Goal: Contribute content: Contribute content

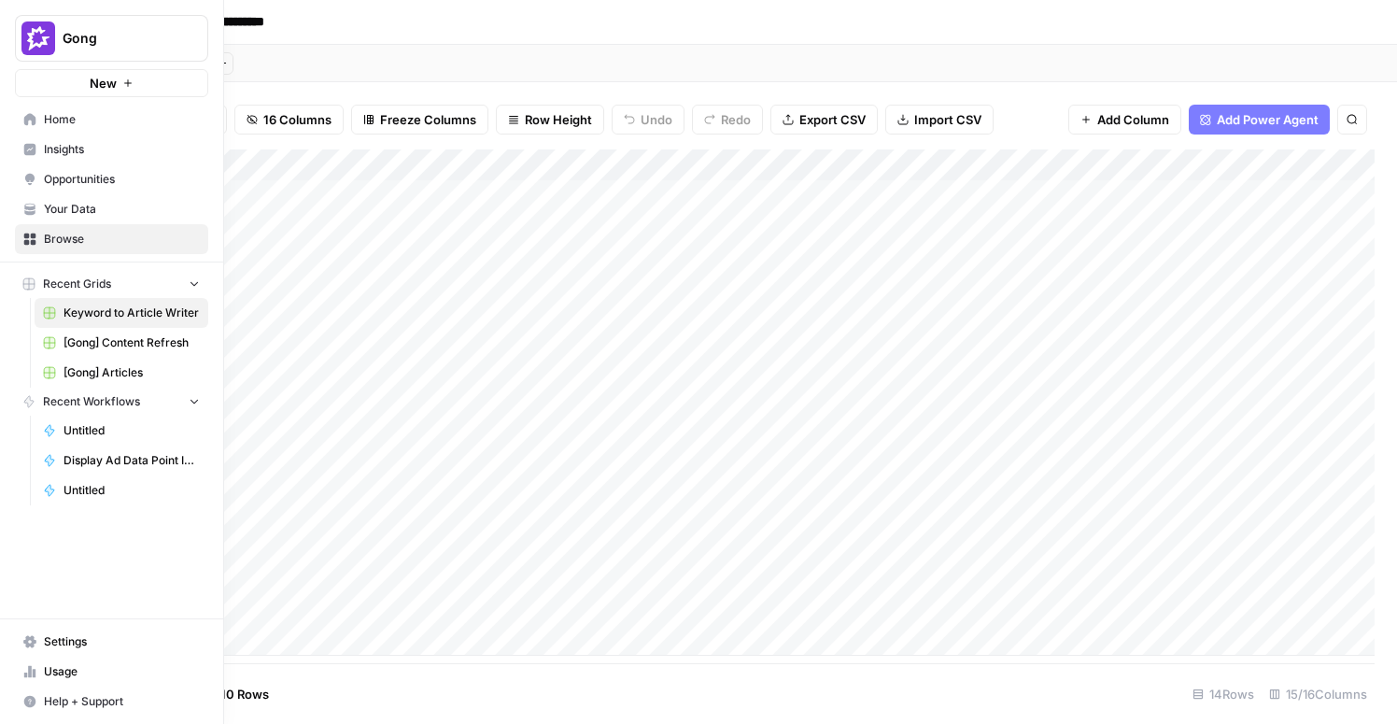
click at [61, 154] on span "Insights" at bounding box center [122, 149] width 156 height 17
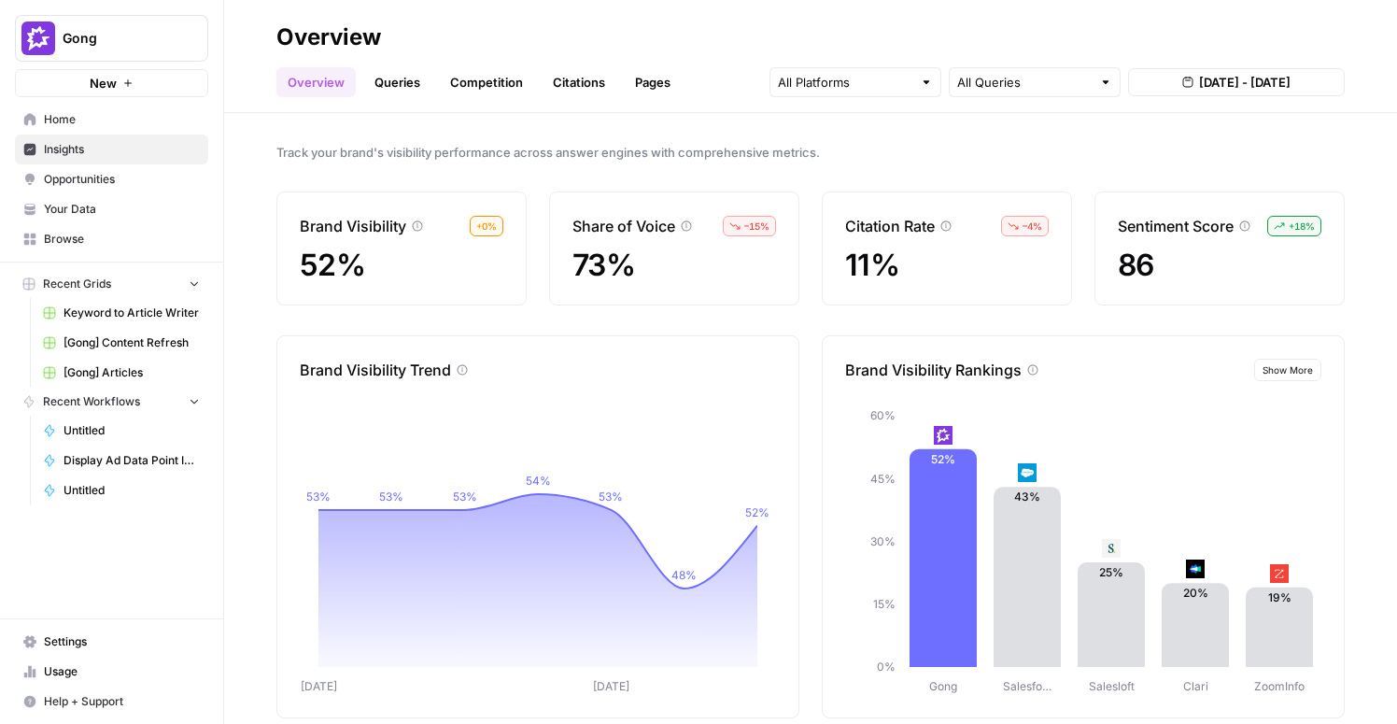
click at [90, 373] on span "[Gong] Articles" at bounding box center [132, 372] width 136 height 17
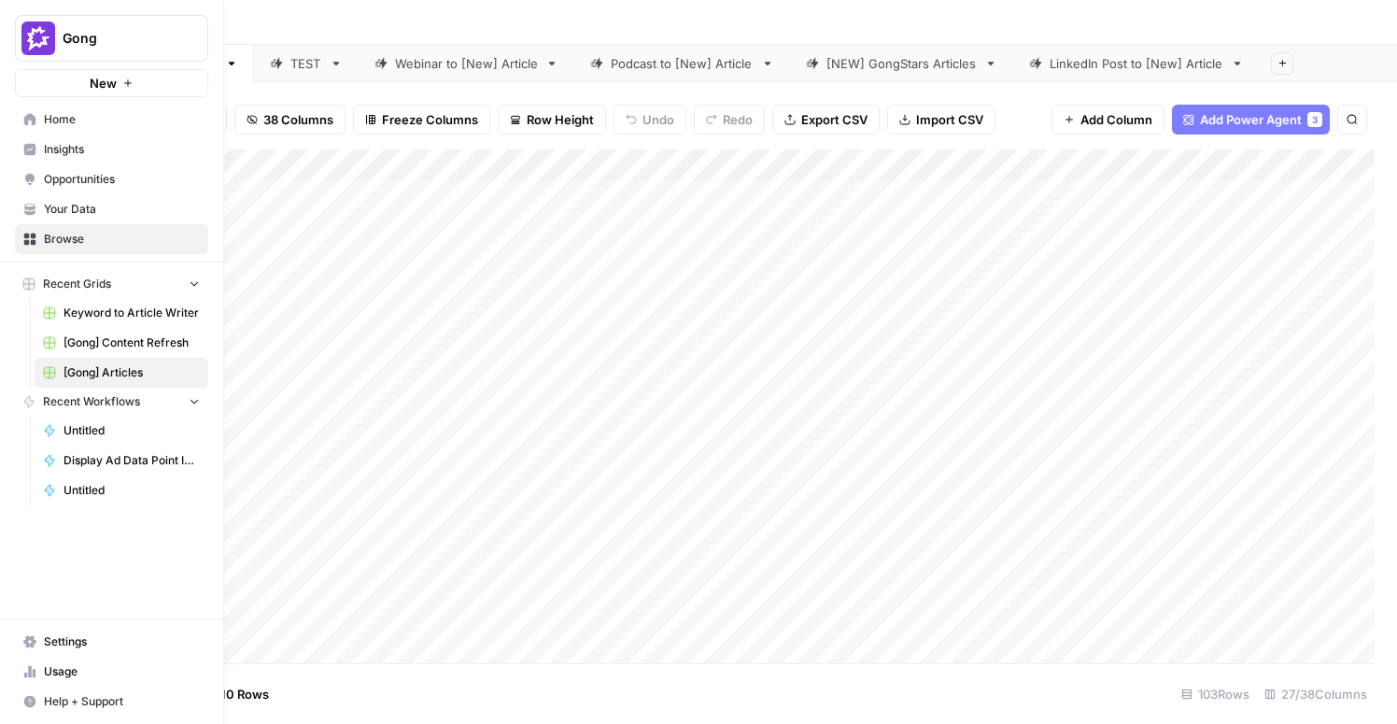
click at [81, 153] on span "Insights" at bounding box center [122, 149] width 156 height 17
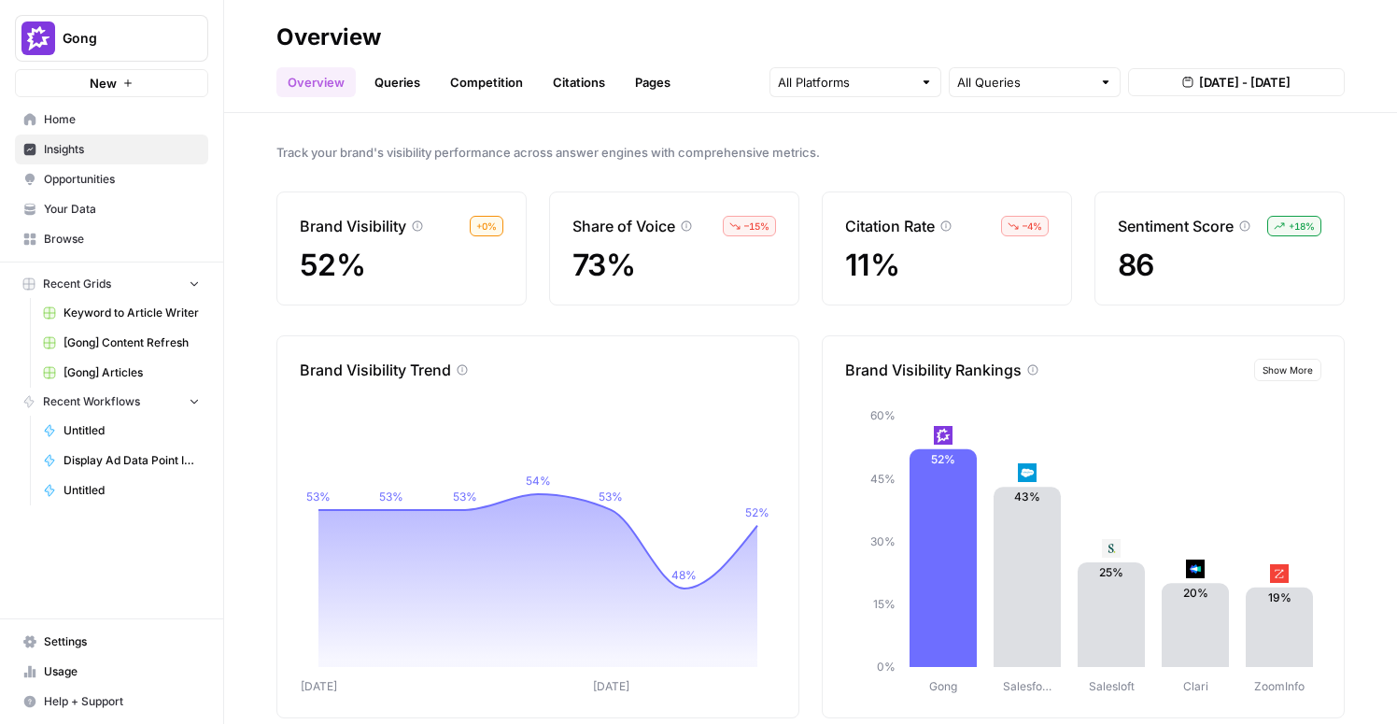
click at [390, 82] on link "Queries" at bounding box center [397, 82] width 68 height 30
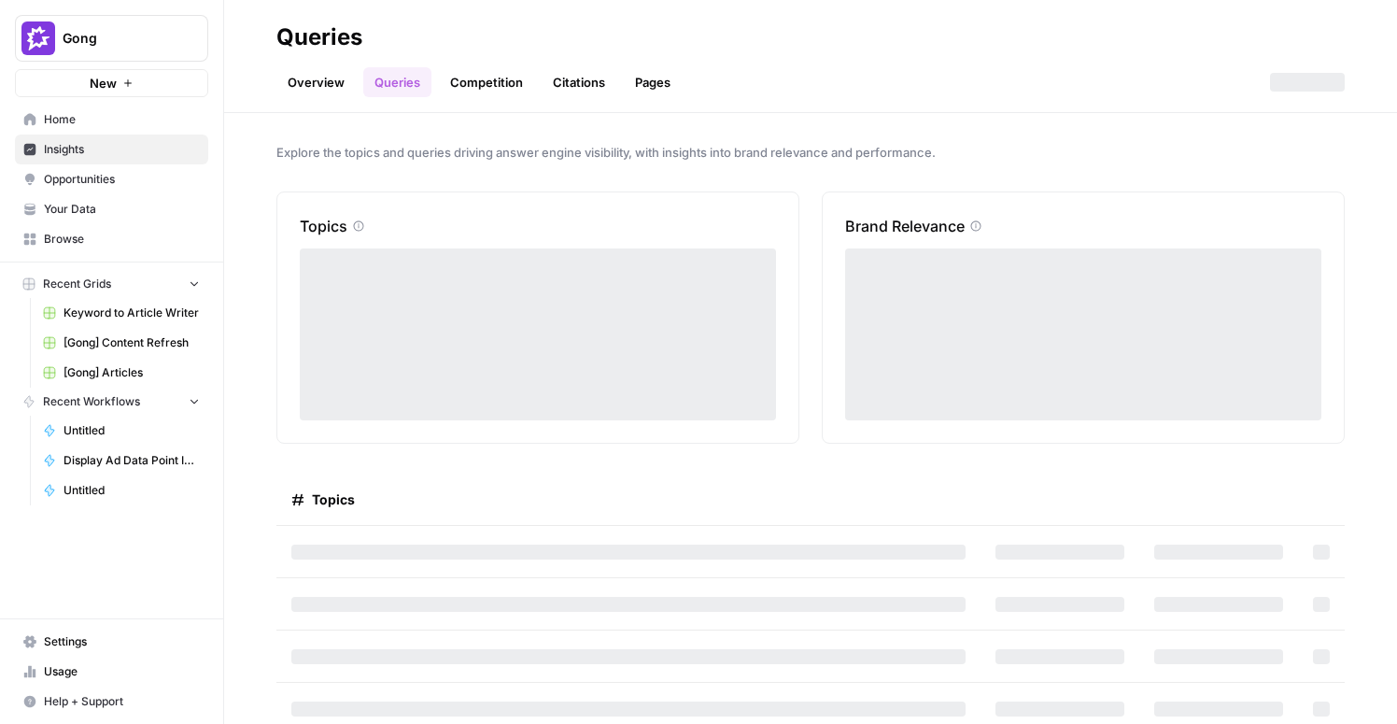
click at [642, 90] on link "Pages" at bounding box center [653, 82] width 58 height 30
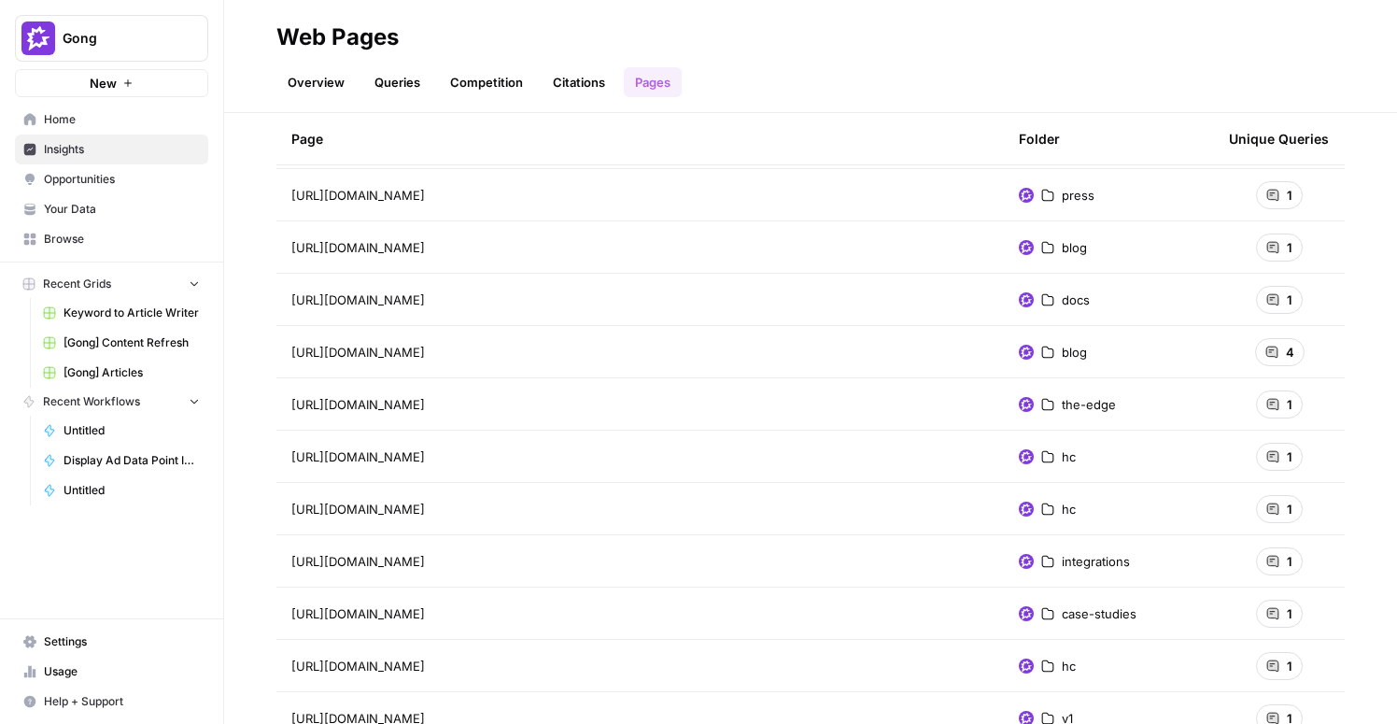
scroll to position [322, 0]
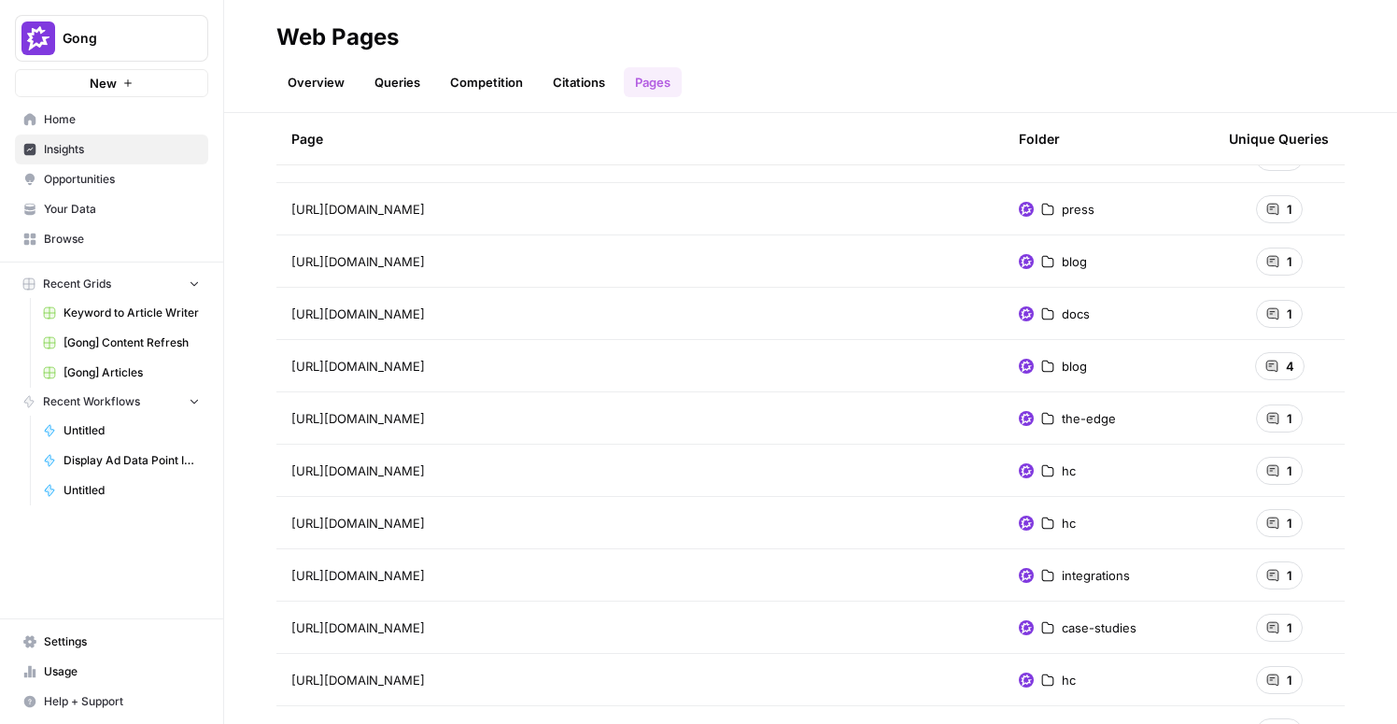
click at [380, 78] on link "Queries" at bounding box center [397, 82] width 68 height 30
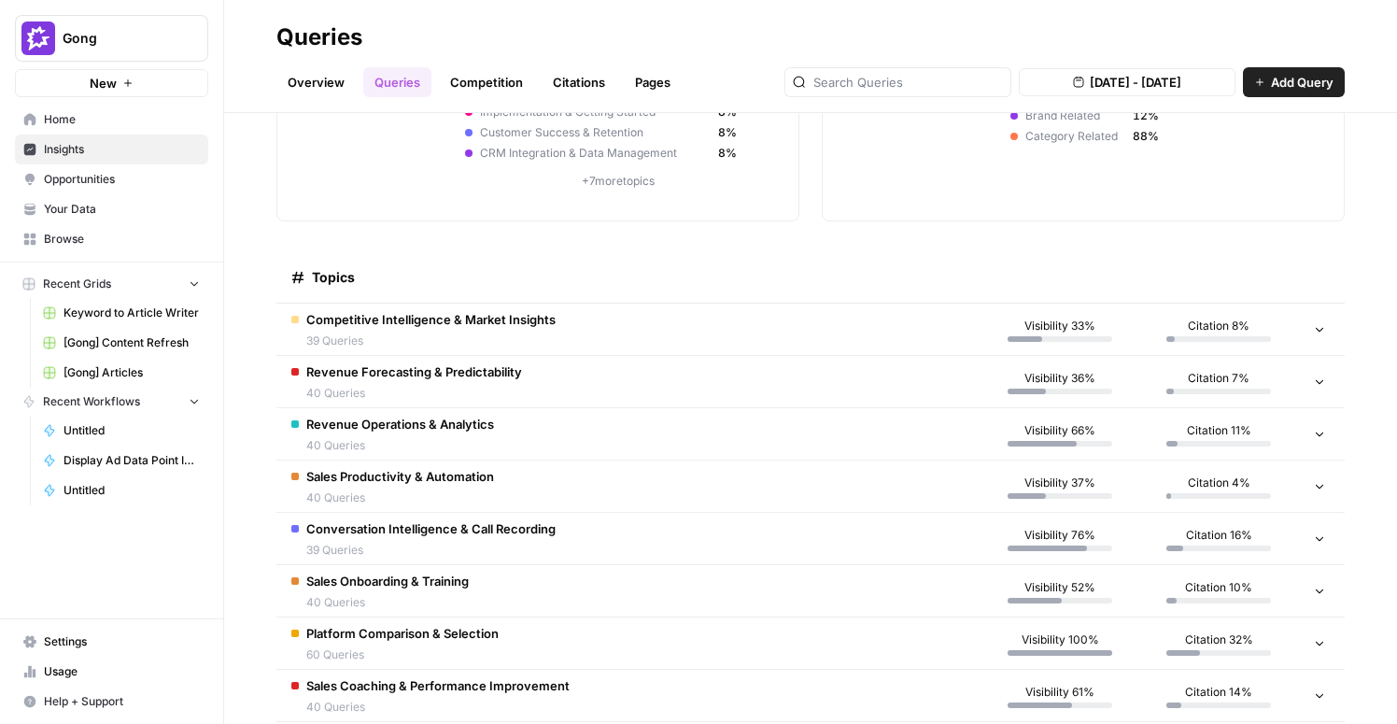
scroll to position [243, 0]
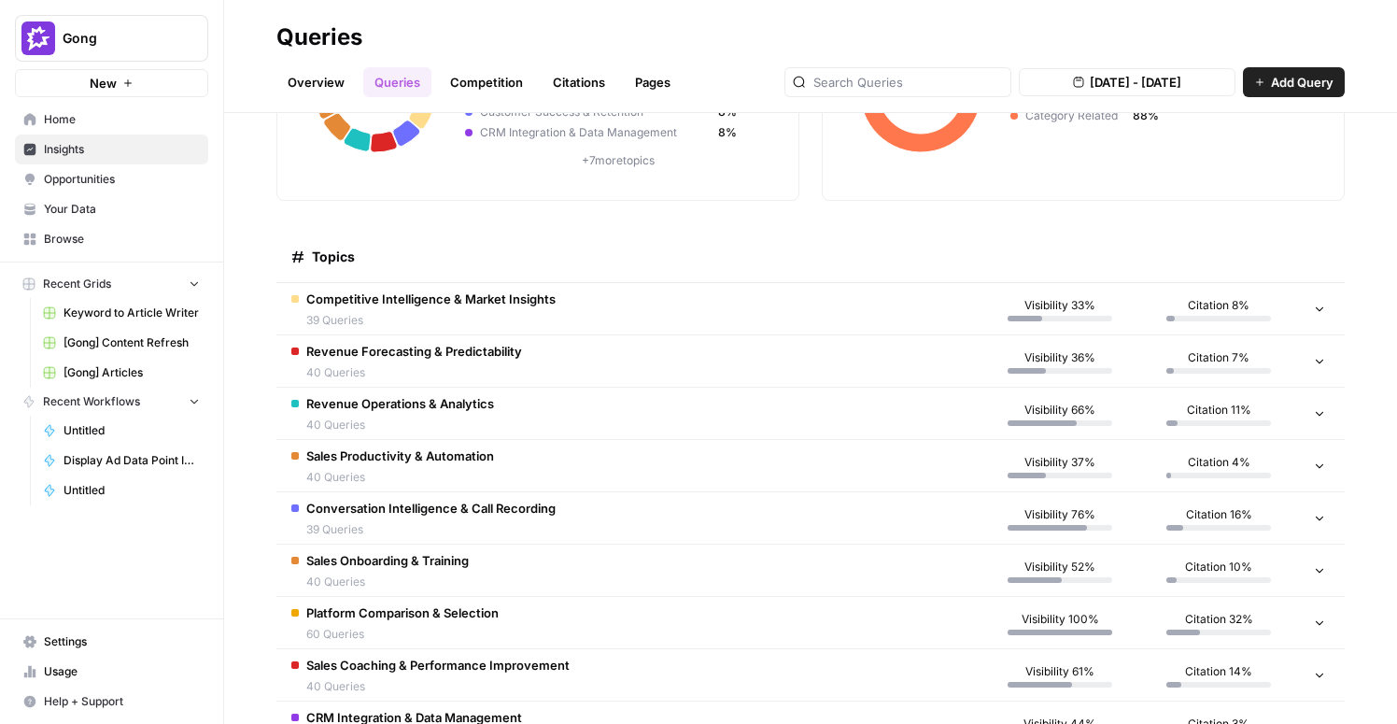
click at [889, 313] on td "Competitive Intelligence & Market Insights 39 Queries" at bounding box center [628, 308] width 704 height 51
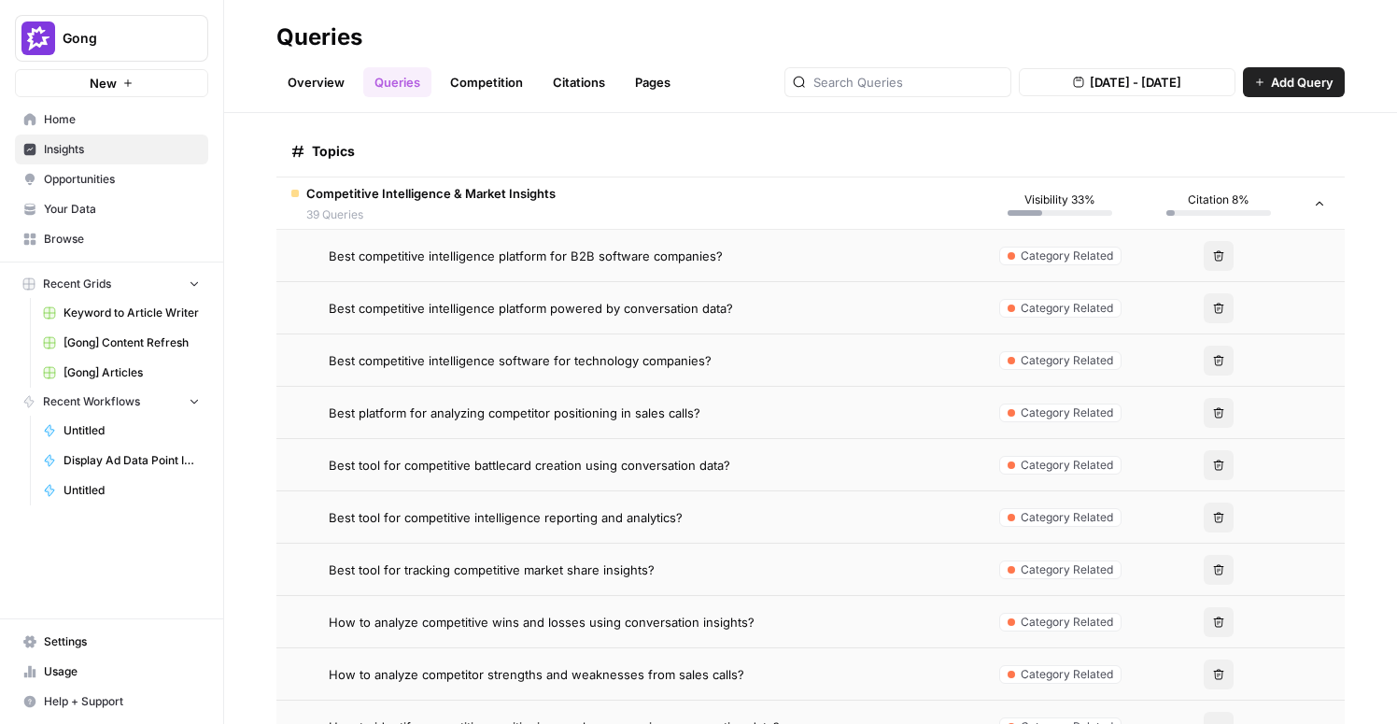
scroll to position [0, 0]
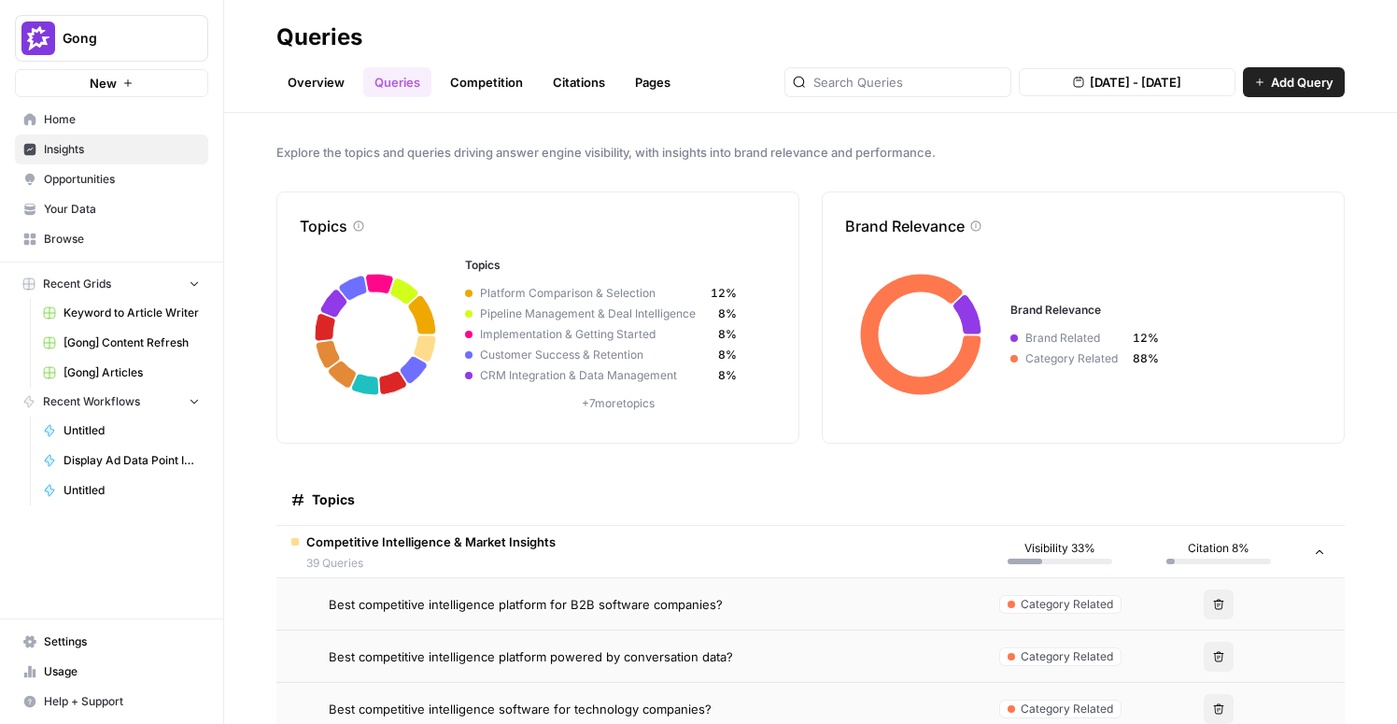
click at [553, 79] on link "Citations" at bounding box center [579, 82] width 75 height 30
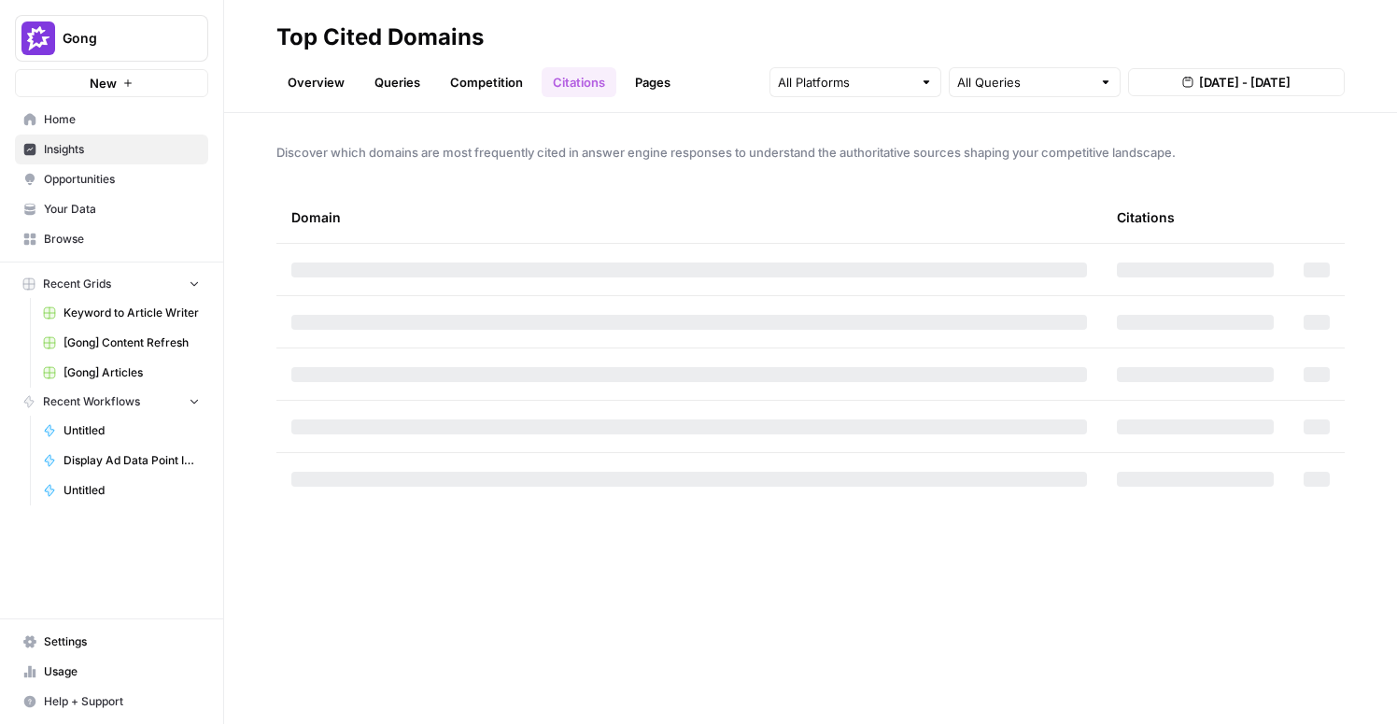
click at [632, 82] on link "Pages" at bounding box center [653, 82] width 58 height 30
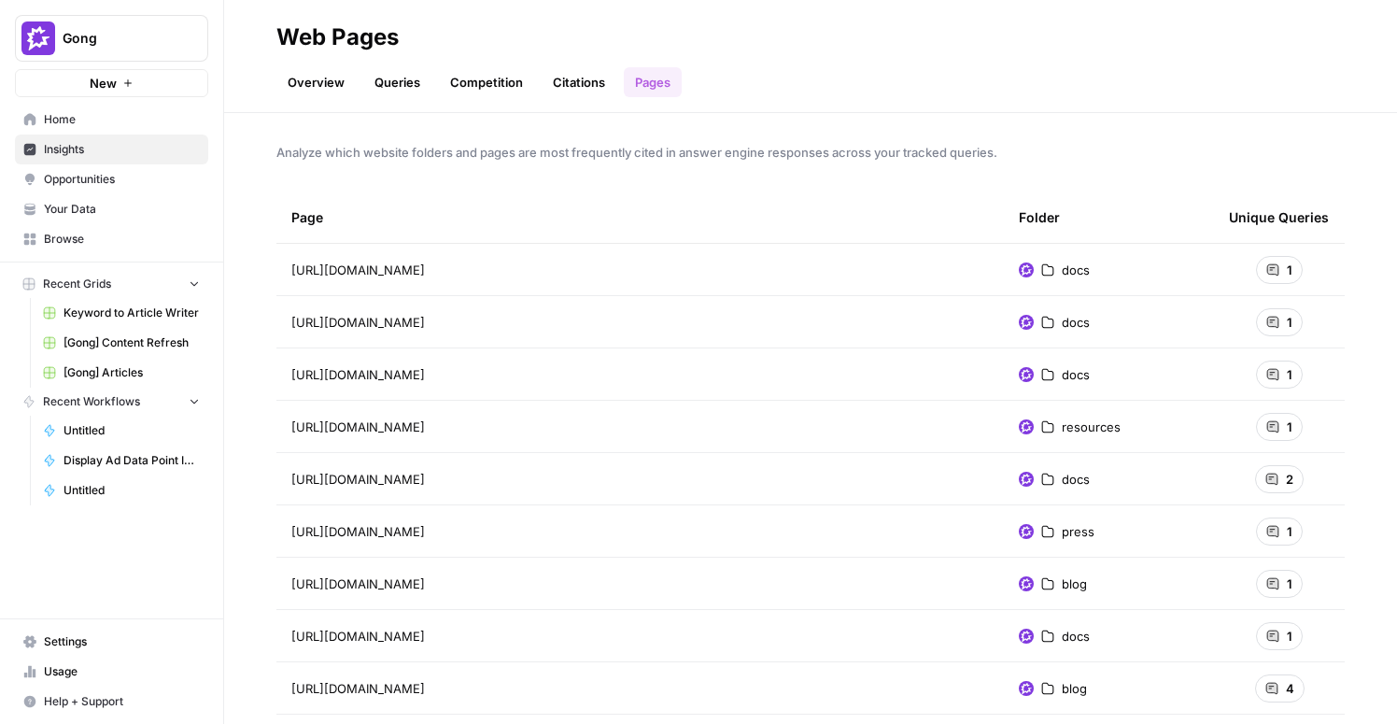
click at [399, 94] on link "Queries" at bounding box center [397, 82] width 68 height 30
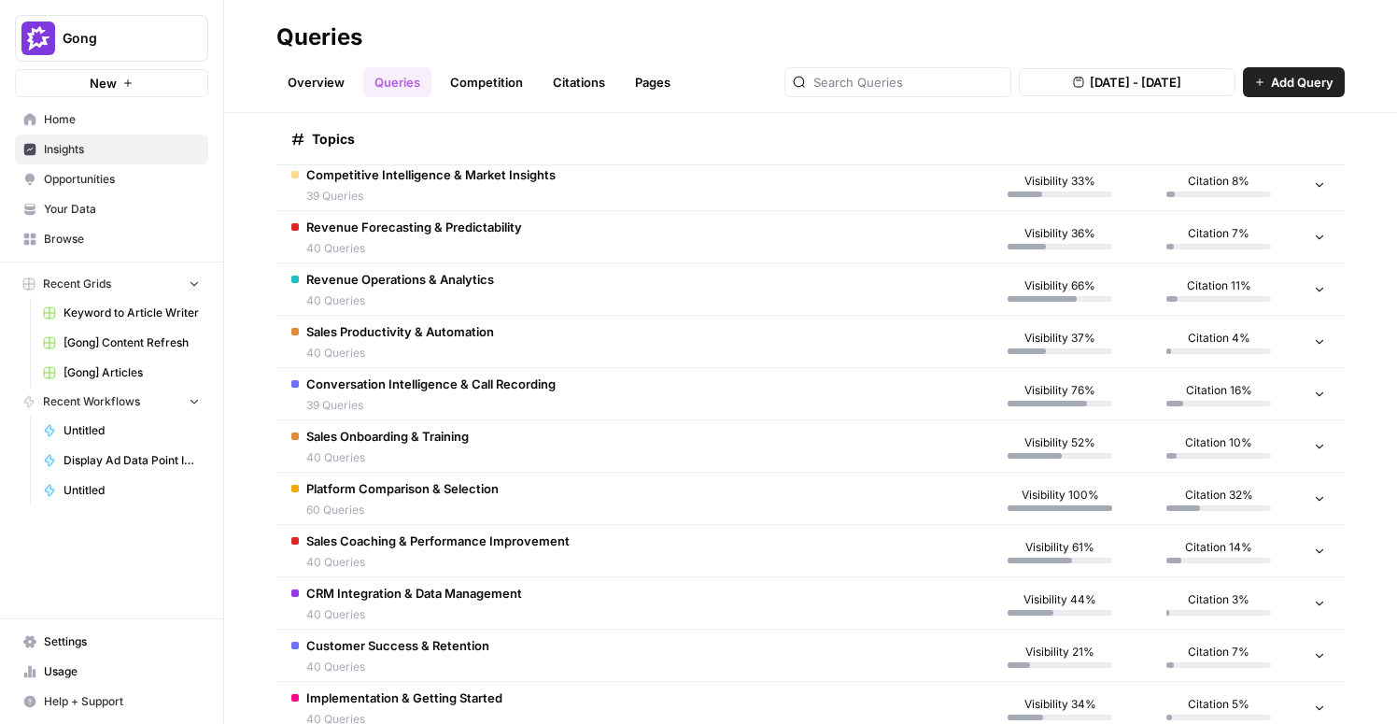
scroll to position [460, 0]
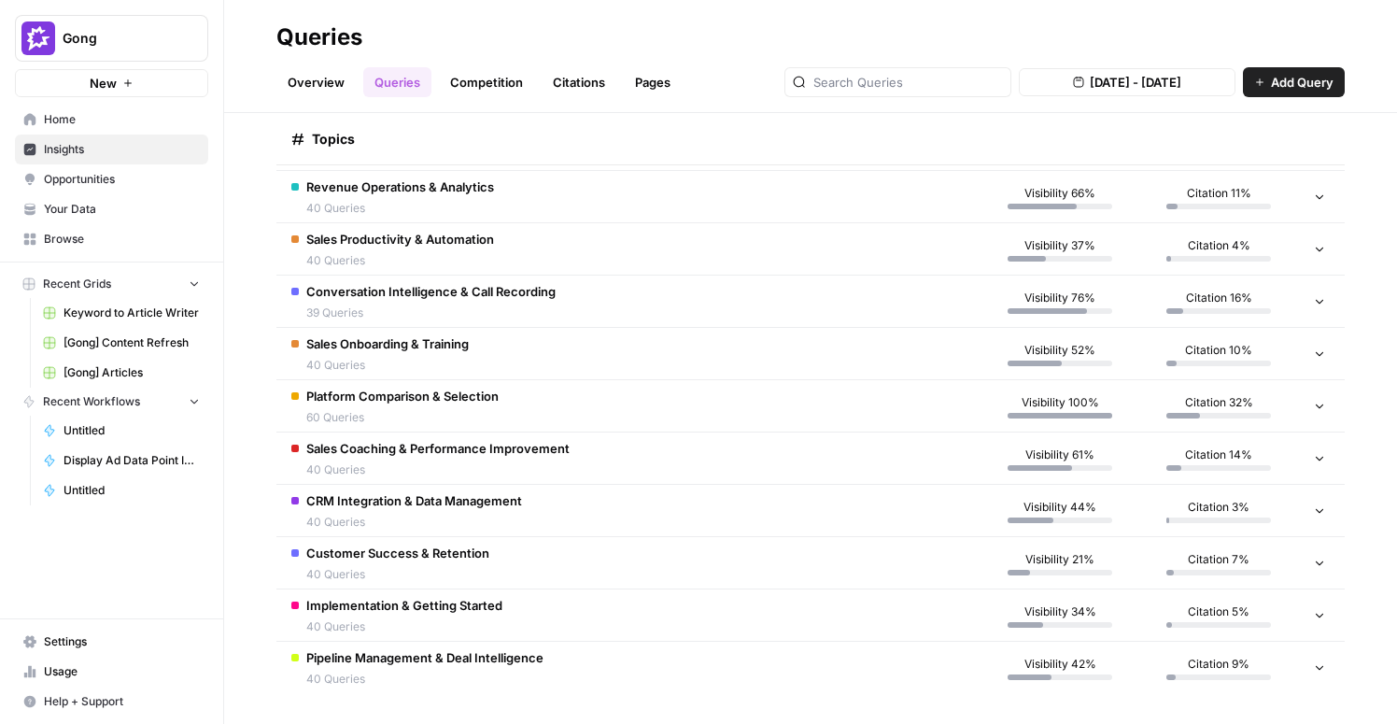
click at [673, 504] on td "CRM Integration & Data Management 40 Queries" at bounding box center [628, 510] width 704 height 51
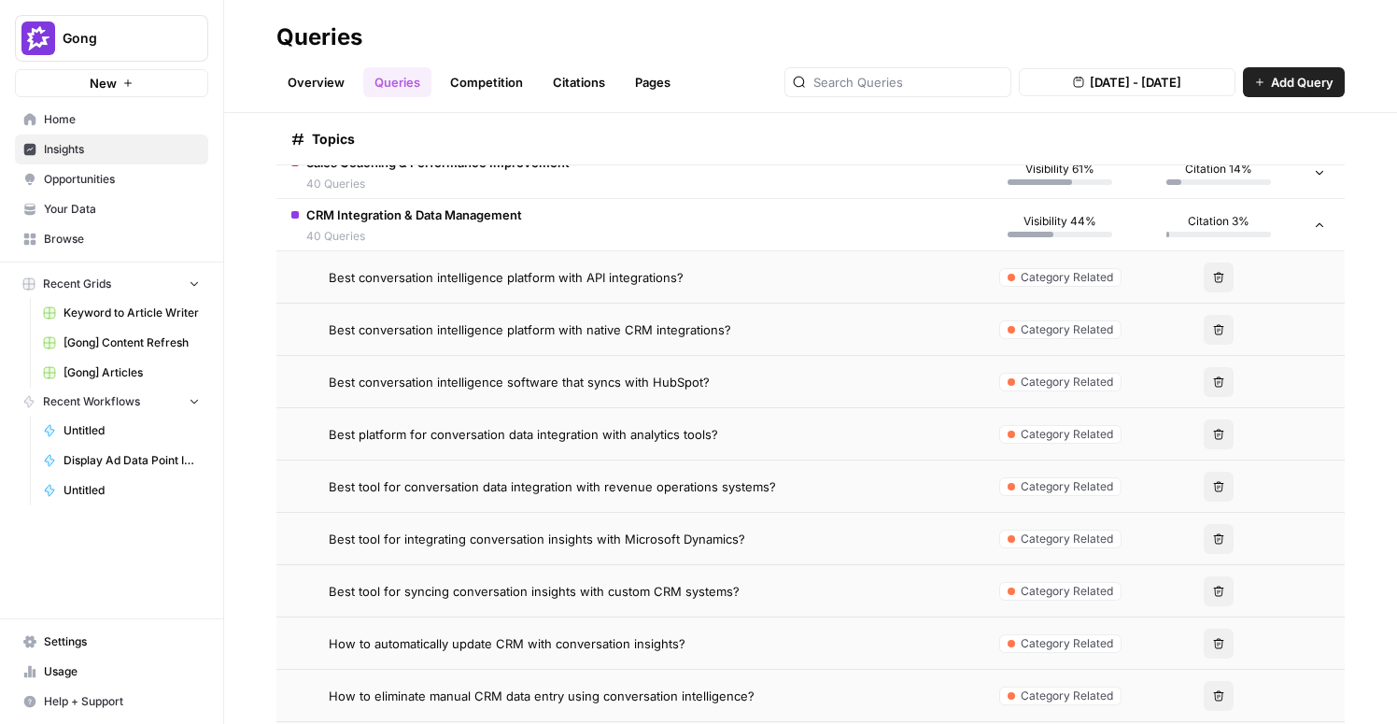
scroll to position [767, 0]
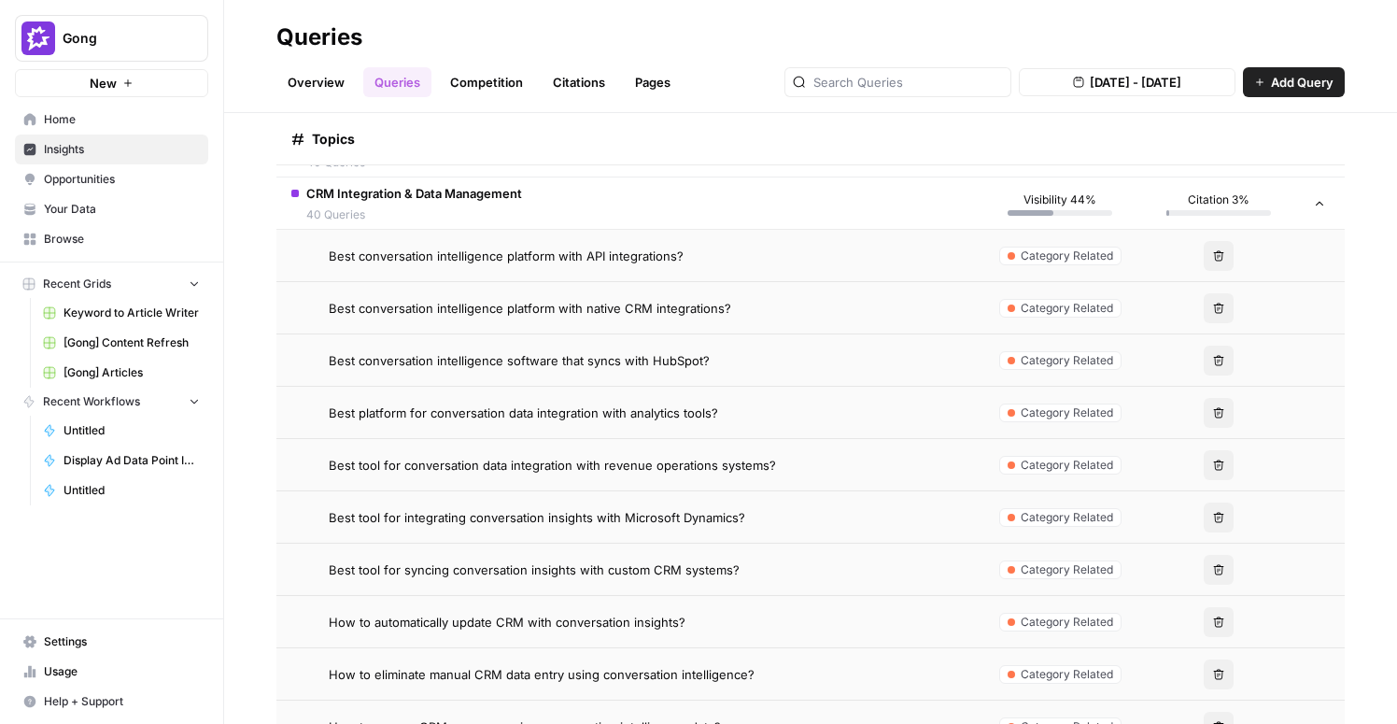
click at [598, 366] on span "Best conversation intelligence software that syncs with HubSpot?" at bounding box center [519, 360] width 381 height 19
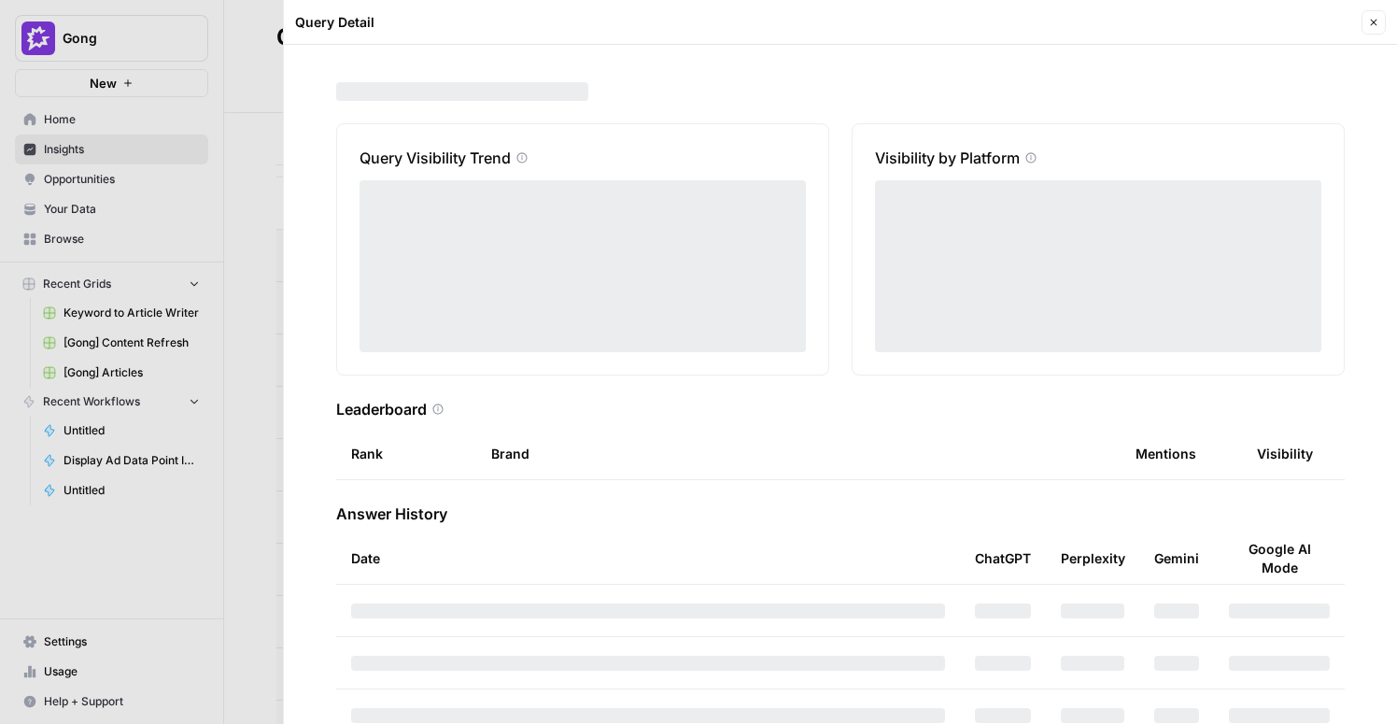
click at [1375, 24] on icon "button" at bounding box center [1373, 22] width 11 height 11
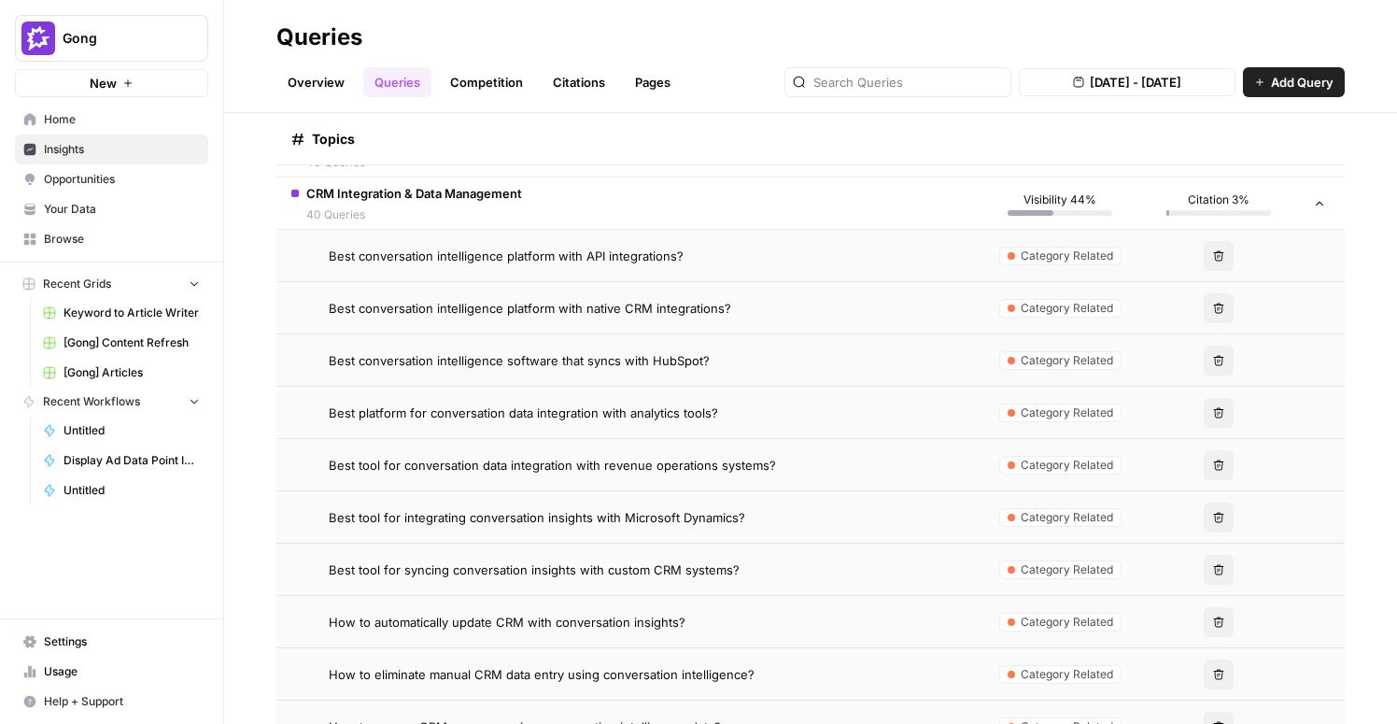
click at [681, 85] on div "Overview Queries Competition Citations Pages Aug 23, 2025 - Aug 29, 2025 Add Qu…" at bounding box center [810, 74] width 1069 height 45
click at [662, 85] on link "Pages" at bounding box center [653, 82] width 58 height 30
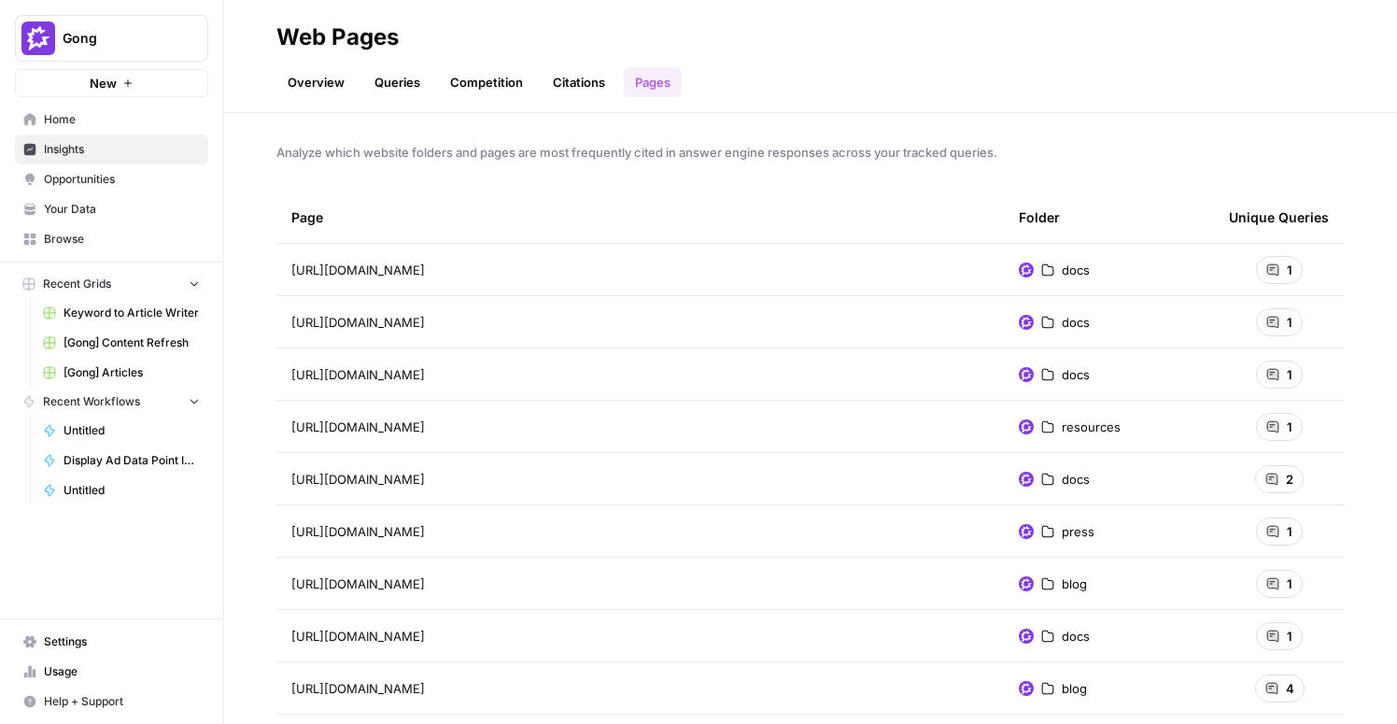
click at [562, 91] on link "Citations" at bounding box center [579, 82] width 75 height 30
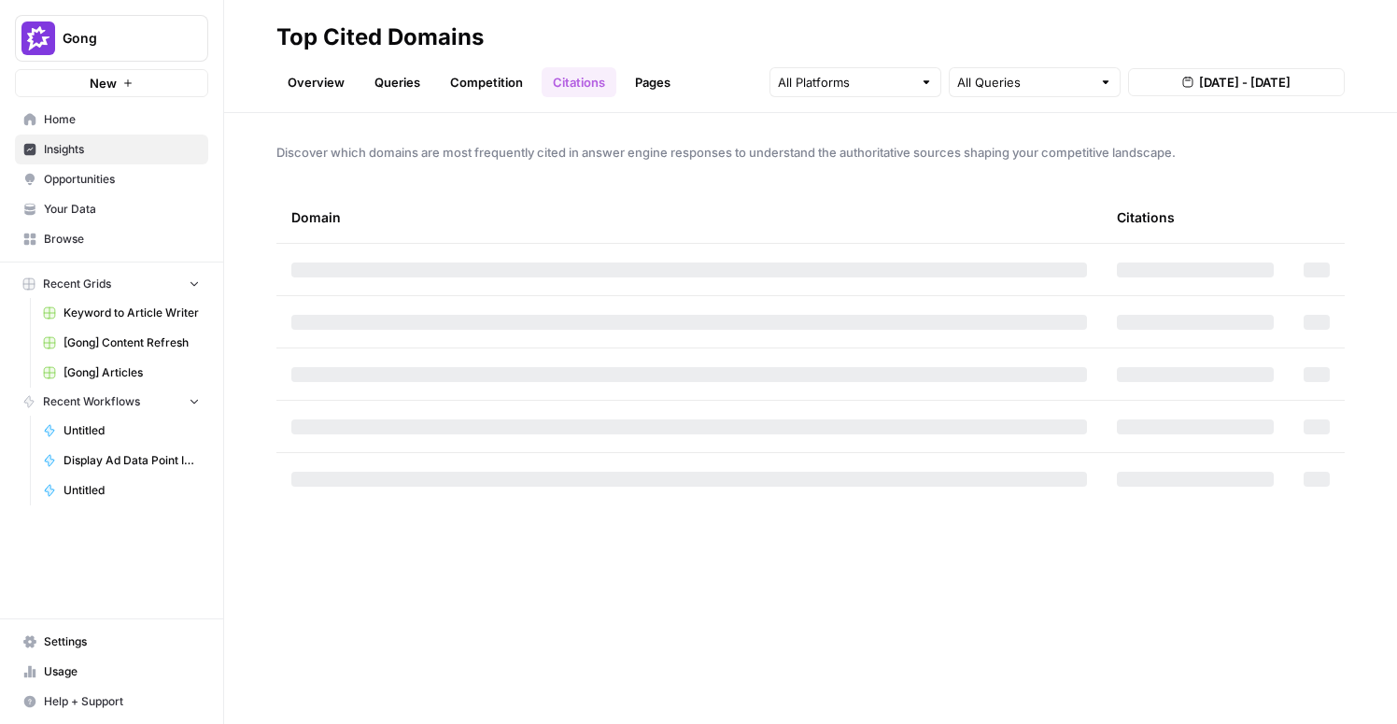
click at [836, 251] on td at bounding box center [689, 269] width 826 height 51
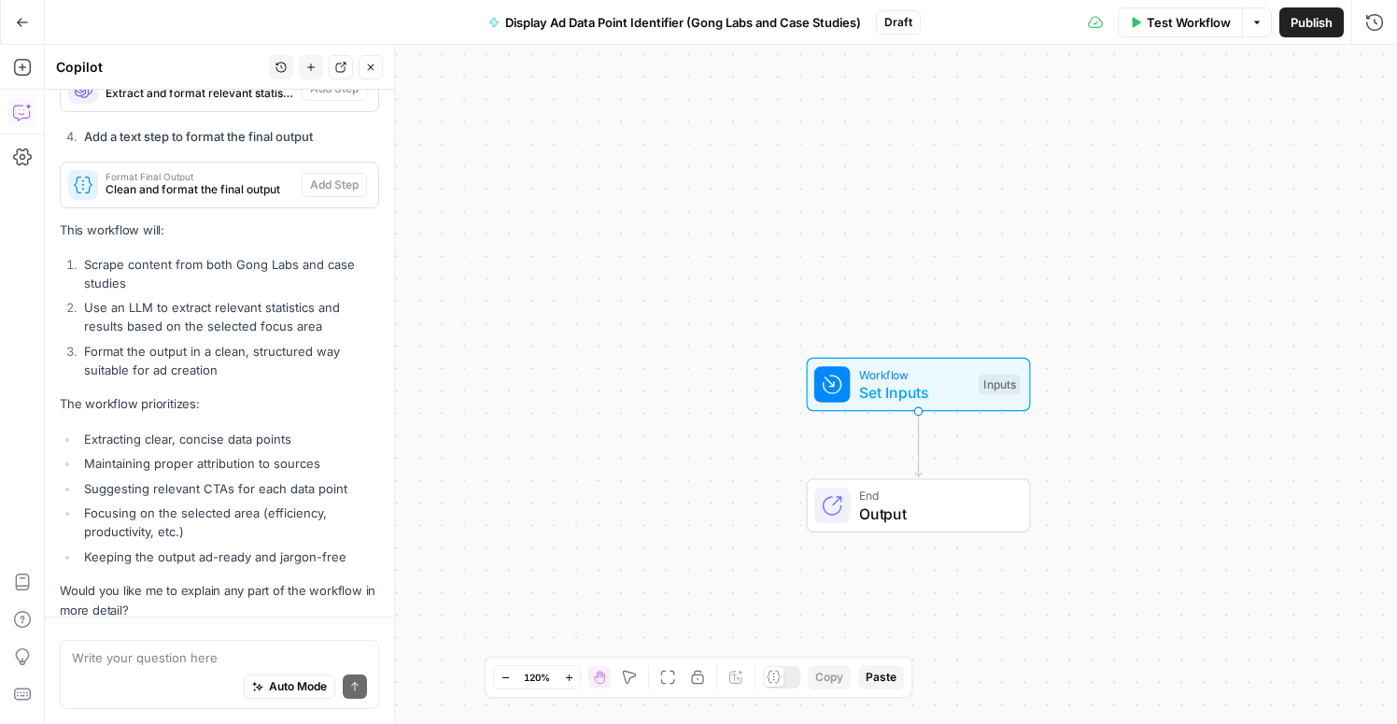
scroll to position [2663, 0]
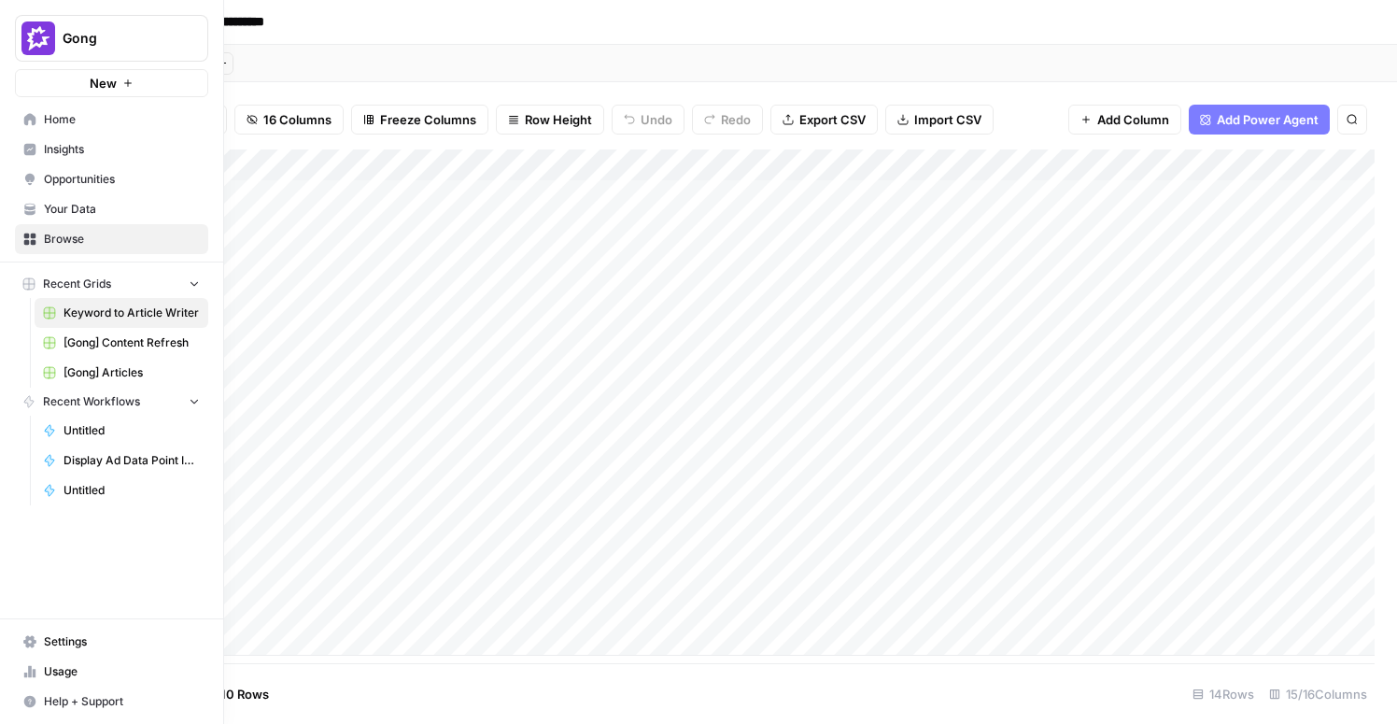
click at [67, 92] on button "New" at bounding box center [111, 83] width 193 height 28
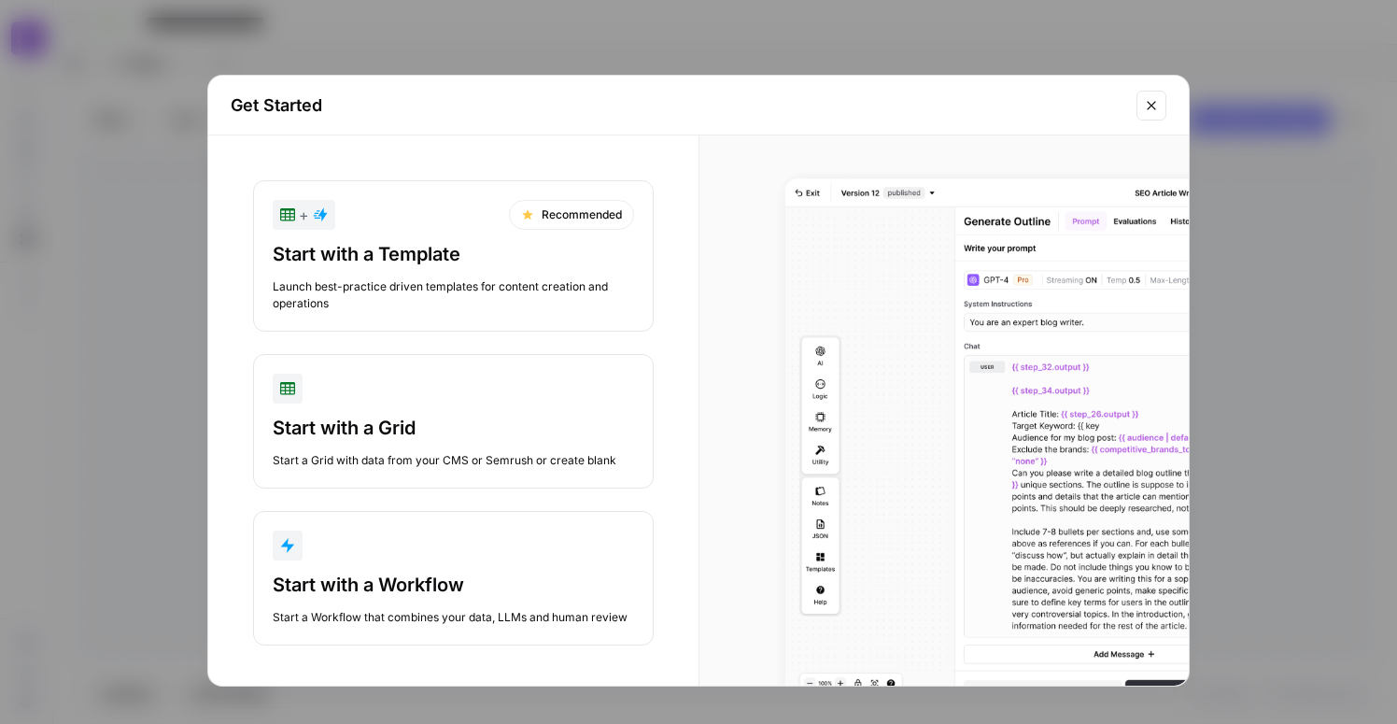
click at [489, 563] on button "Start with a Workflow Start a Workflow that combines your data, LLMs and human …" at bounding box center [453, 578] width 401 height 135
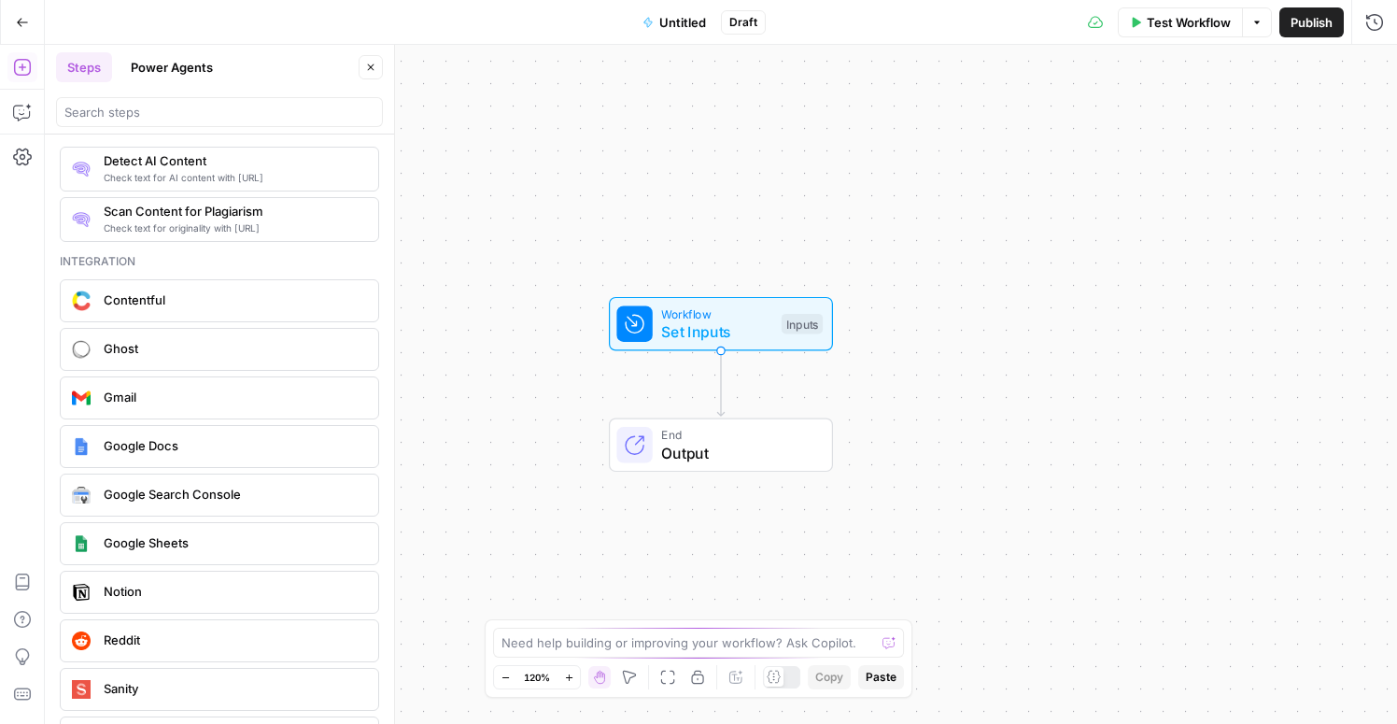
scroll to position [3309, 0]
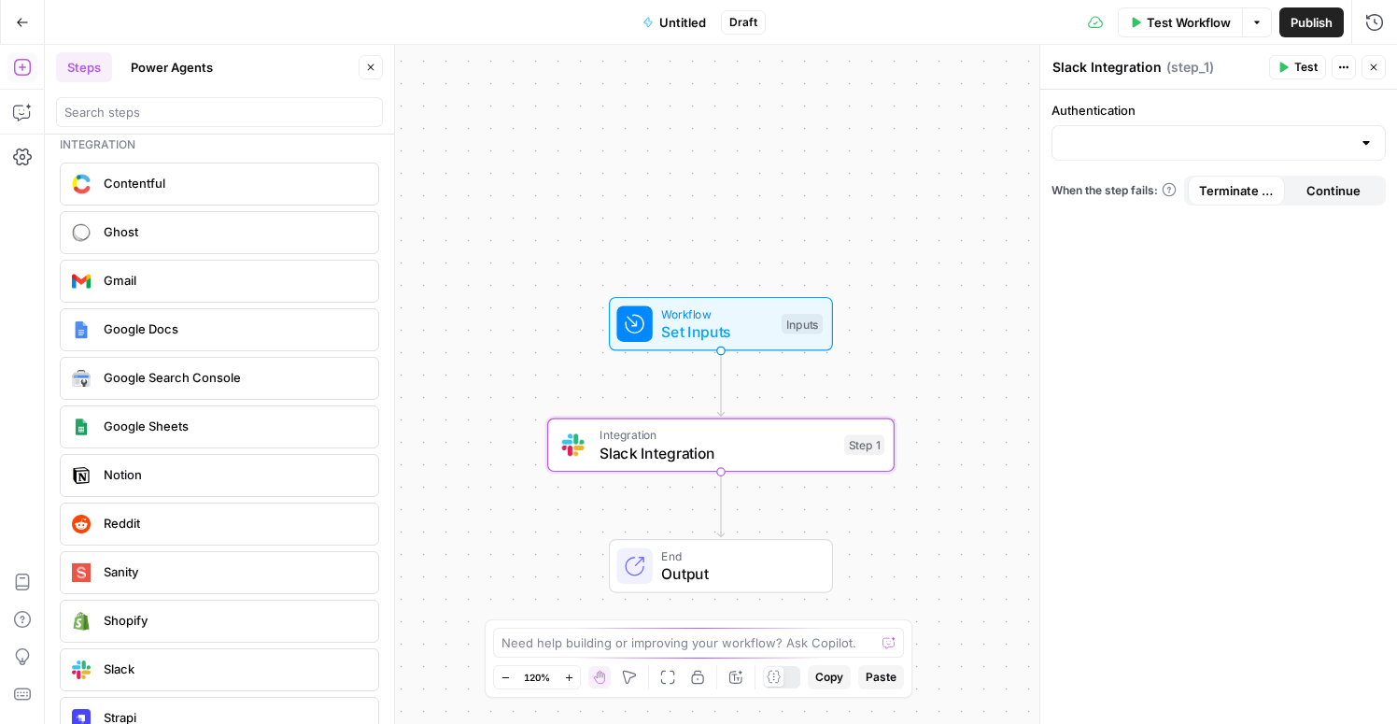
click at [1274, 152] on div at bounding box center [1219, 142] width 334 height 35
click at [1231, 193] on span "Slack 1" at bounding box center [1215, 189] width 295 height 19
type input "Slack 1"
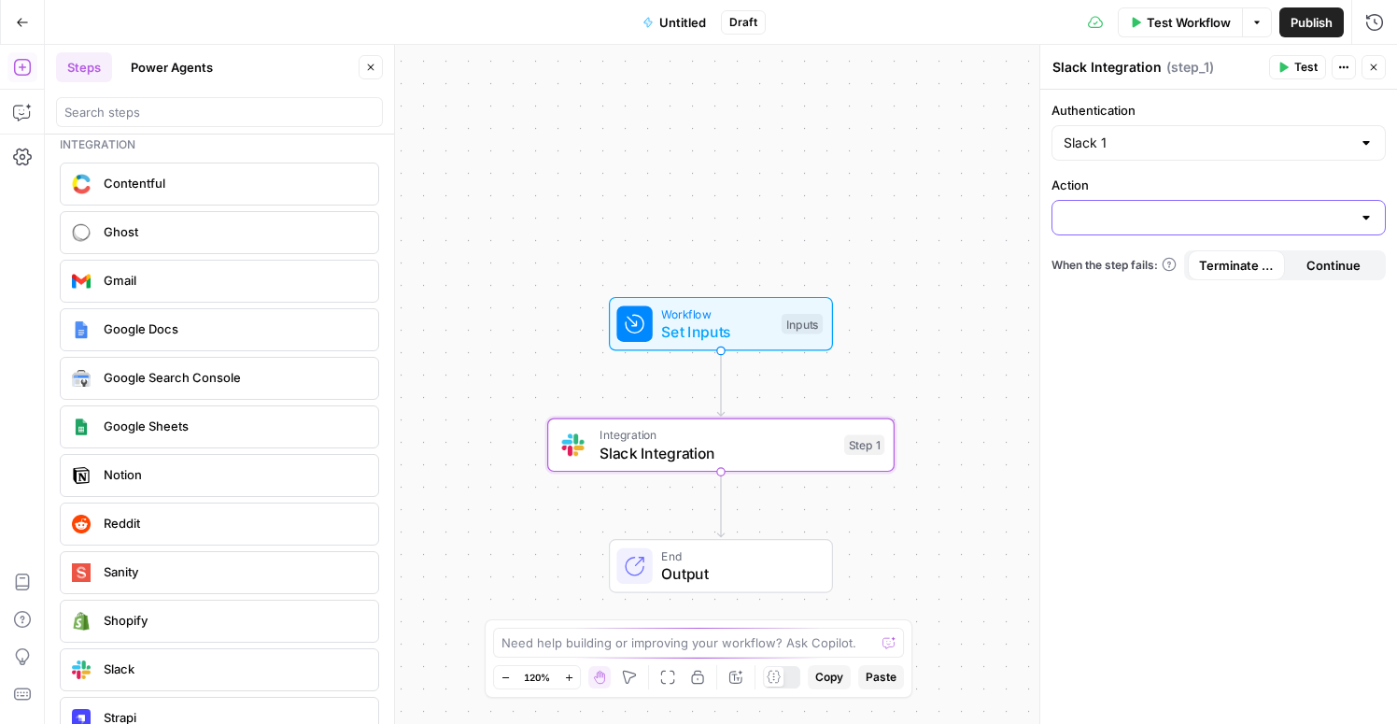
click at [1236, 224] on input "Action" at bounding box center [1208, 217] width 288 height 19
click at [1174, 290] on span "Get Channel Messages" at bounding box center [1215, 290] width 295 height 19
type input "Get Channel Messages"
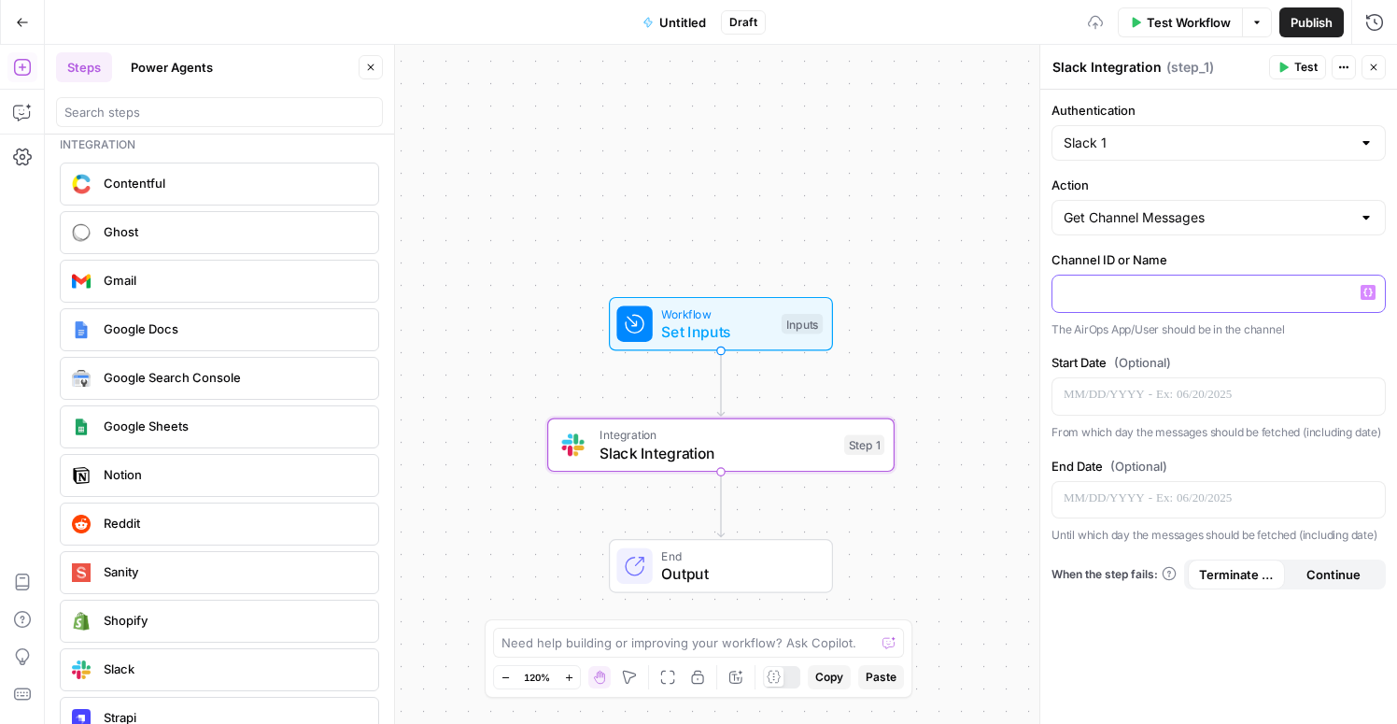
click at [1174, 290] on p at bounding box center [1219, 292] width 310 height 19
click at [1130, 291] on p at bounding box center [1219, 292] width 310 height 19
paste div
click at [1056, 294] on div "**********" at bounding box center [1219, 294] width 333 height 36
click at [1135, 345] on div "**********" at bounding box center [1219, 407] width 357 height 634
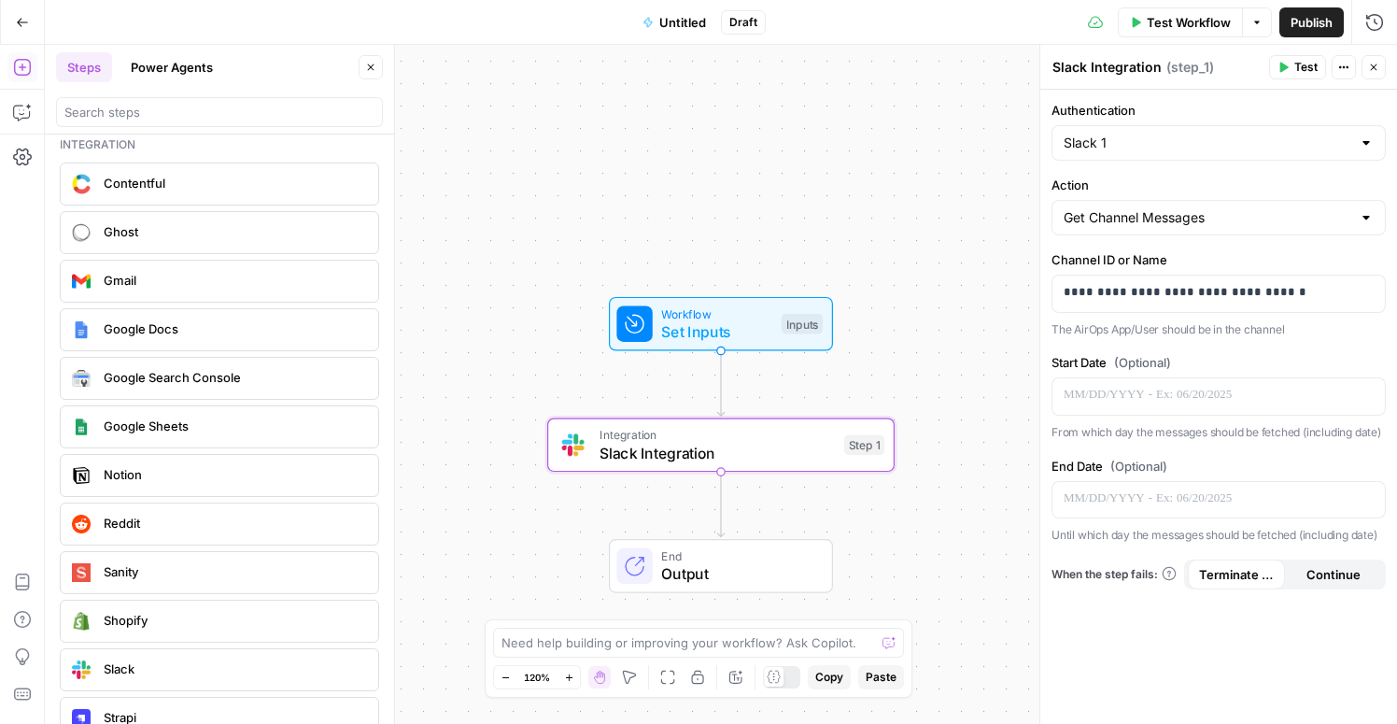
click at [1309, 65] on span "Test" at bounding box center [1306, 67] width 23 height 17
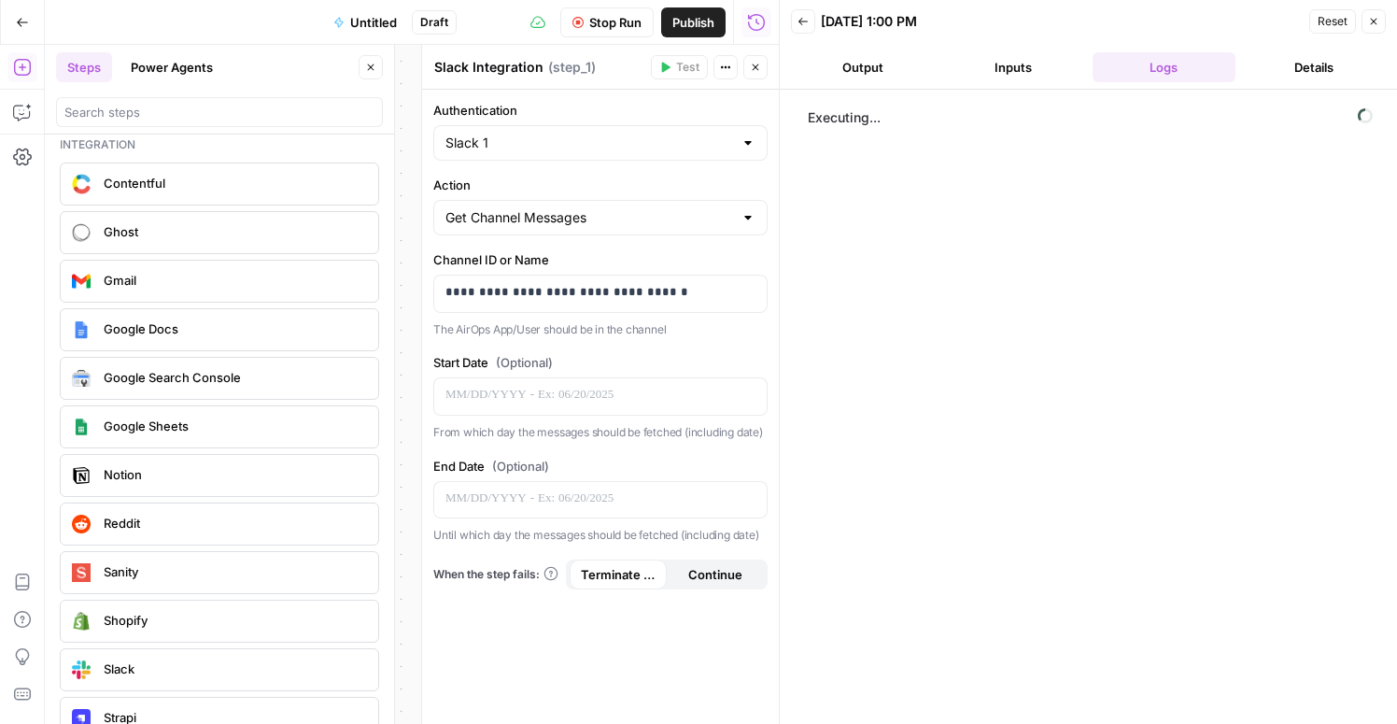
click at [1316, 75] on button "Details" at bounding box center [1314, 67] width 143 height 30
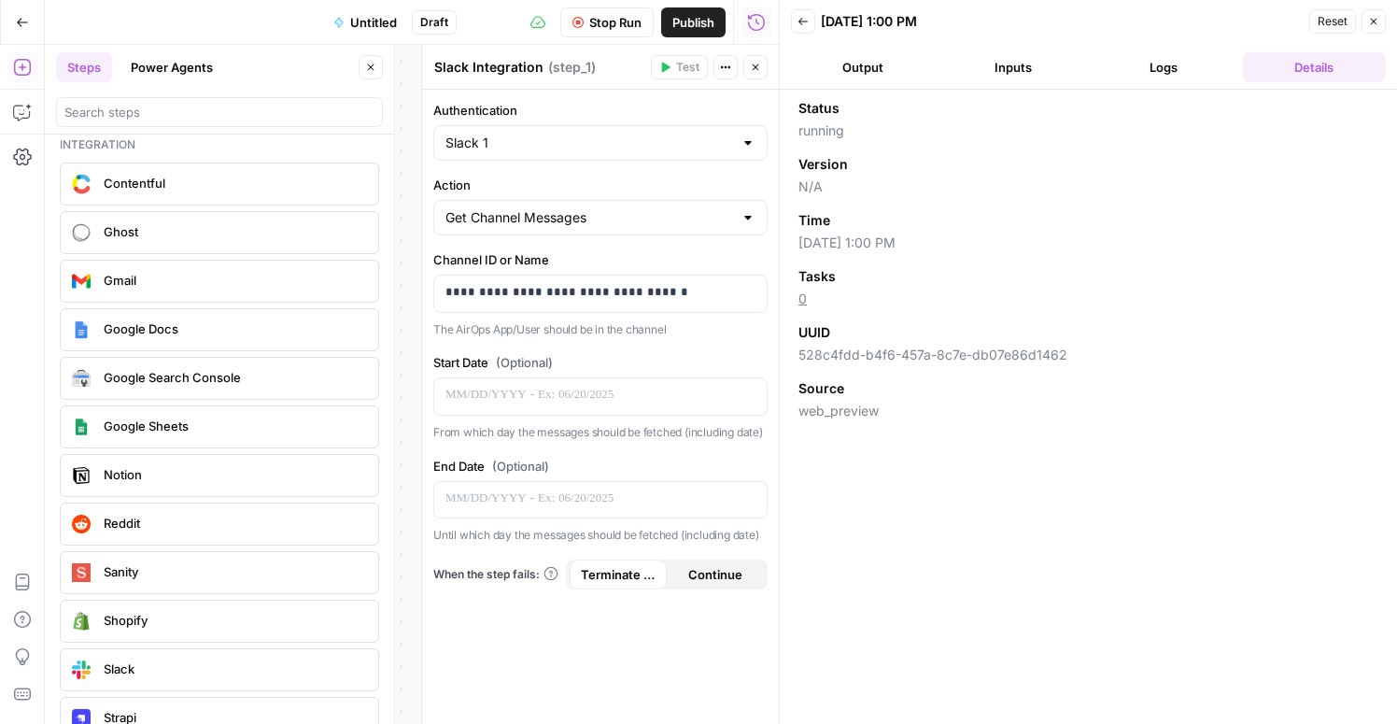
click at [1159, 65] on button "Logs" at bounding box center [1164, 67] width 143 height 30
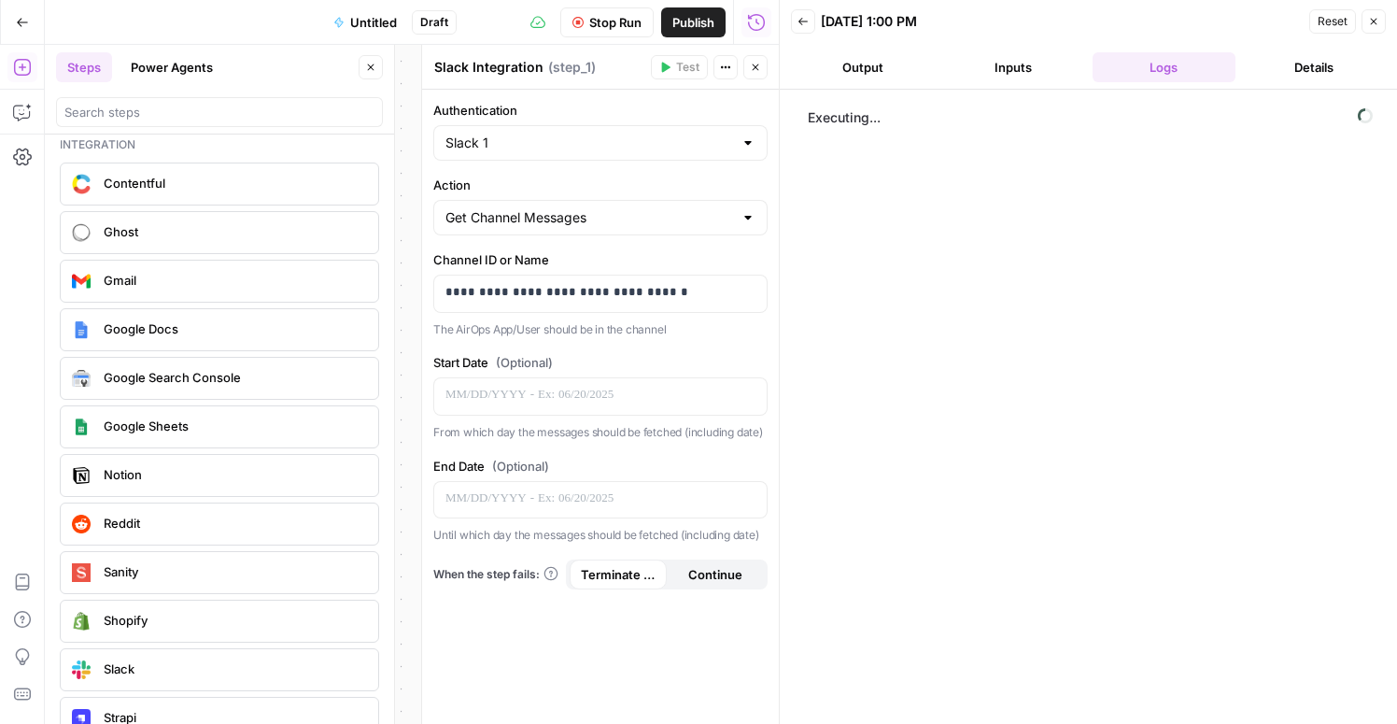
click at [1312, 66] on button "Details" at bounding box center [1314, 67] width 143 height 30
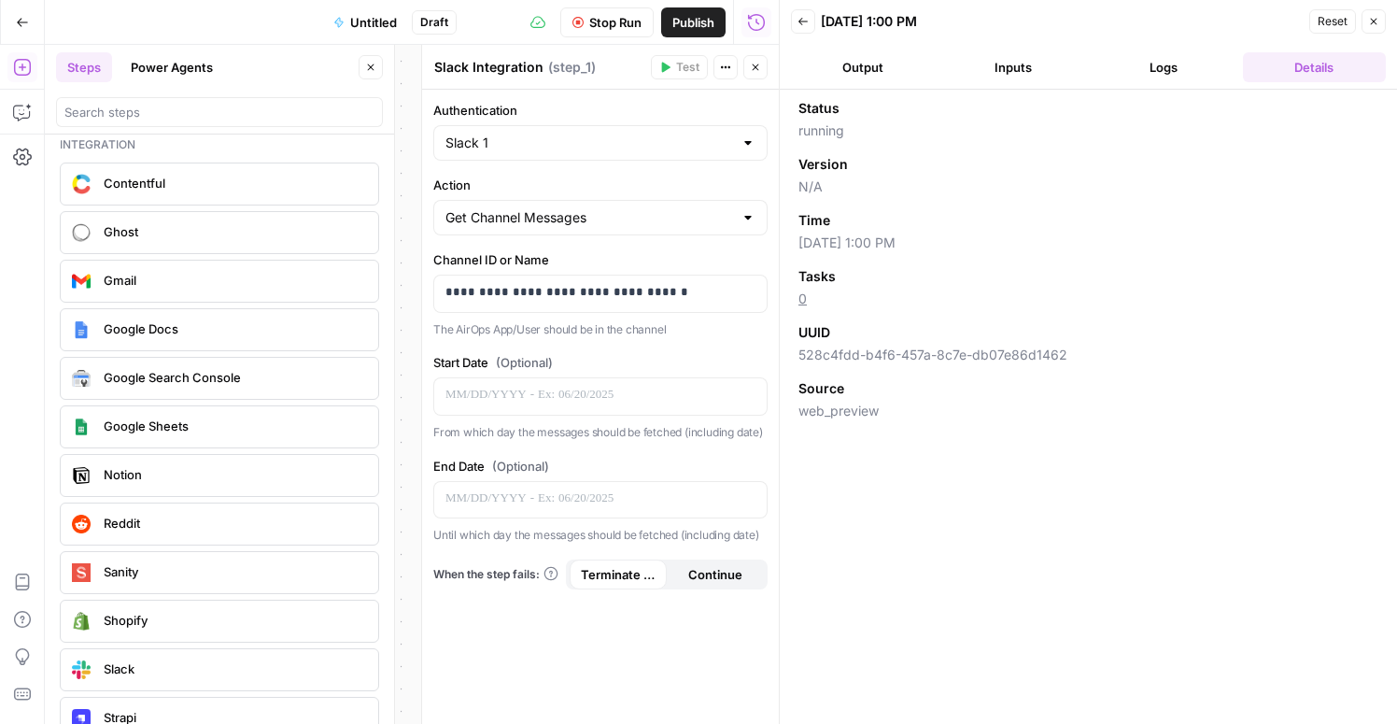
click at [1192, 73] on button "Logs" at bounding box center [1164, 67] width 143 height 30
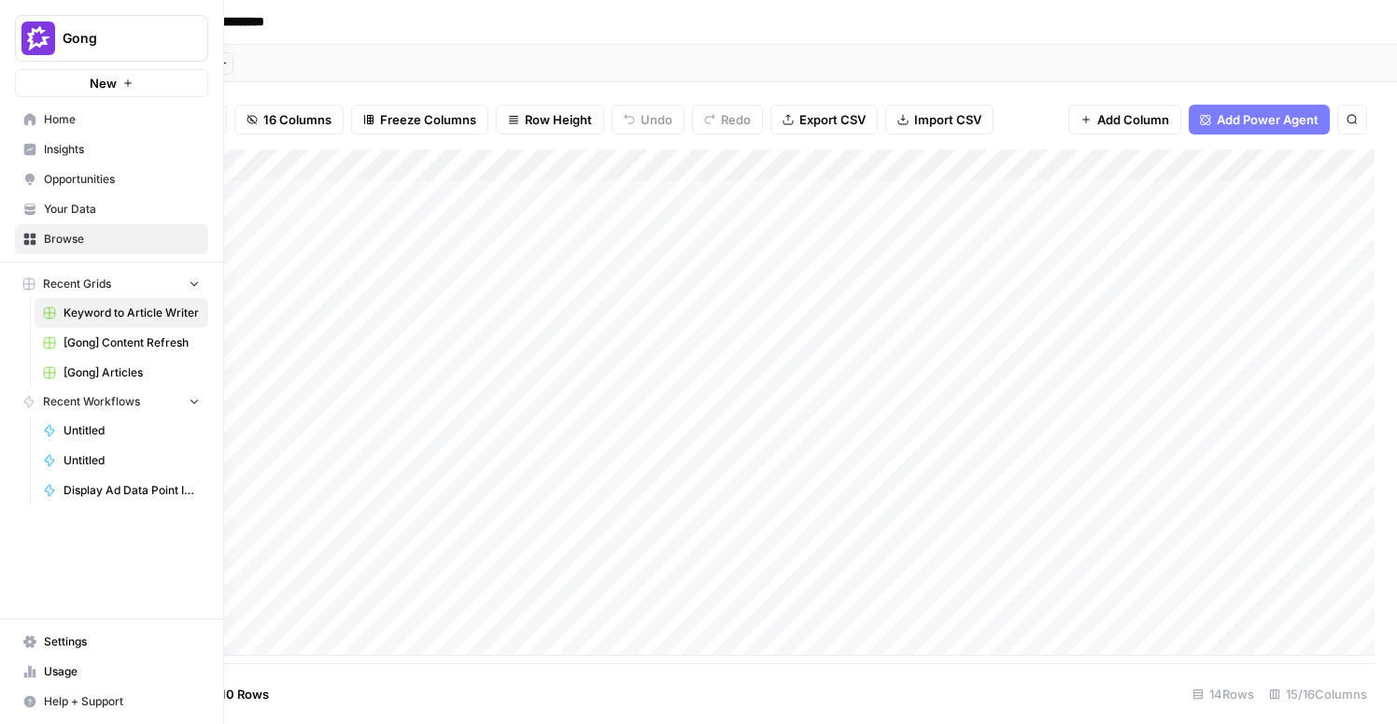
click at [35, 156] on link "Insights" at bounding box center [111, 150] width 193 height 30
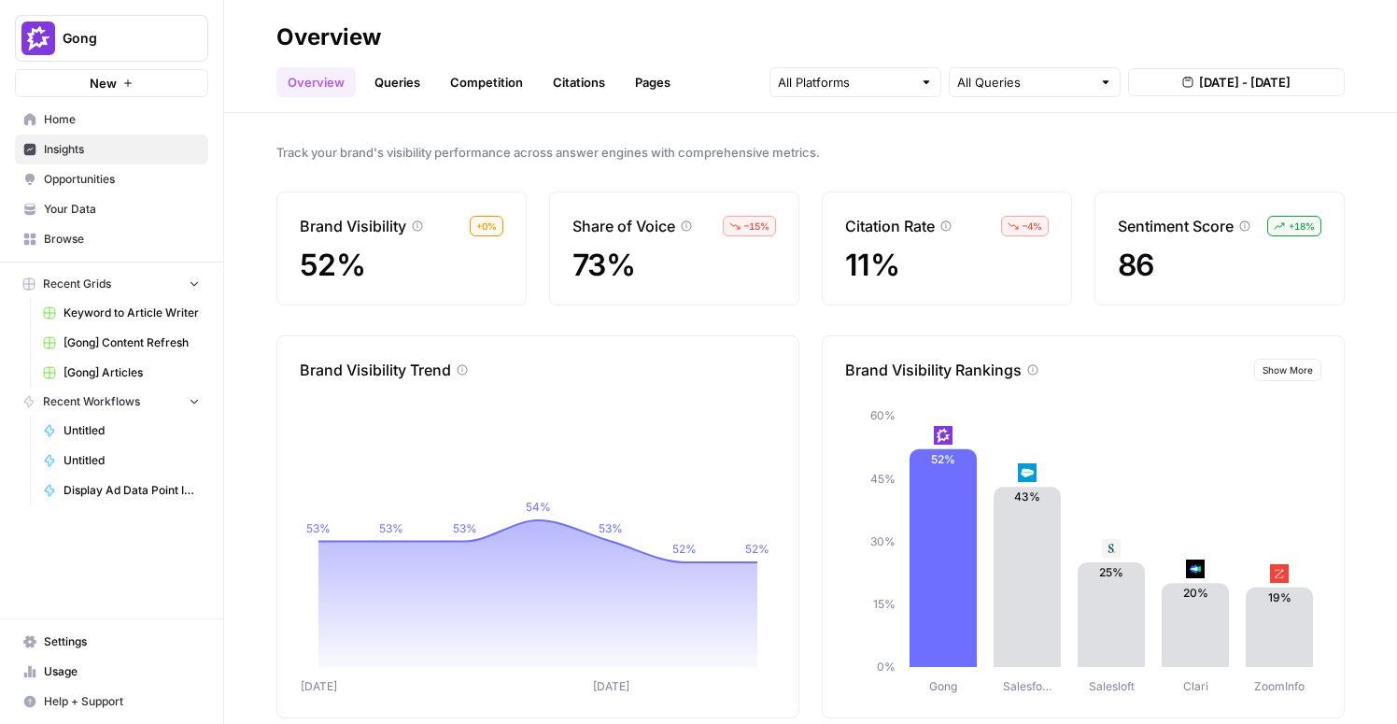
click at [393, 85] on link "Queries" at bounding box center [397, 82] width 68 height 30
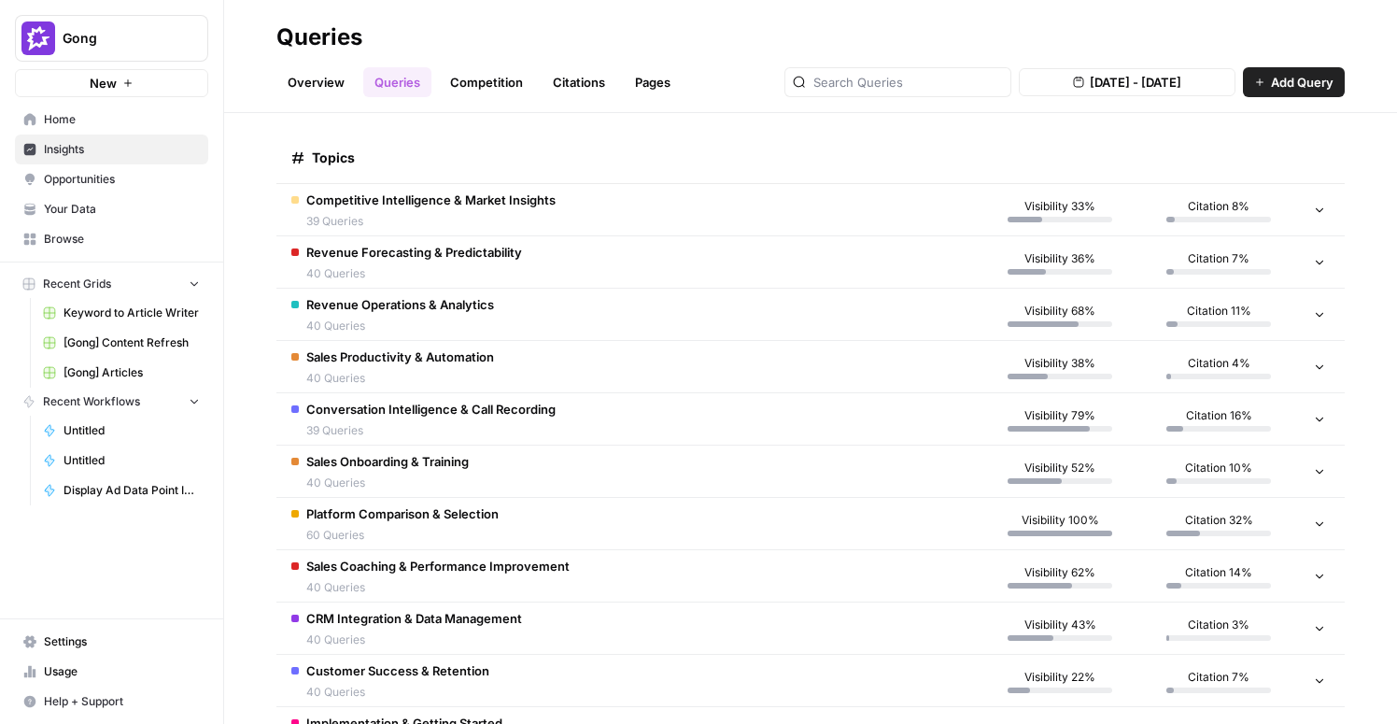
scroll to position [344, 0]
click at [1078, 301] on span "Visibility 68%" at bounding box center [1060, 309] width 71 height 17
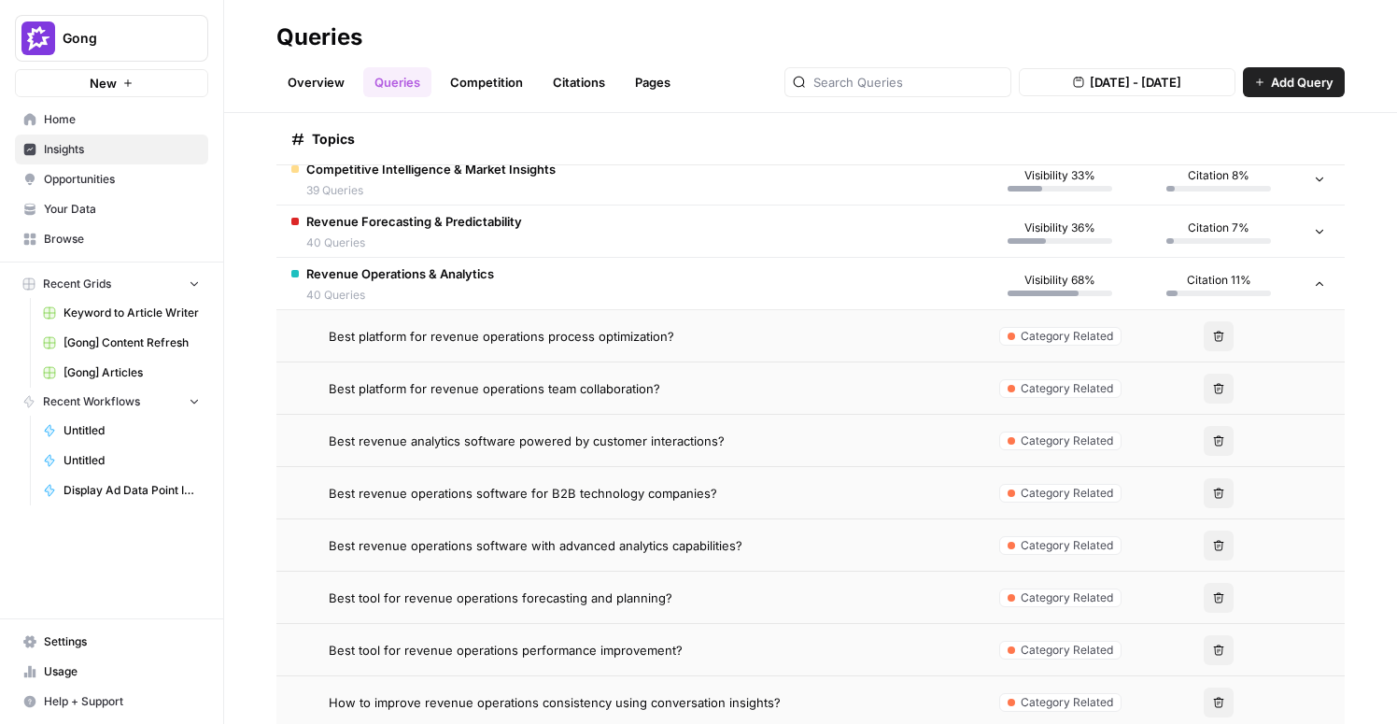
scroll to position [374, 0]
click at [687, 338] on div "Best platform for revenue operations process optimization?" at bounding box center [647, 335] width 637 height 19
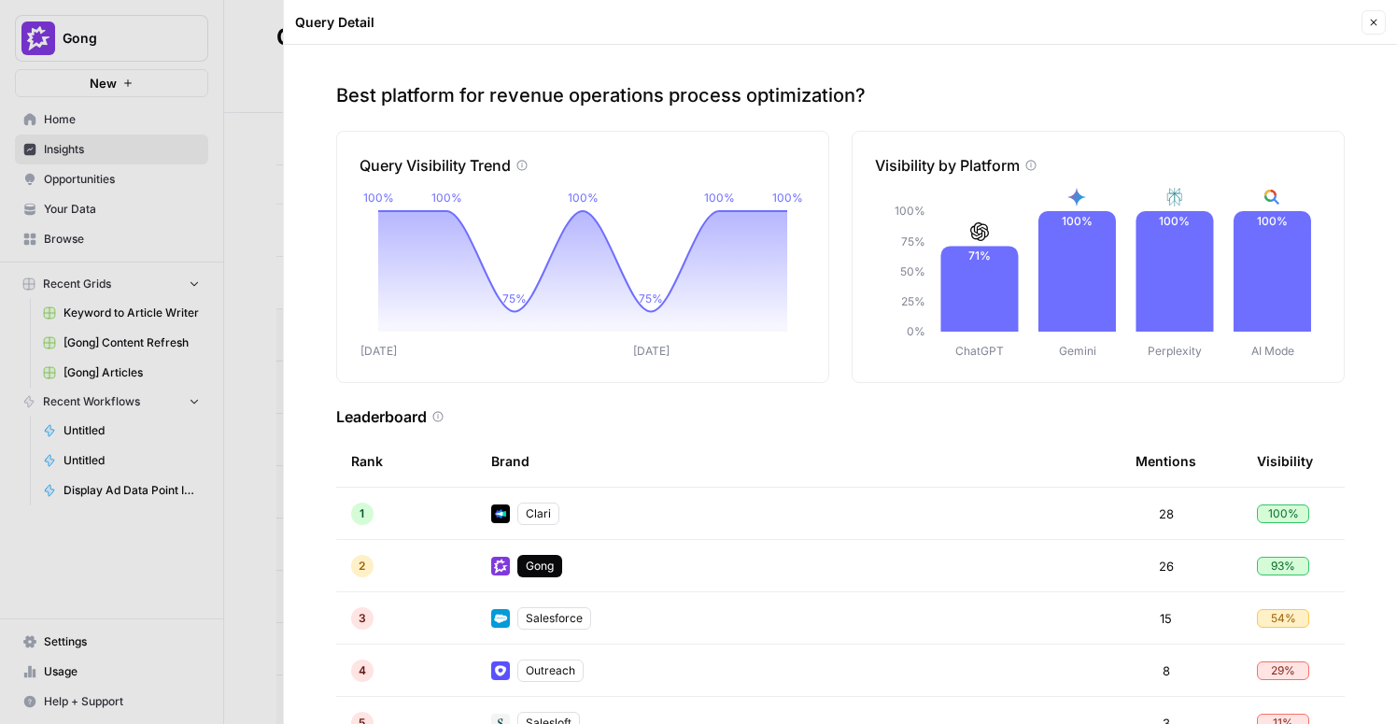
click at [1369, 18] on icon "button" at bounding box center [1373, 22] width 11 height 11
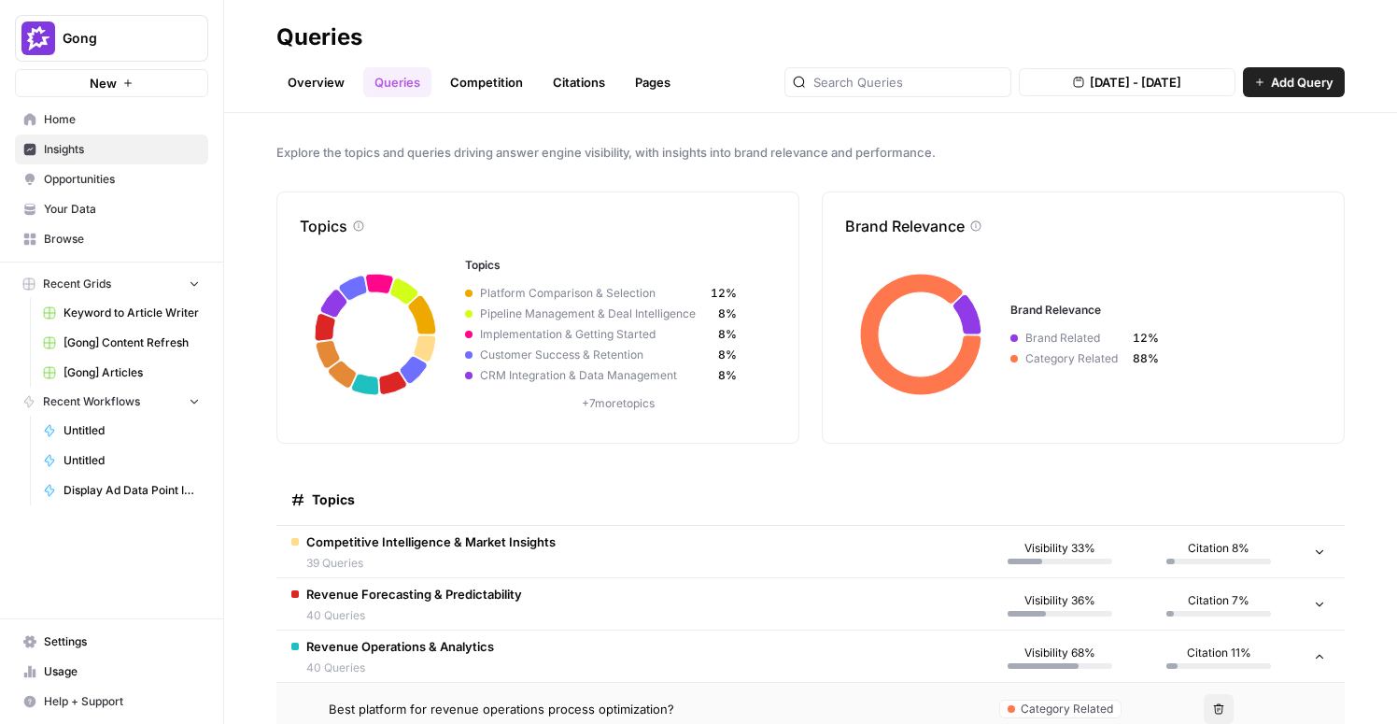
click at [488, 85] on link "Competition" at bounding box center [486, 82] width 95 height 30
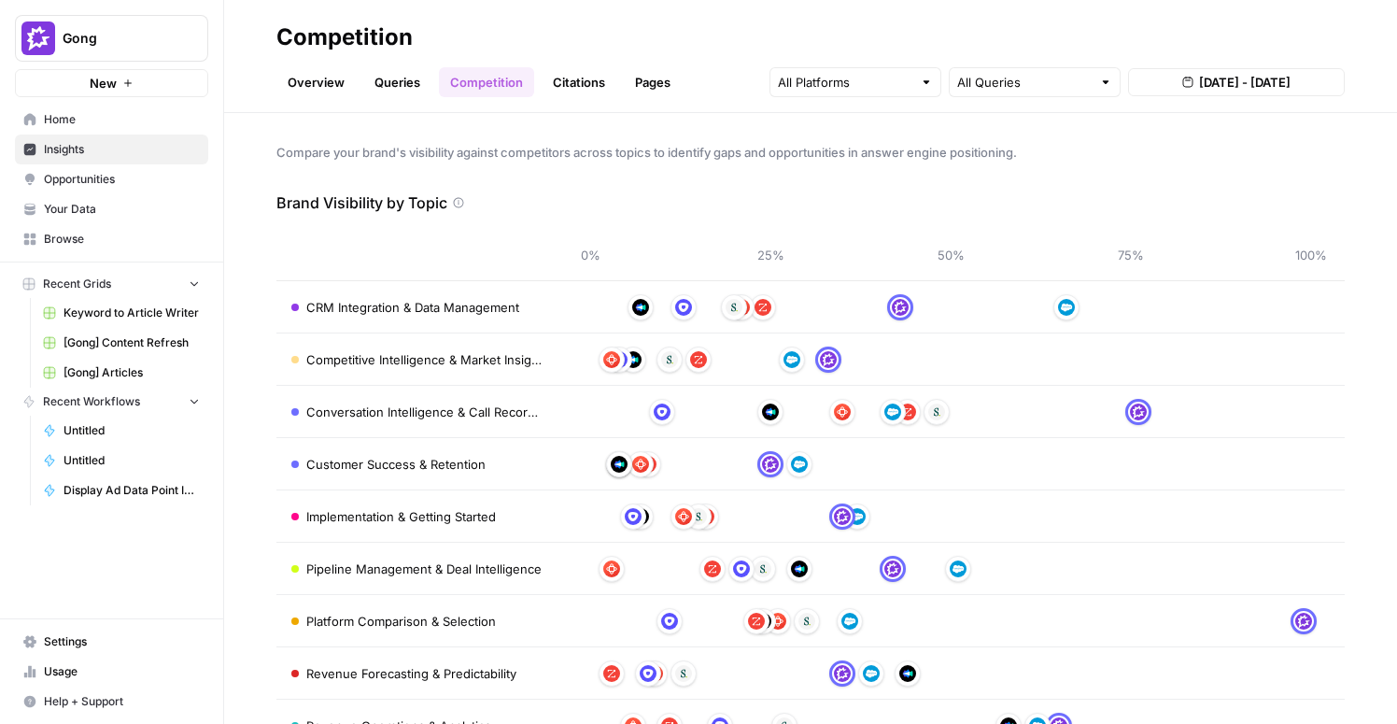
click at [568, 82] on link "Citations" at bounding box center [579, 82] width 75 height 30
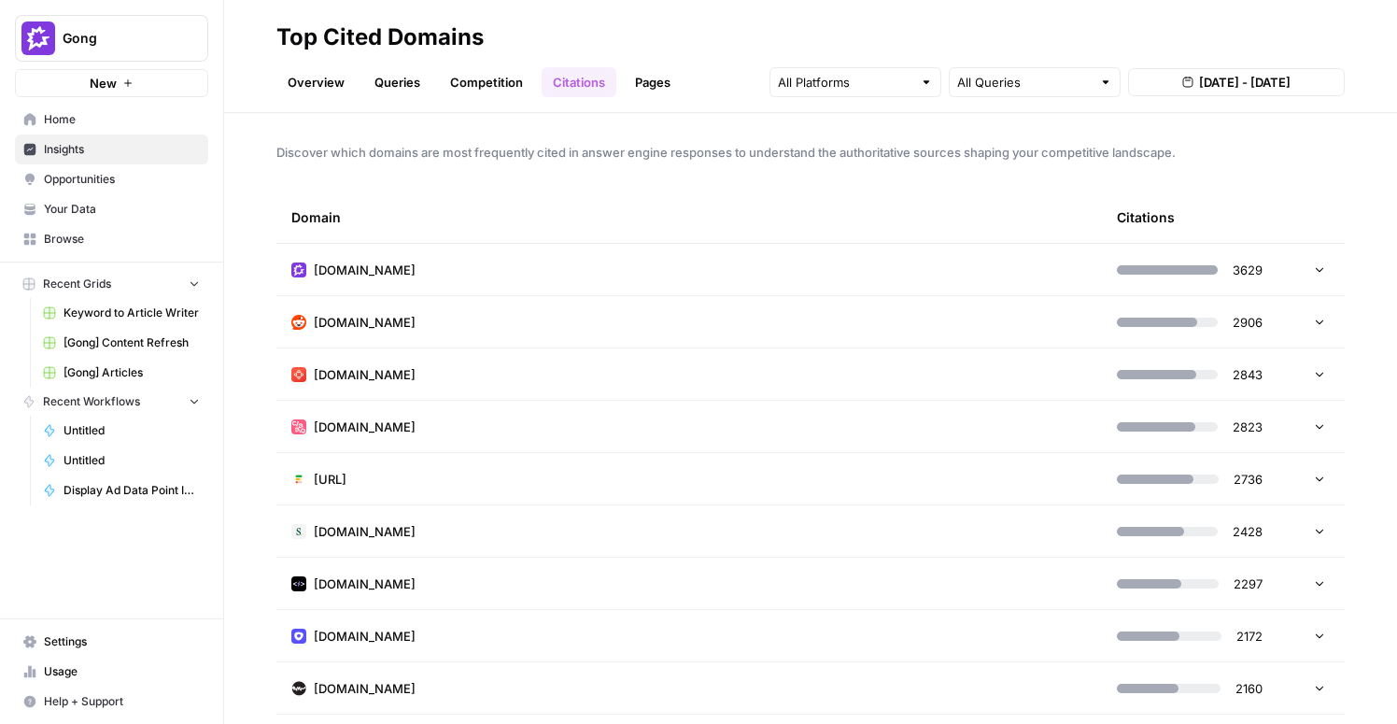
click at [1316, 274] on icon at bounding box center [1319, 268] width 13 height 13
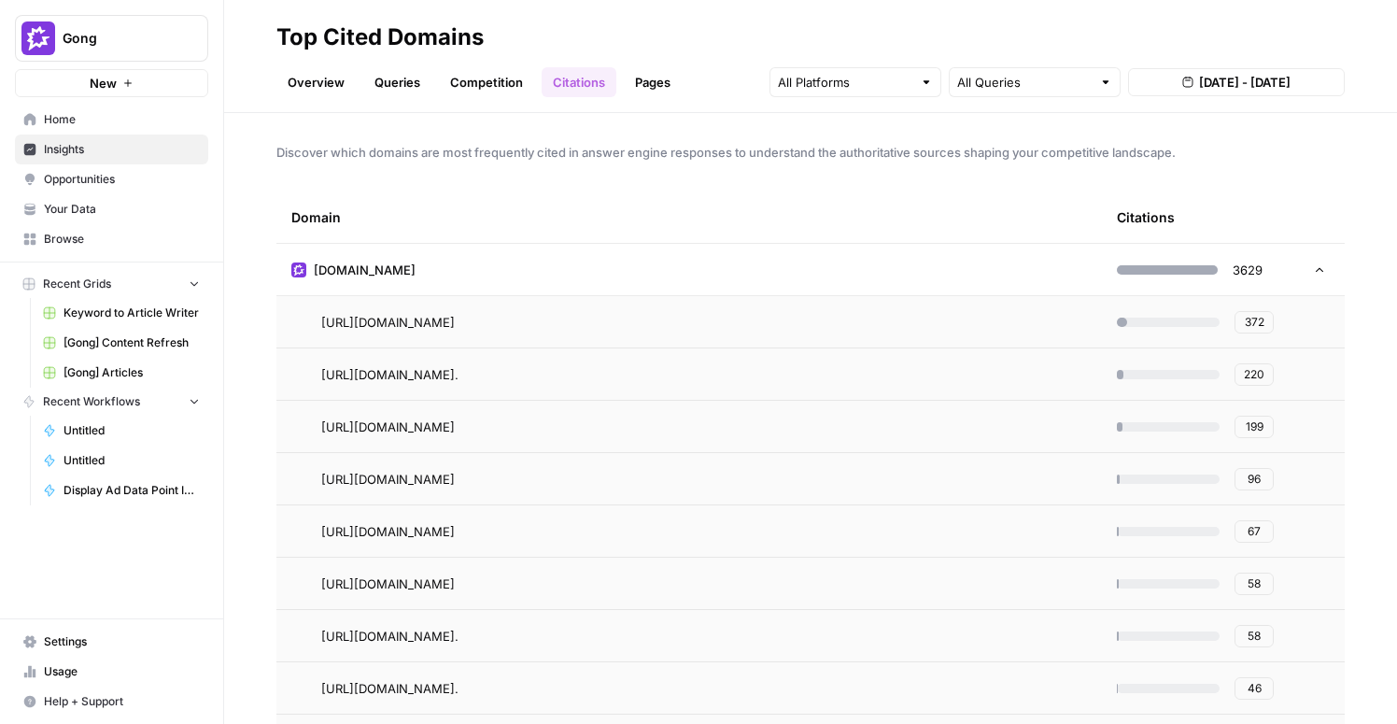
click at [1253, 324] on span "372" at bounding box center [1255, 322] width 20 height 17
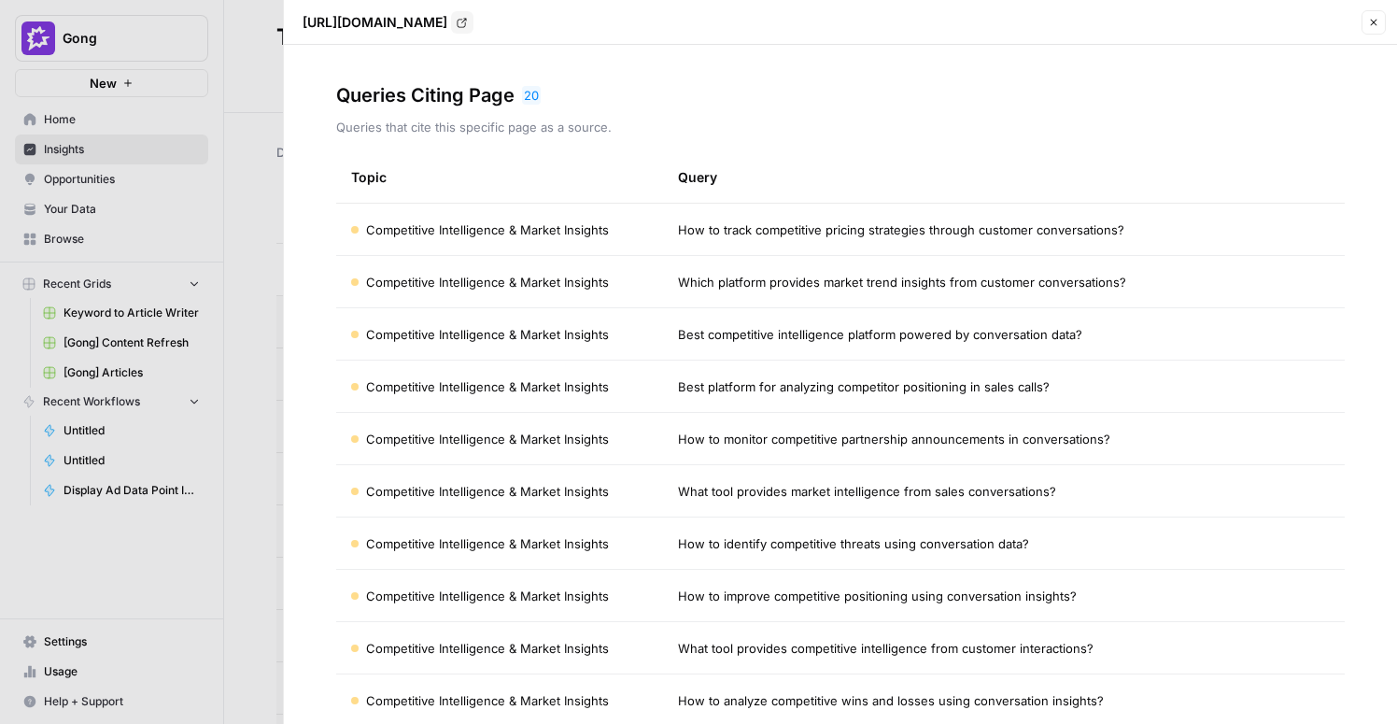
click at [795, 219] on td "How to track competitive pricing strategies through customer conversations?" at bounding box center [1004, 229] width 682 height 51
click at [801, 226] on span "How to track competitive pricing strategies through customer conversations?" at bounding box center [901, 229] width 446 height 19
click at [1376, 23] on icon "button" at bounding box center [1373, 22] width 11 height 11
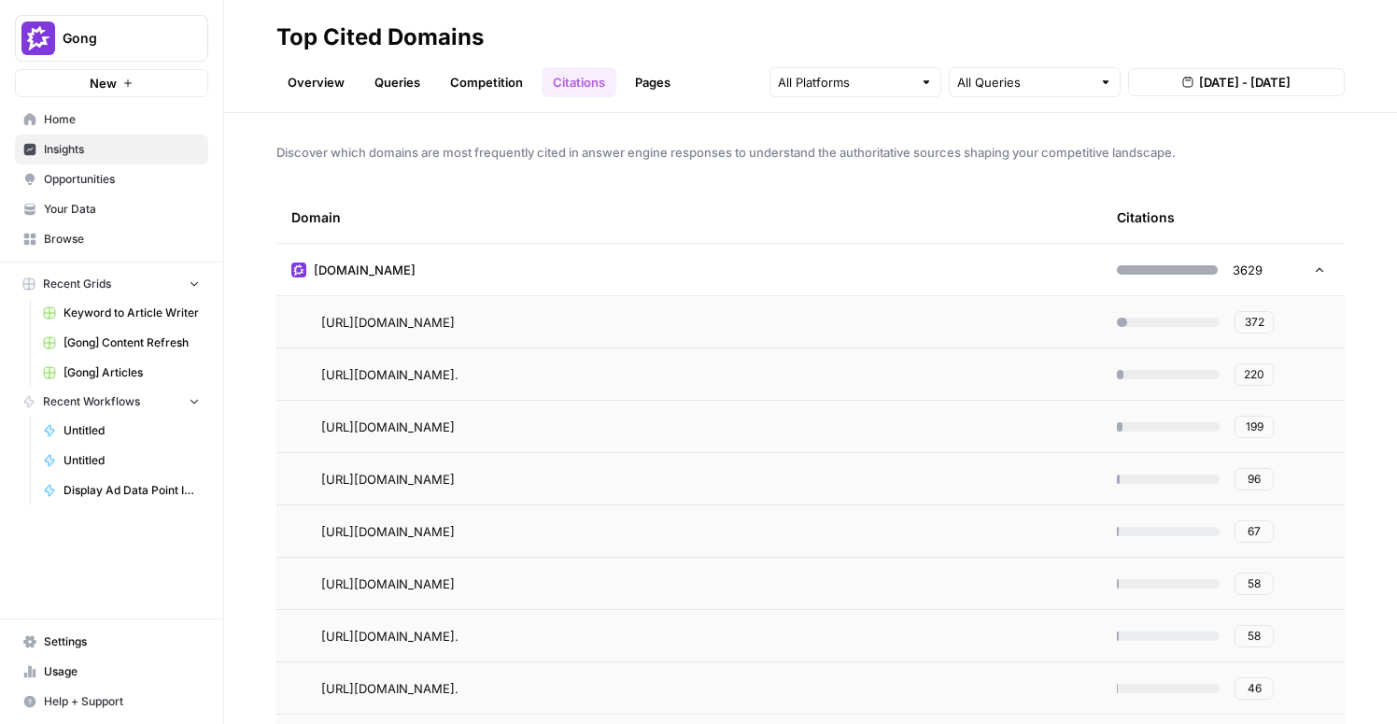
click at [656, 79] on link "Pages" at bounding box center [653, 82] width 58 height 30
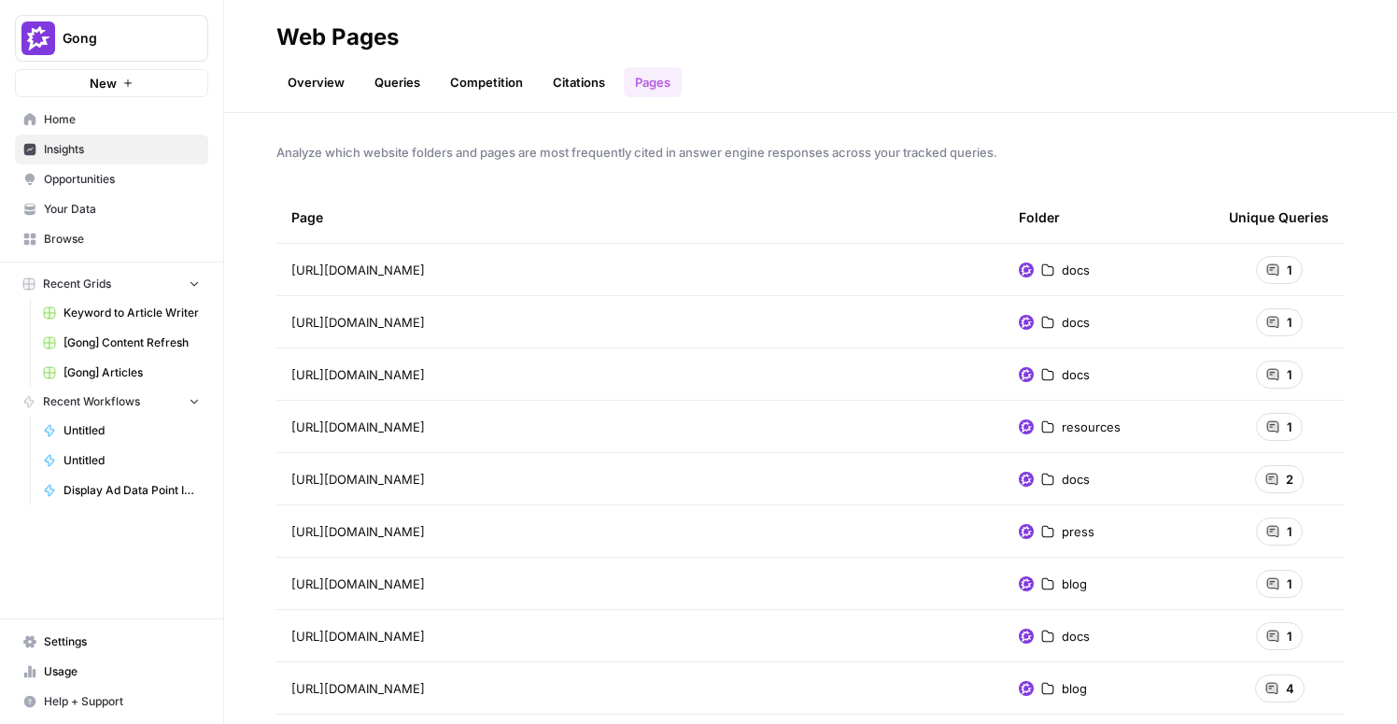
click at [570, 77] on link "Citations" at bounding box center [579, 82] width 75 height 30
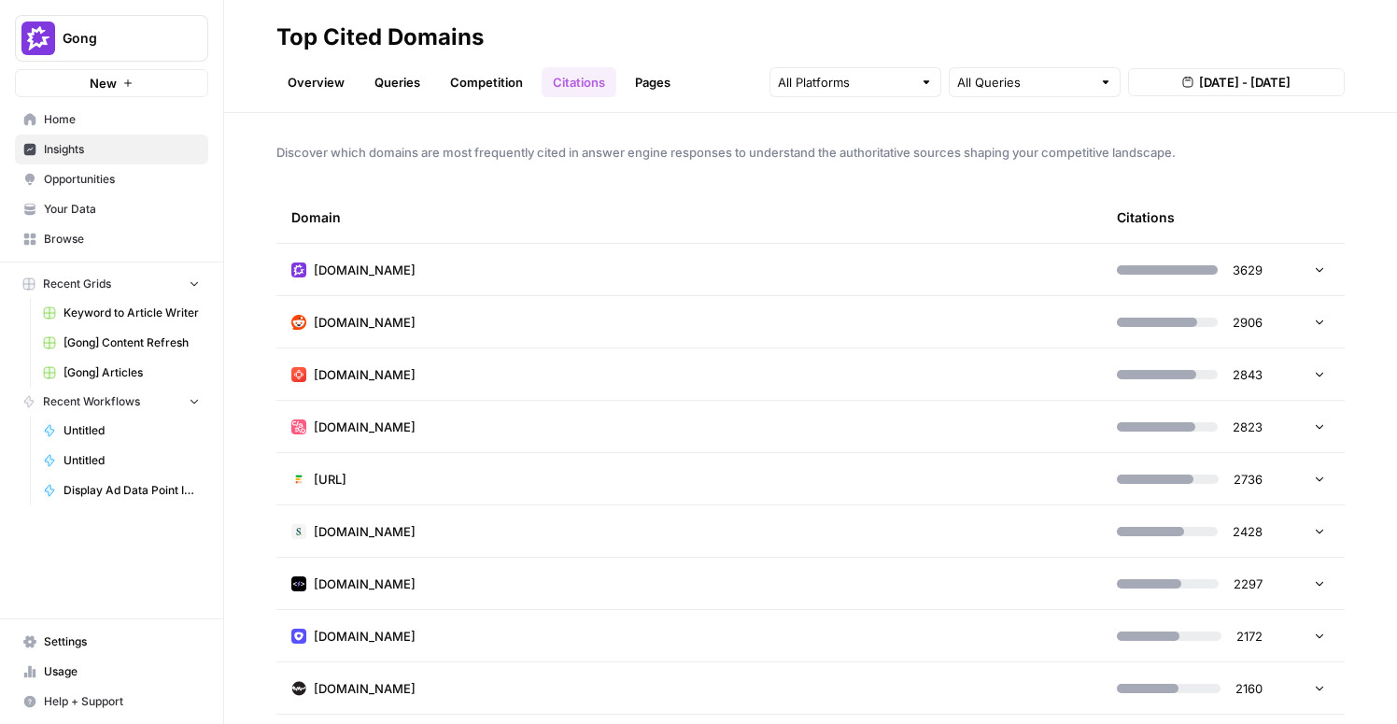
click at [1323, 322] on icon at bounding box center [1319, 321] width 13 height 13
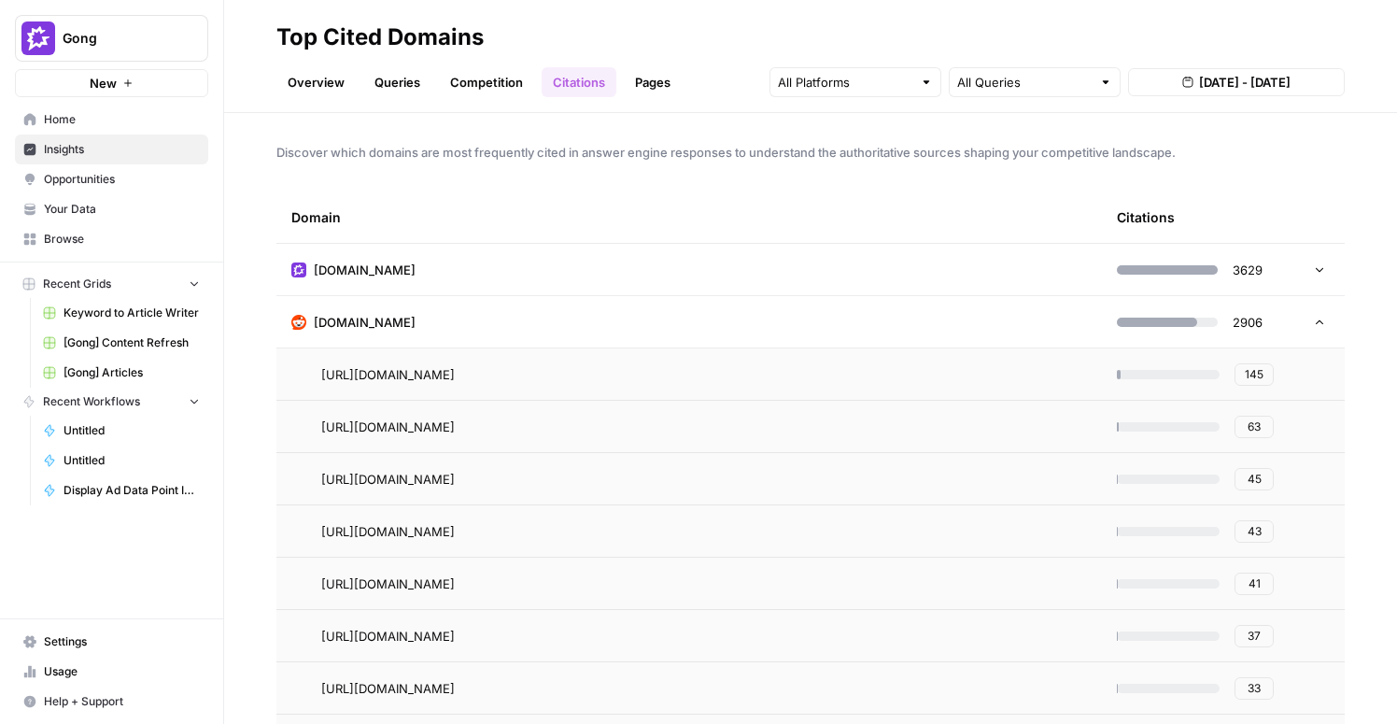
click at [1323, 320] on icon at bounding box center [1319, 322] width 13 height 13
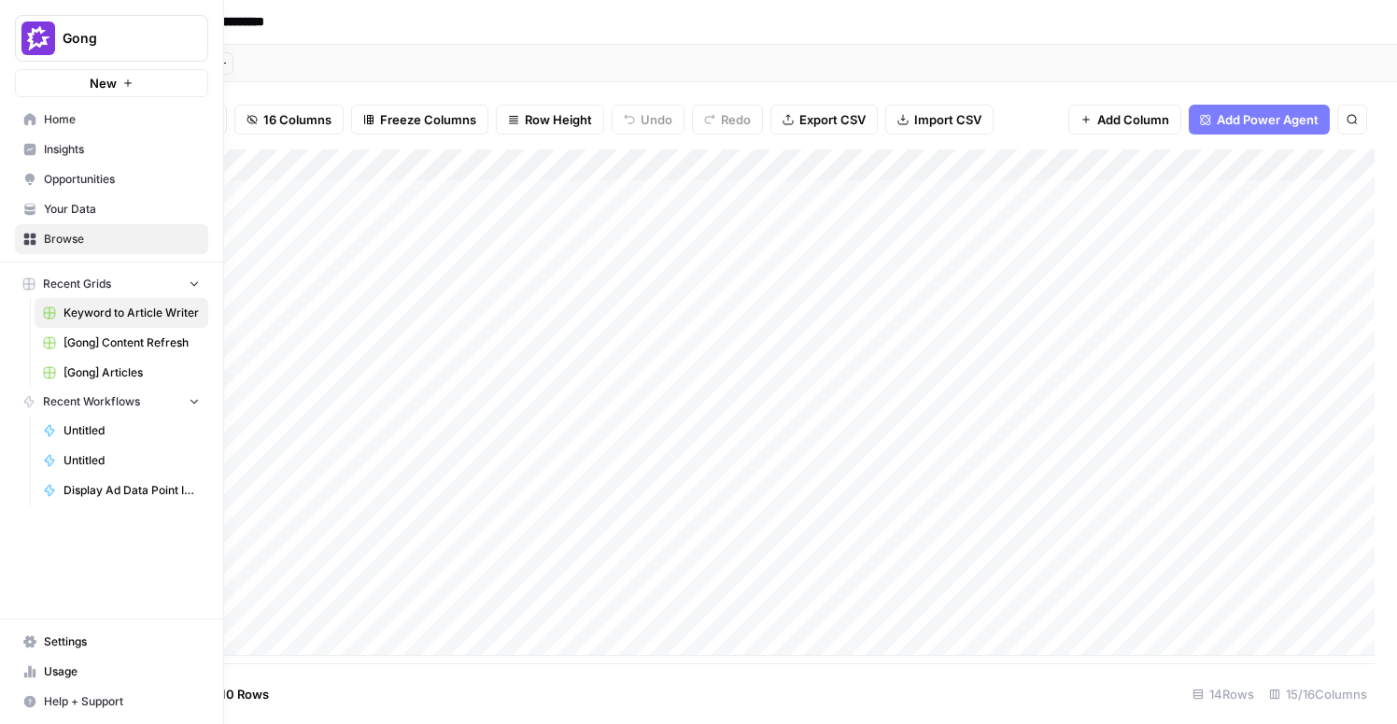
click at [35, 116] on icon at bounding box center [29, 119] width 13 height 13
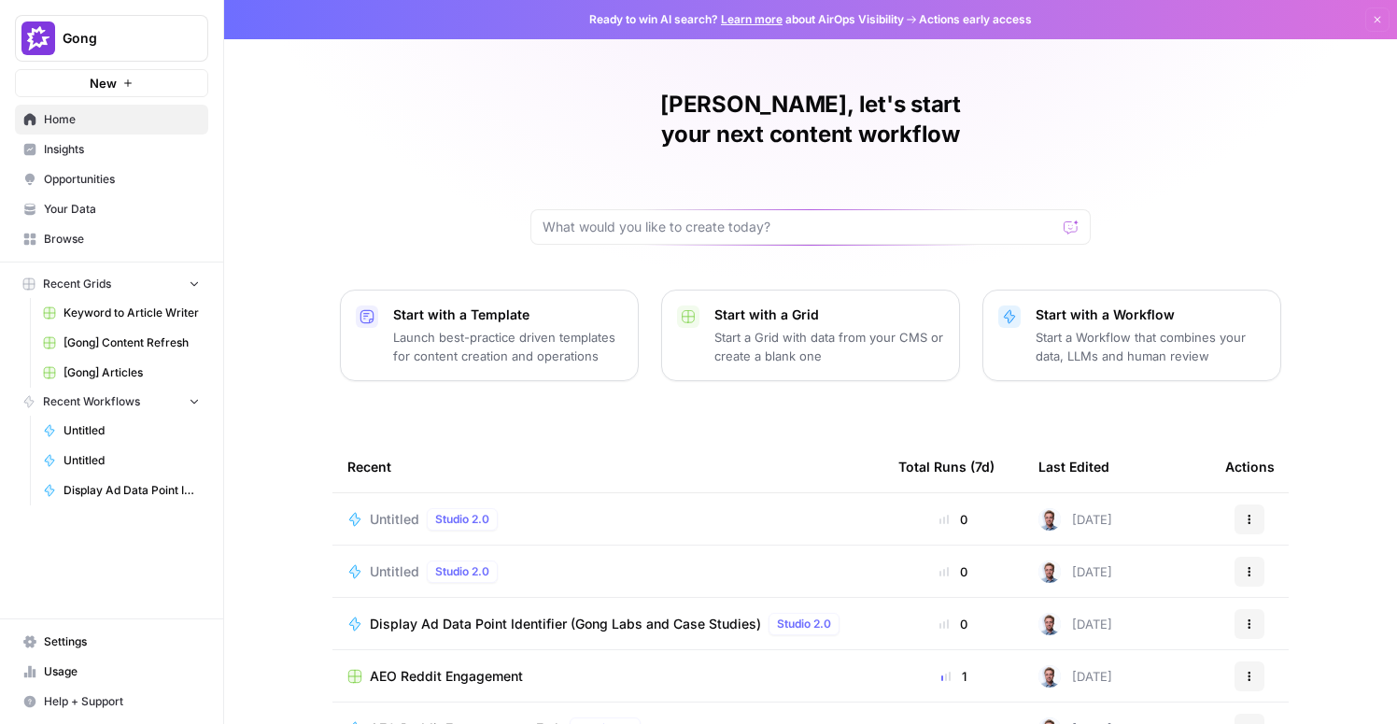
click at [119, 344] on span "[Gong] Content Refresh" at bounding box center [132, 342] width 136 height 17
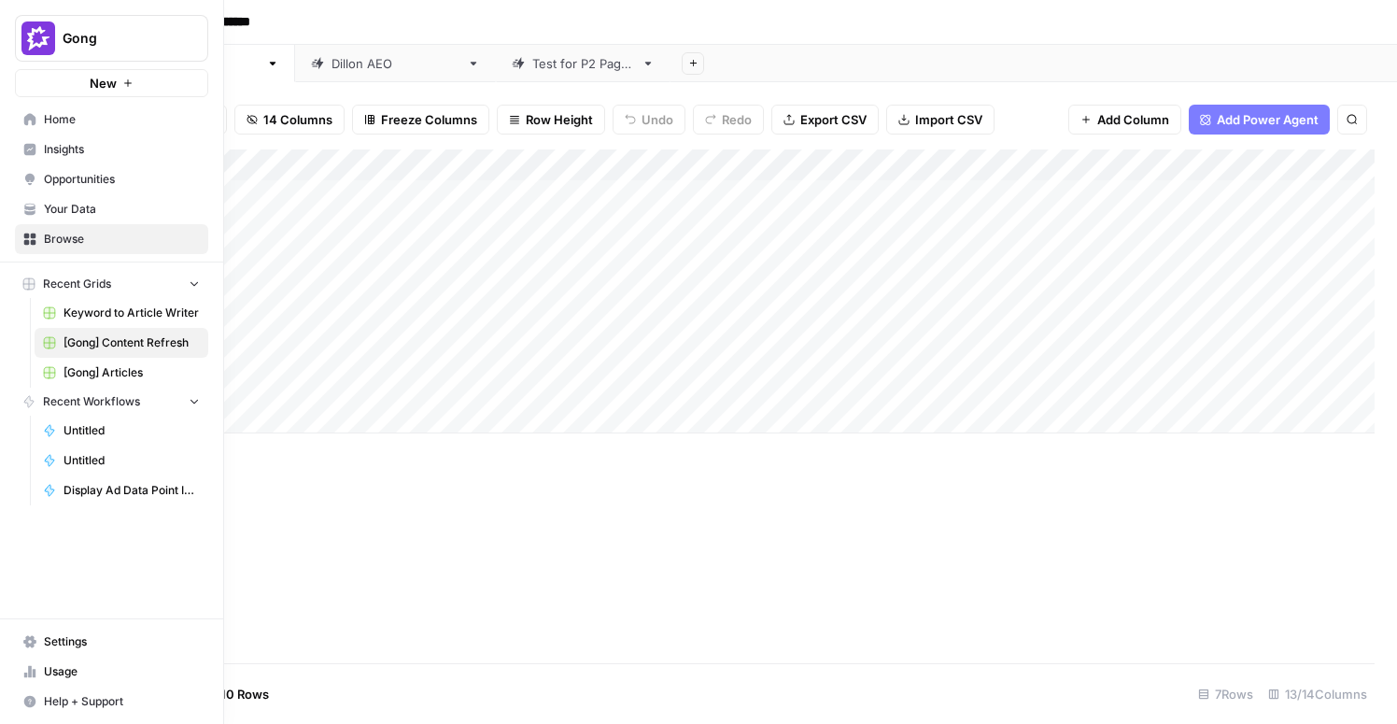
click at [107, 376] on span "[Gong] Articles" at bounding box center [132, 372] width 136 height 17
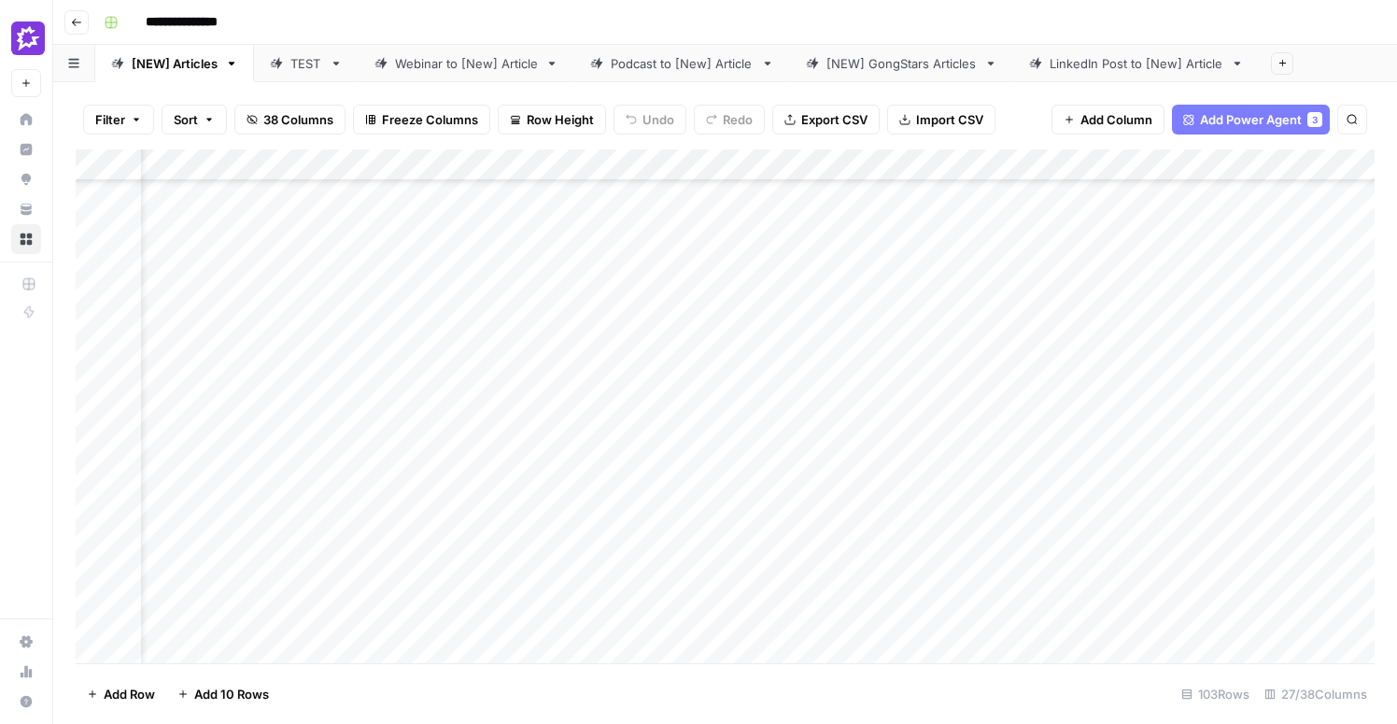
scroll to position [326, 81]
click at [829, 394] on div "Add Column" at bounding box center [725, 406] width 1299 height 514
click at [78, 374] on div "Add Column" at bounding box center [725, 406] width 1299 height 514
click at [99, 354] on div "Add Column" at bounding box center [725, 406] width 1299 height 514
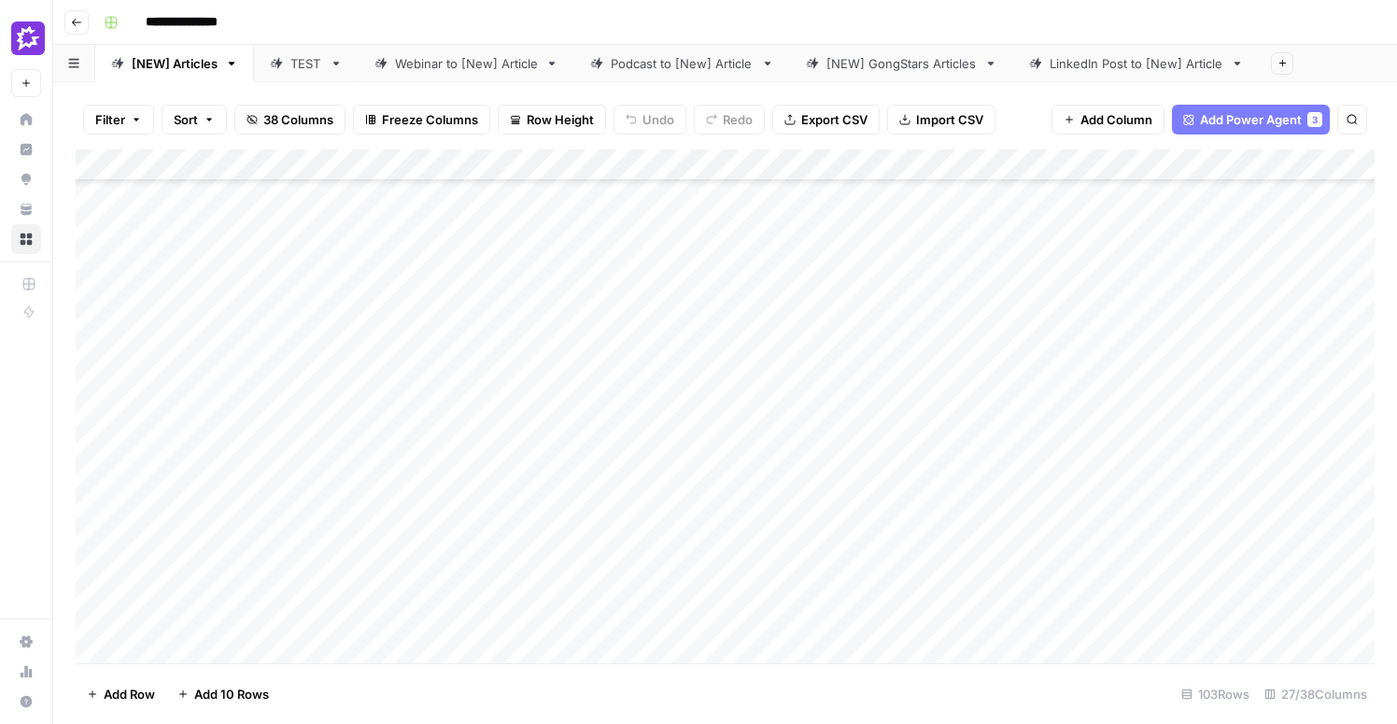
click at [96, 384] on div "Add Column" at bounding box center [725, 406] width 1299 height 514
click at [705, 360] on div "Add Column" at bounding box center [725, 406] width 1299 height 514
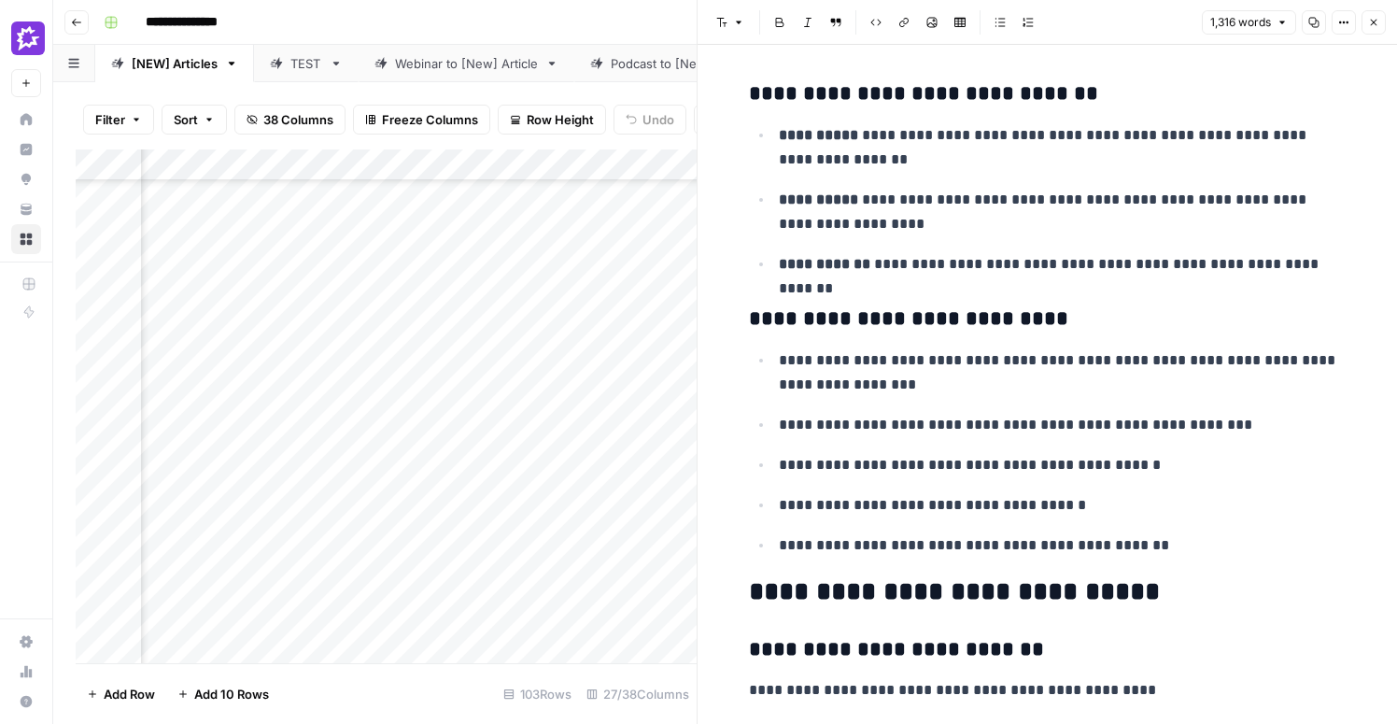
scroll to position [813, 0]
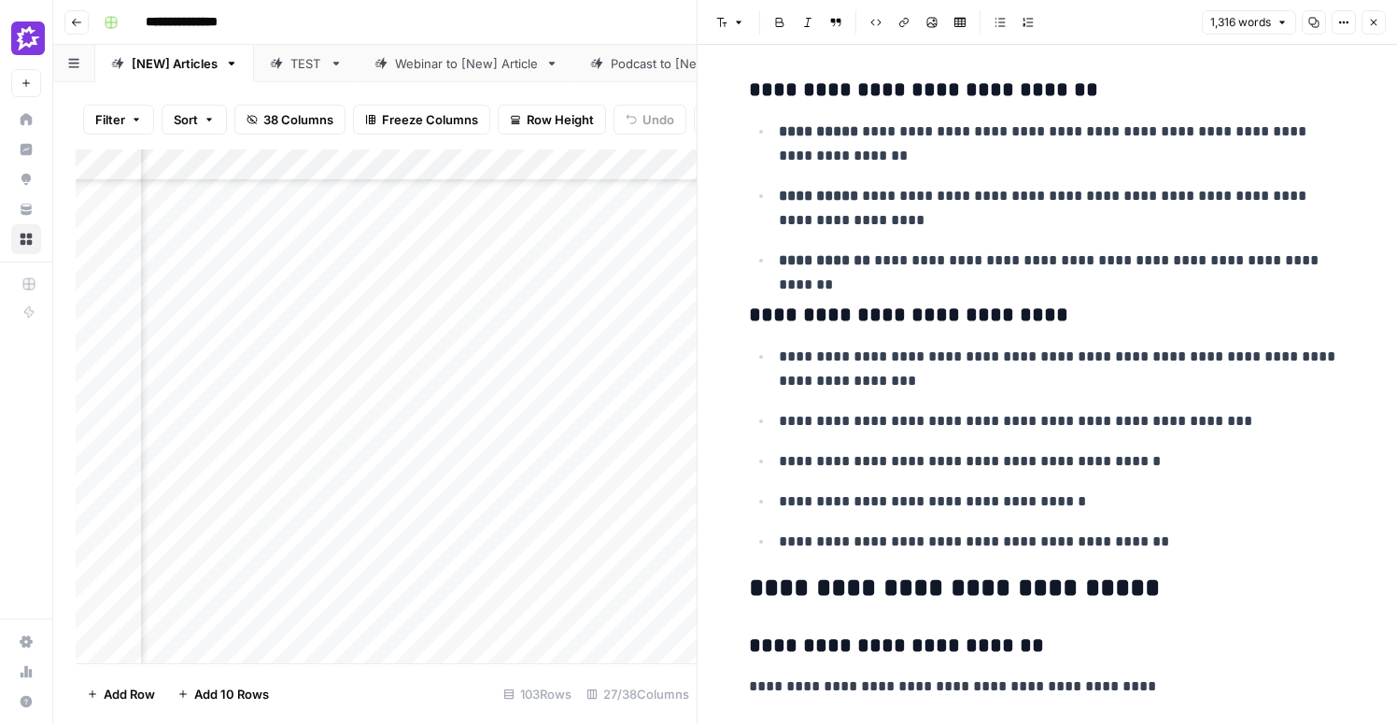
click at [1370, 22] on icon "button" at bounding box center [1373, 22] width 11 height 11
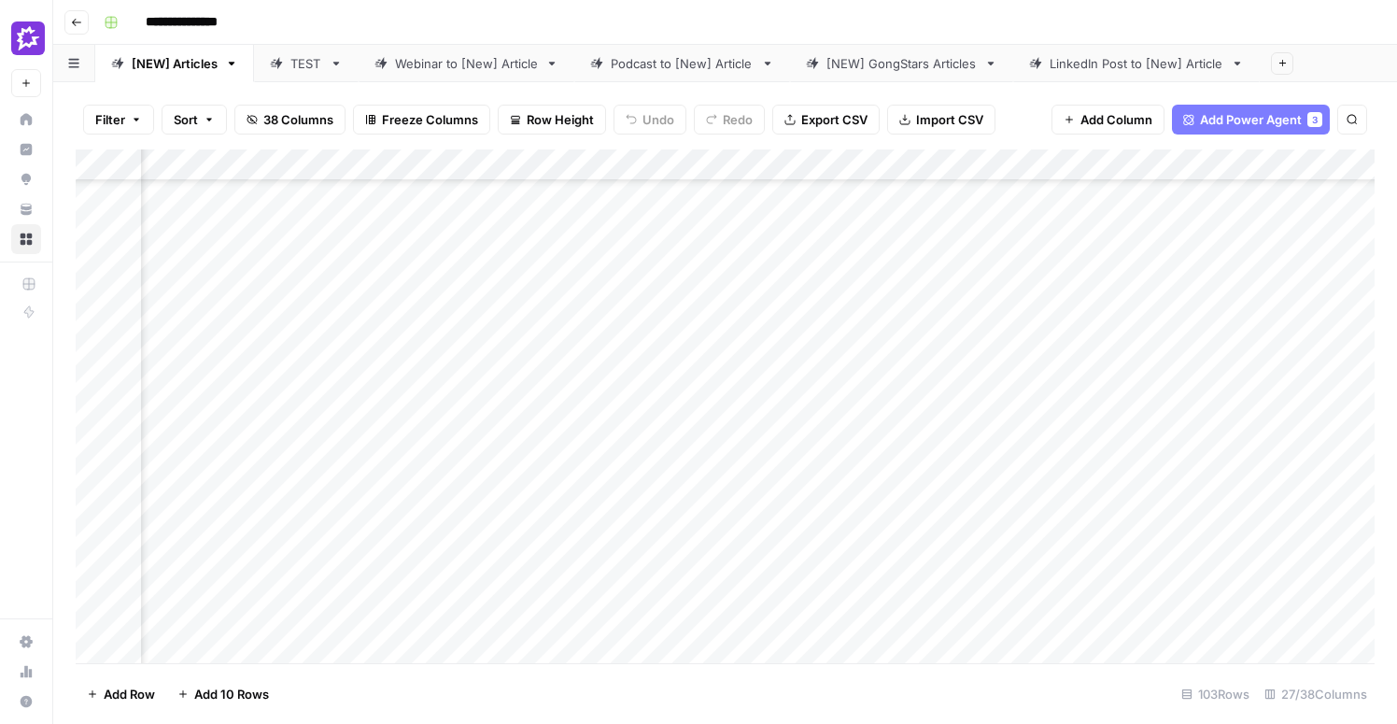
click at [487, 374] on div "Add Column" at bounding box center [725, 406] width 1299 height 514
click at [507, 165] on div "Add Column" at bounding box center [725, 406] width 1299 height 514
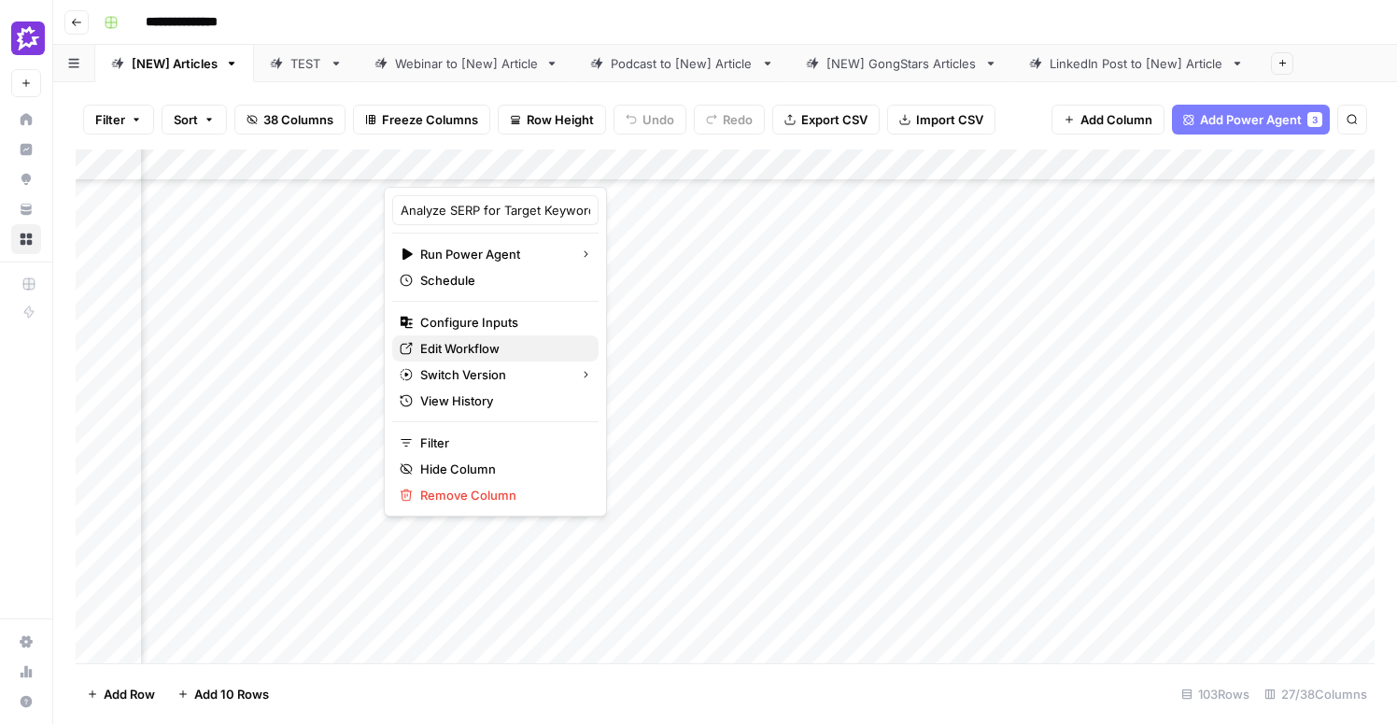
click at [470, 344] on span "Edit Workflow" at bounding box center [501, 348] width 163 height 19
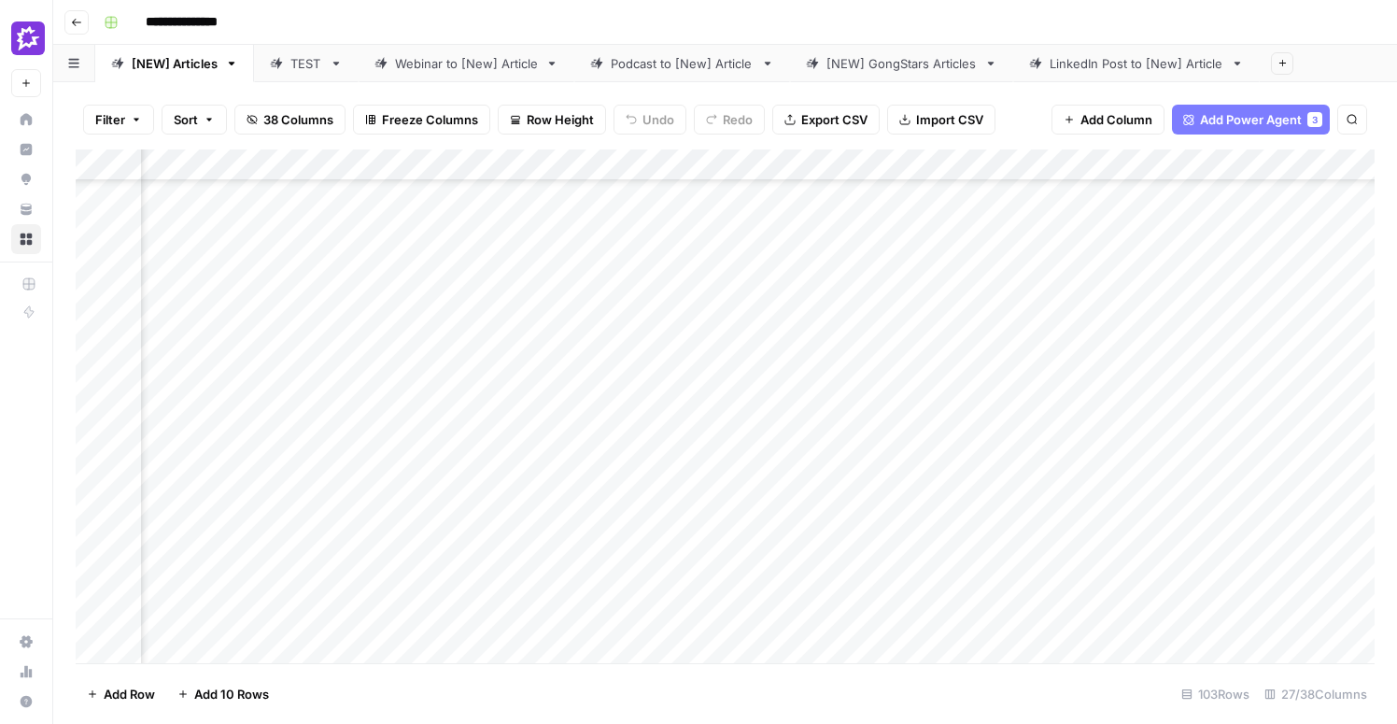
scroll to position [326, 0]
click at [100, 391] on div "Add Column" at bounding box center [725, 406] width 1299 height 514
click at [635, 361] on div "Add Column" at bounding box center [725, 406] width 1299 height 514
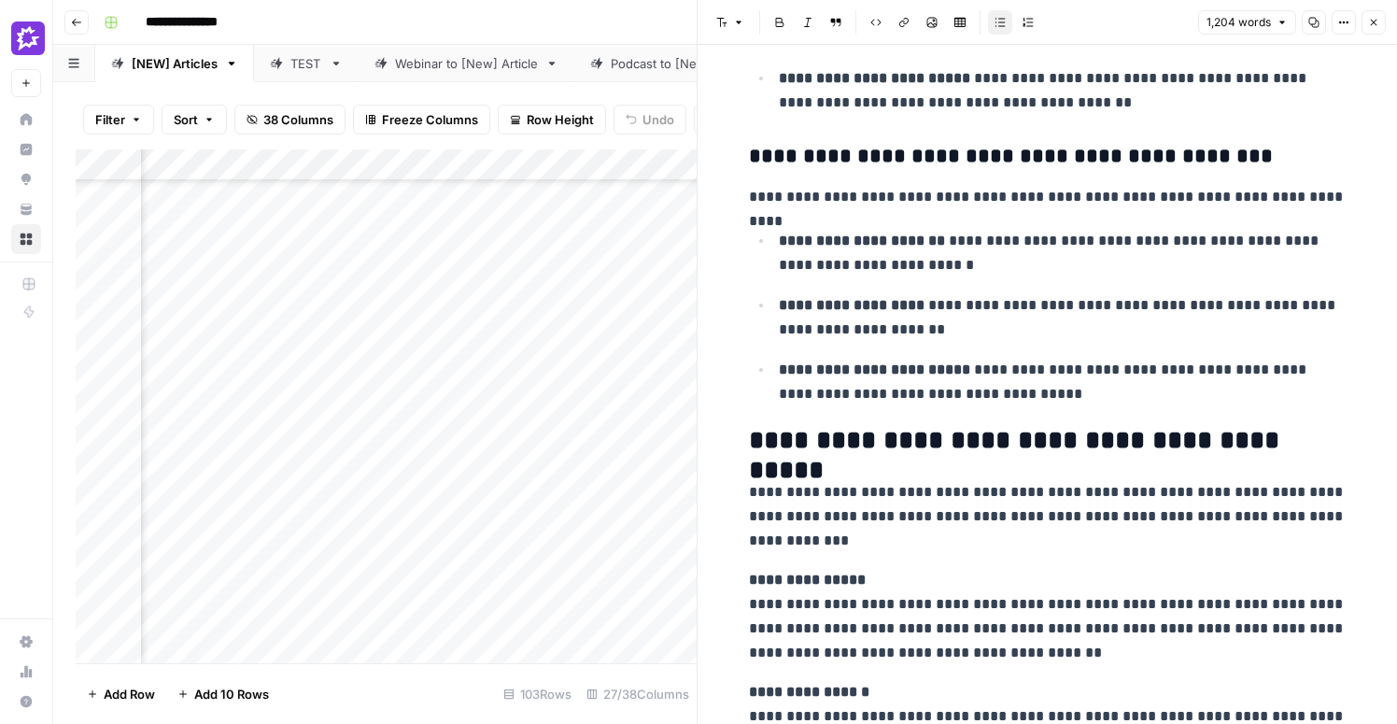
scroll to position [1885, 0]
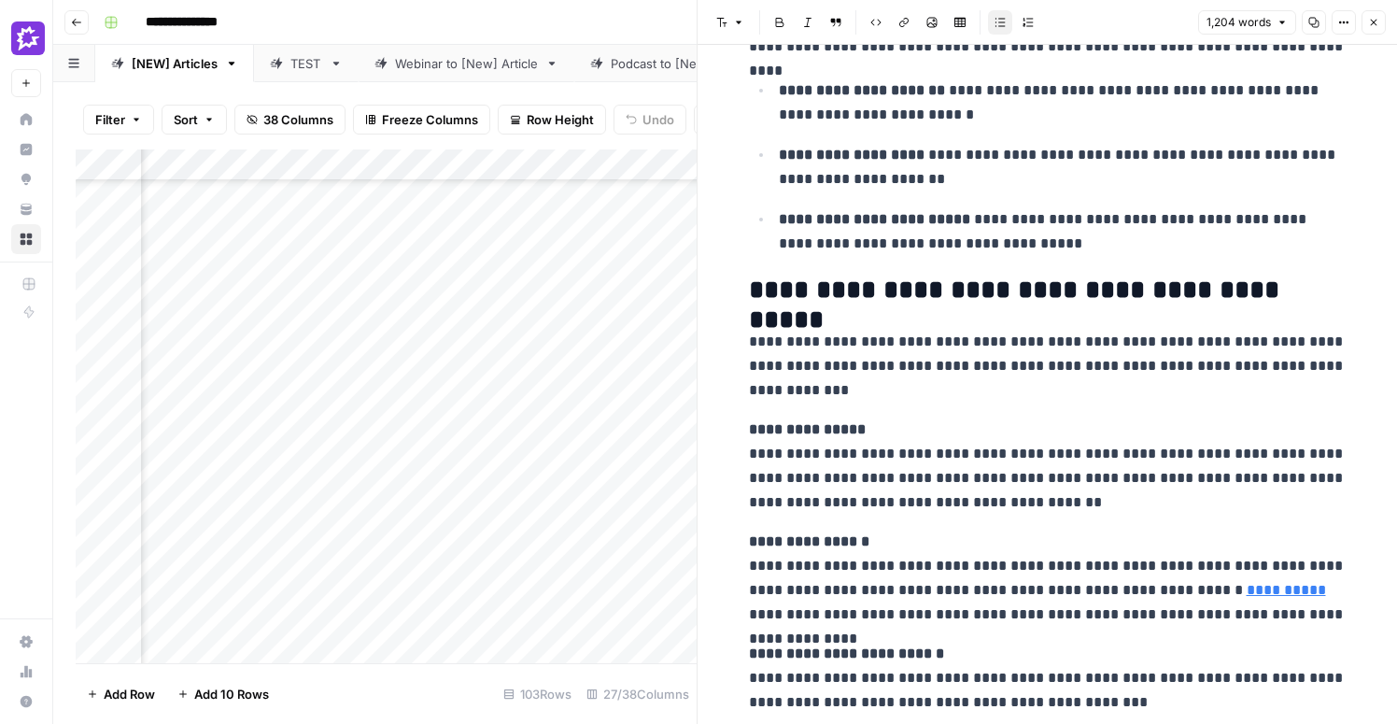
click at [1372, 27] on icon "button" at bounding box center [1373, 22] width 11 height 11
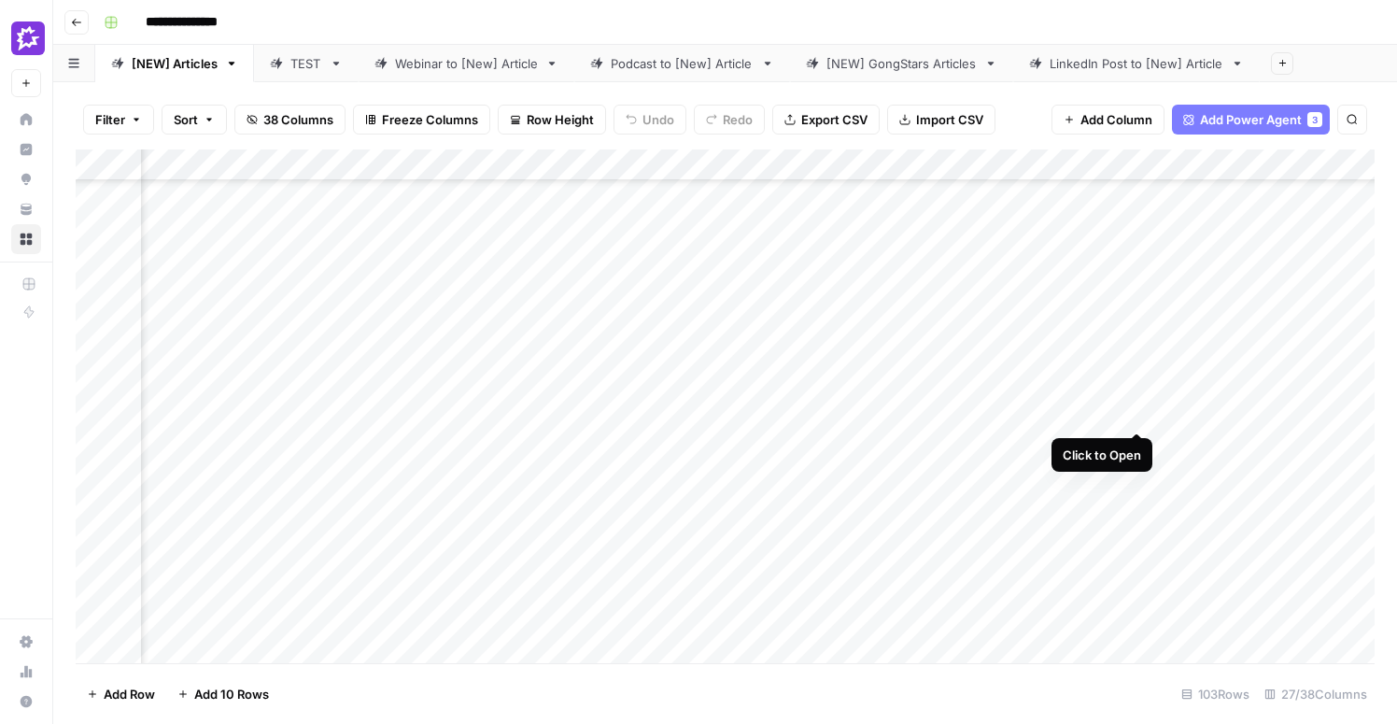
click at [1139, 362] on div "Add Column" at bounding box center [725, 406] width 1299 height 514
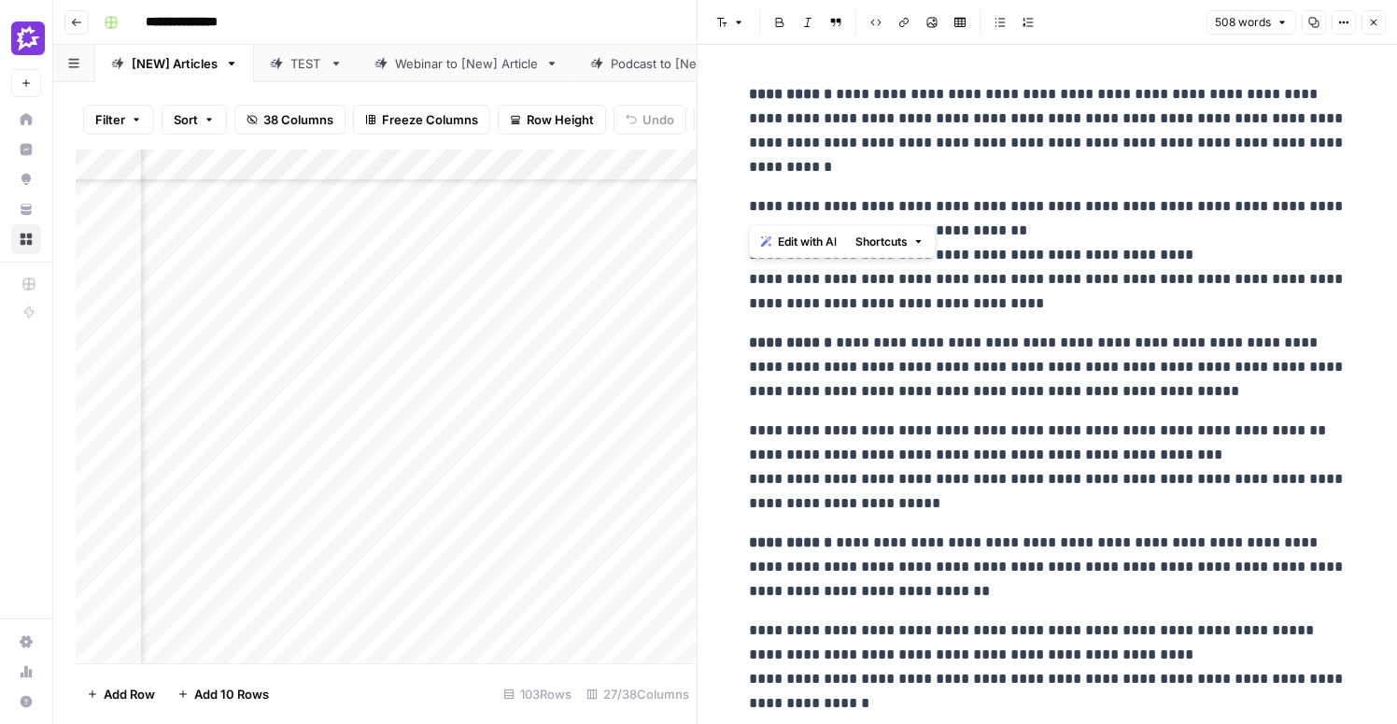
drag, startPoint x: 863, startPoint y: 204, endPoint x: 743, endPoint y: 212, distance: 120.8
click at [1057, 289] on p "**********" at bounding box center [1048, 254] width 598 height 121
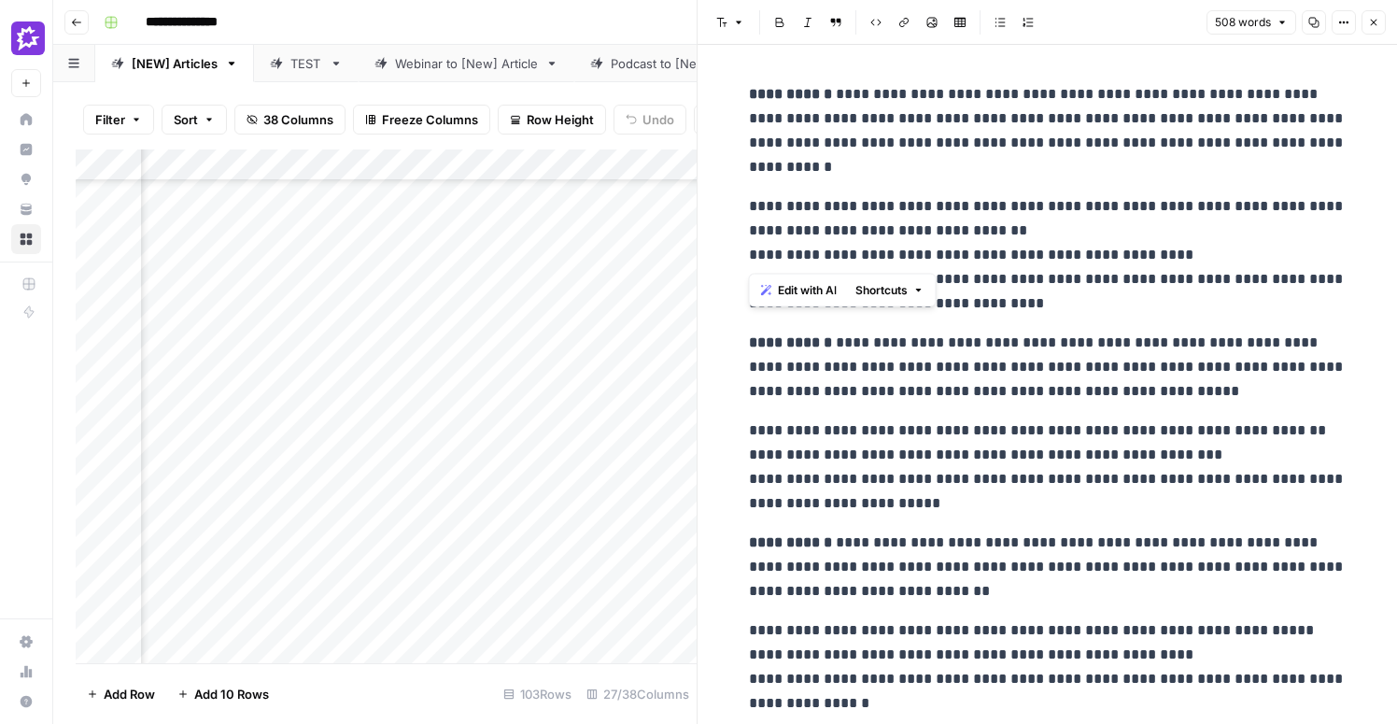
drag, startPoint x: 866, startPoint y: 257, endPoint x: 738, endPoint y: 263, distance: 128.1
click at [1232, 252] on p "**********" at bounding box center [1048, 254] width 598 height 121
drag, startPoint x: 887, startPoint y: 281, endPoint x: 744, endPoint y: 285, distance: 143.9
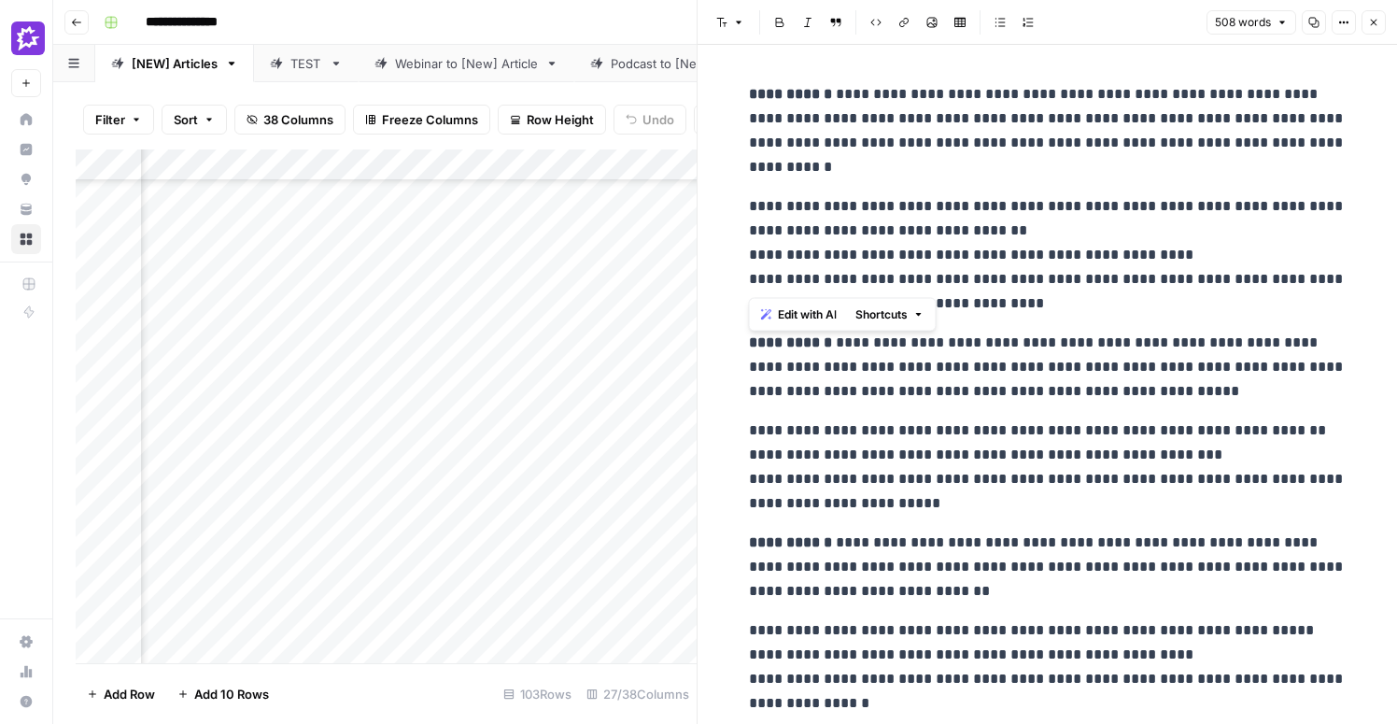
click at [1089, 433] on p "**********" at bounding box center [1048, 466] width 598 height 97
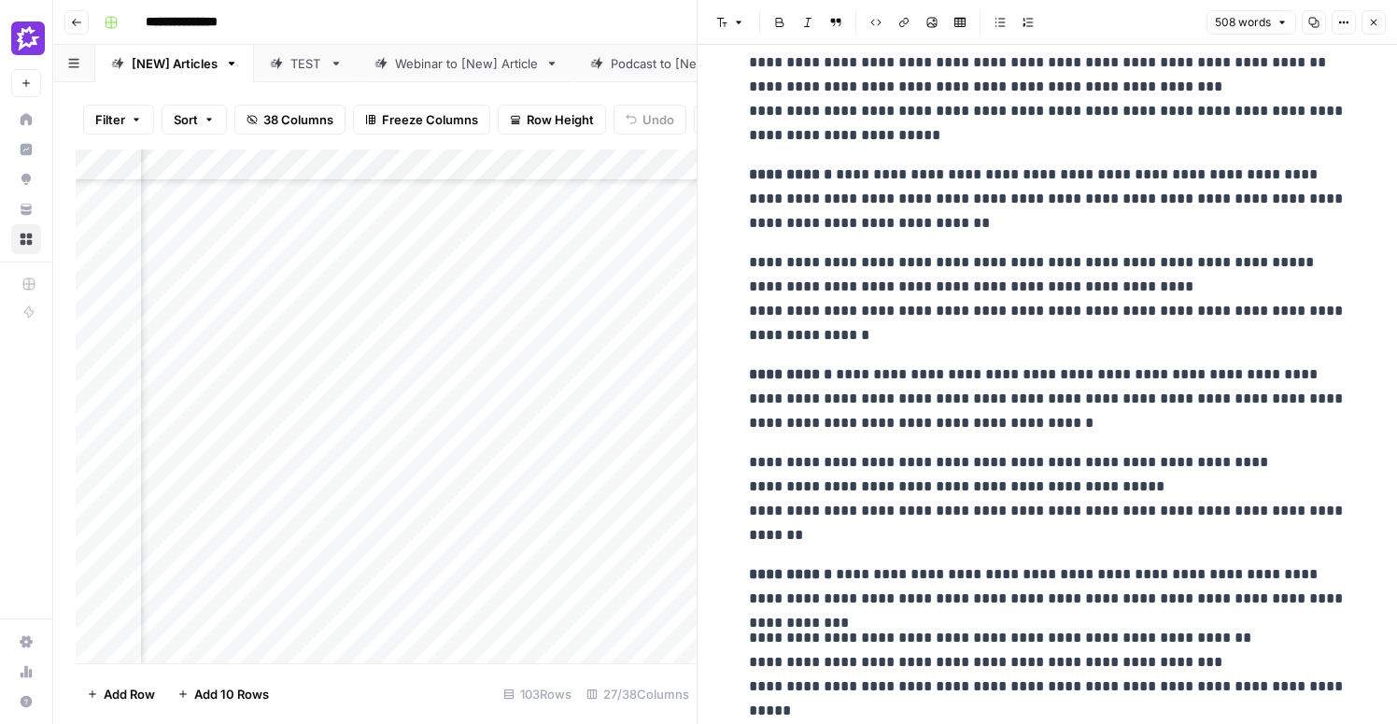
scroll to position [371, 0]
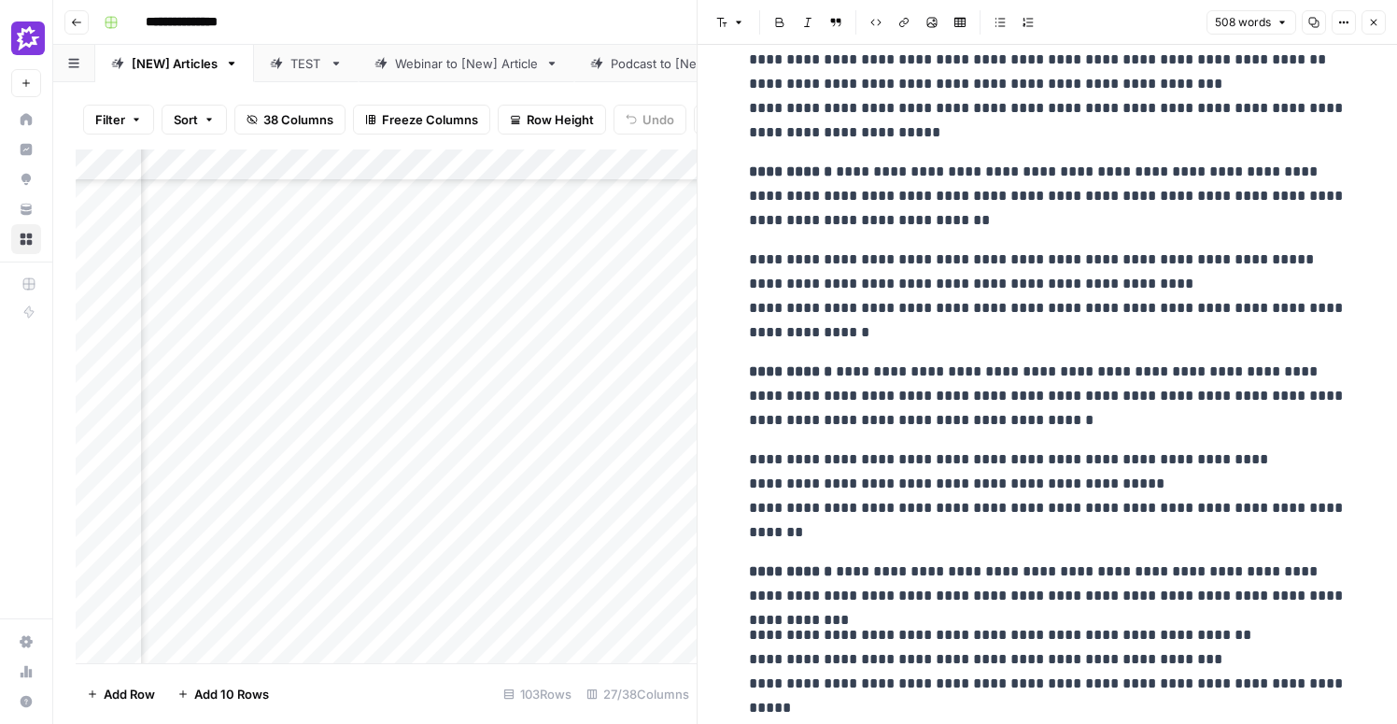
click at [1381, 17] on button "Close" at bounding box center [1374, 22] width 24 height 24
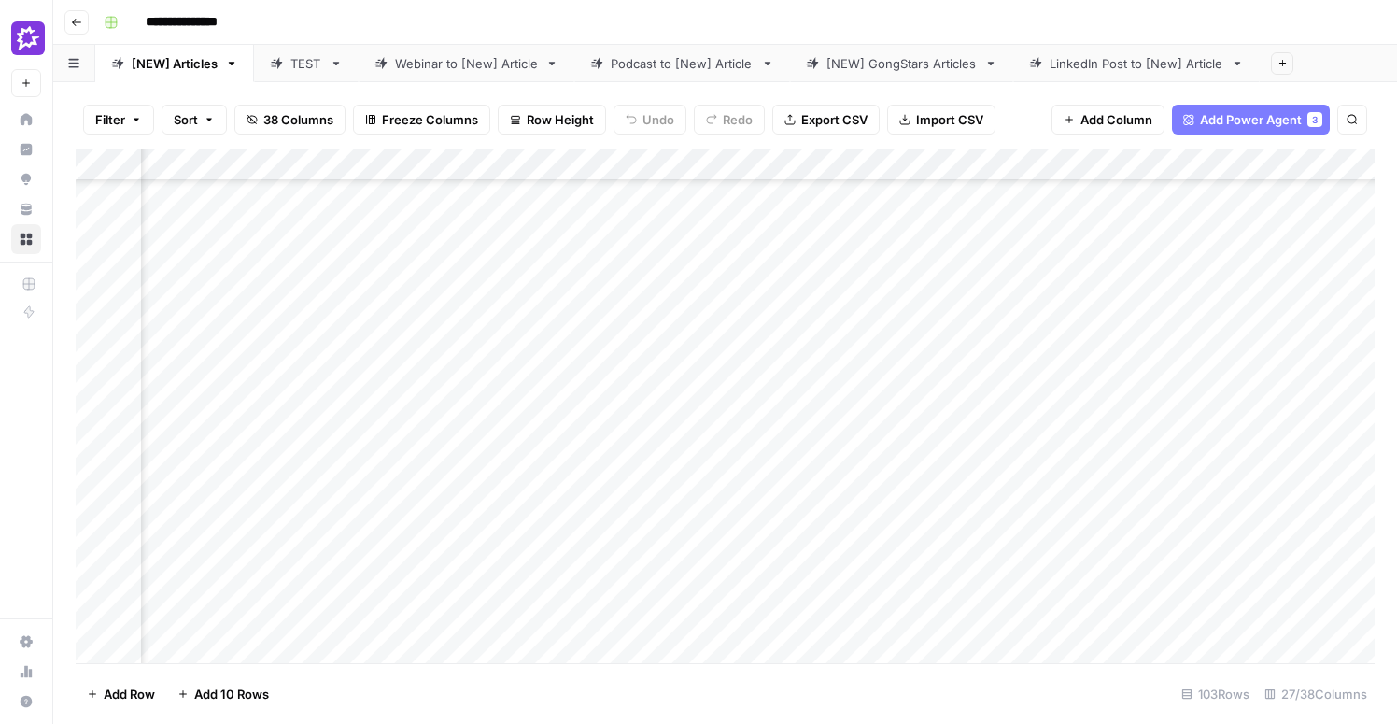
scroll to position [326, 3554]
click at [878, 358] on div "Add Column" at bounding box center [725, 406] width 1299 height 514
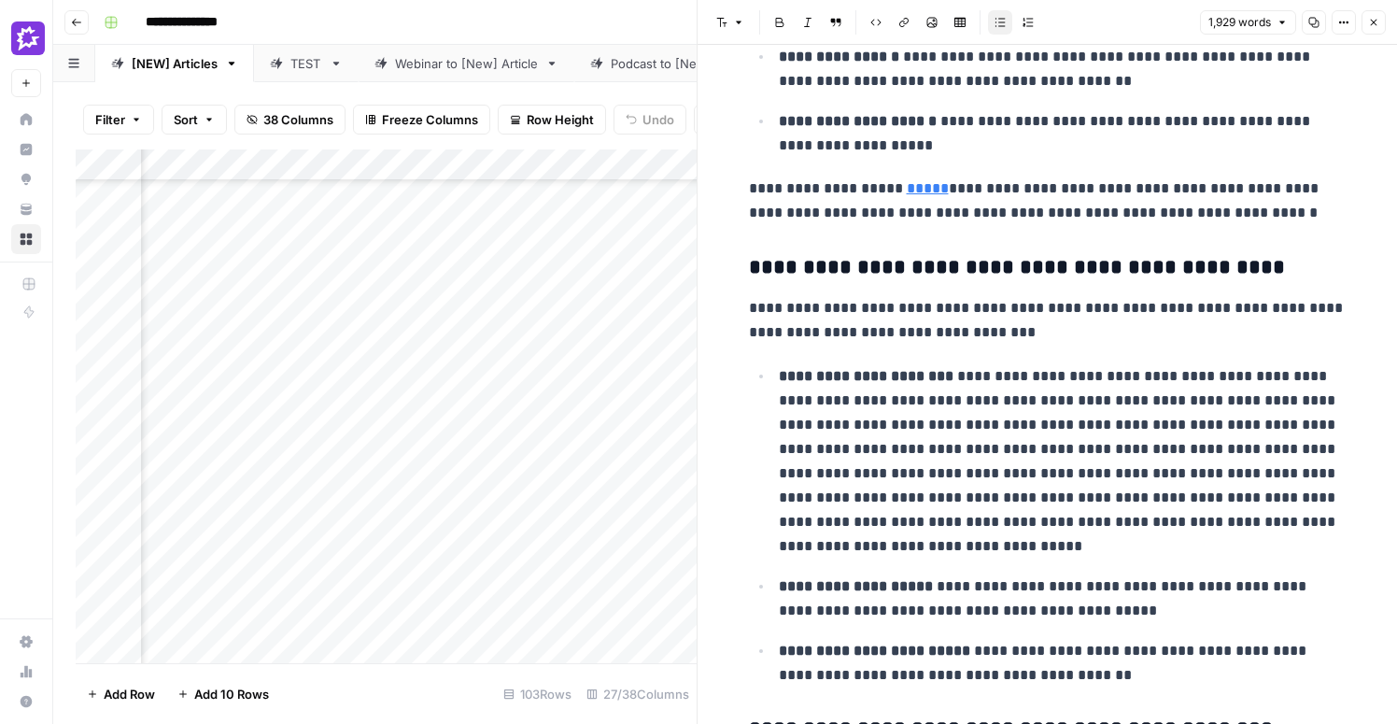
scroll to position [1424, 0]
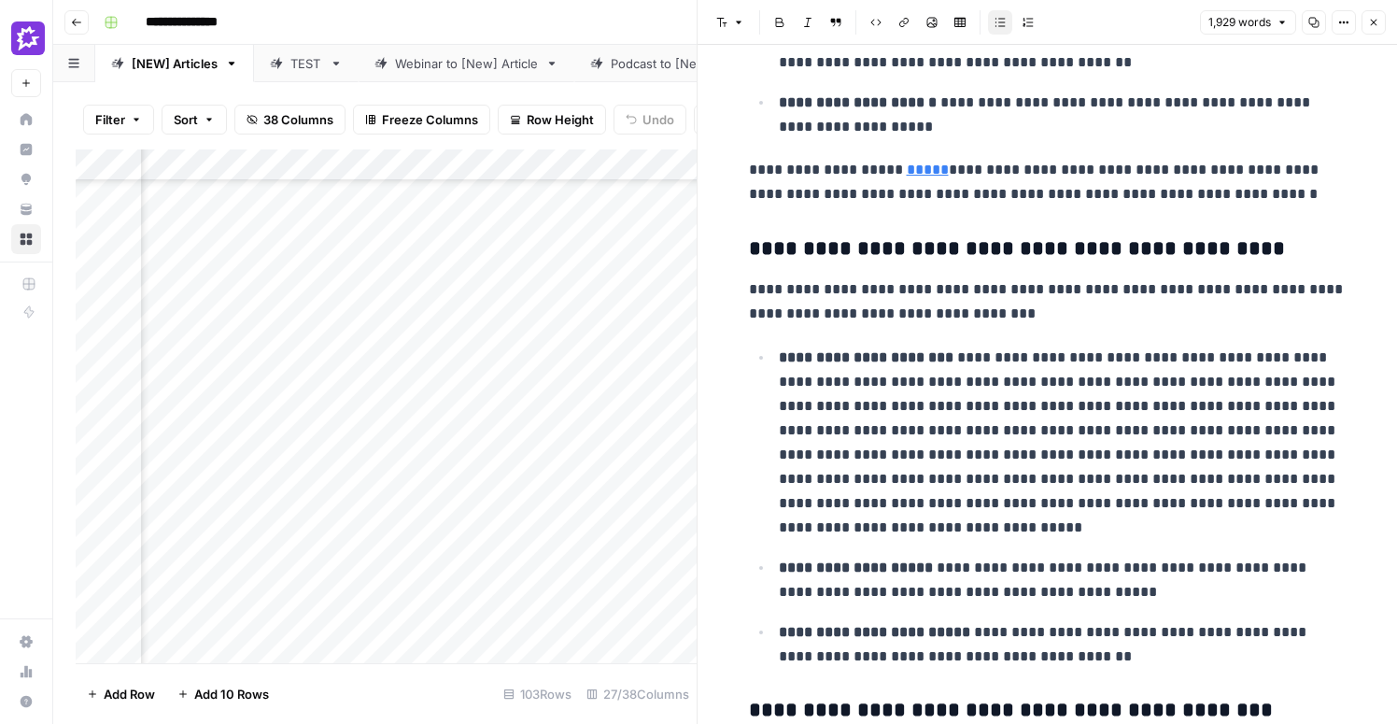
click at [1373, 19] on icon "button" at bounding box center [1373, 22] width 11 height 11
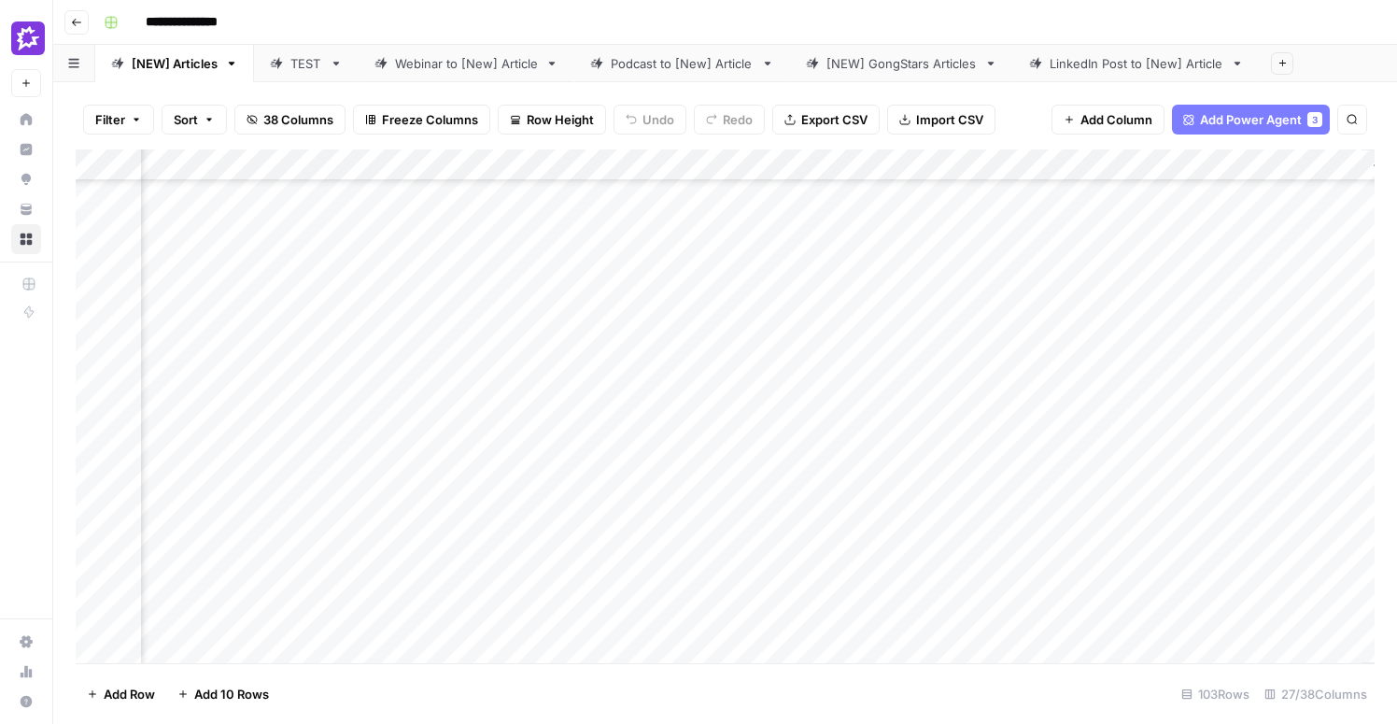
scroll to position [326, 3940]
click at [831, 365] on div "Add Column" at bounding box center [725, 406] width 1299 height 514
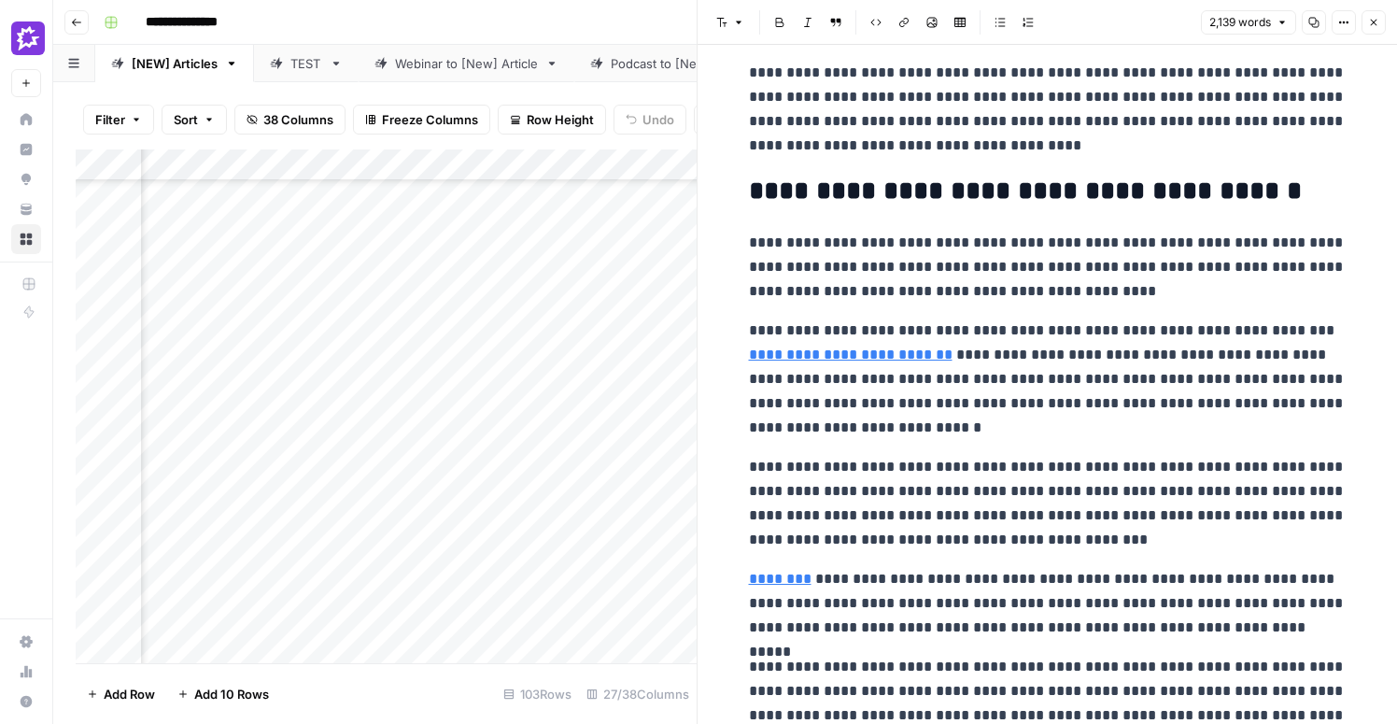
scroll to position [324, 4139]
click at [1377, 21] on icon "button" at bounding box center [1373, 22] width 11 height 11
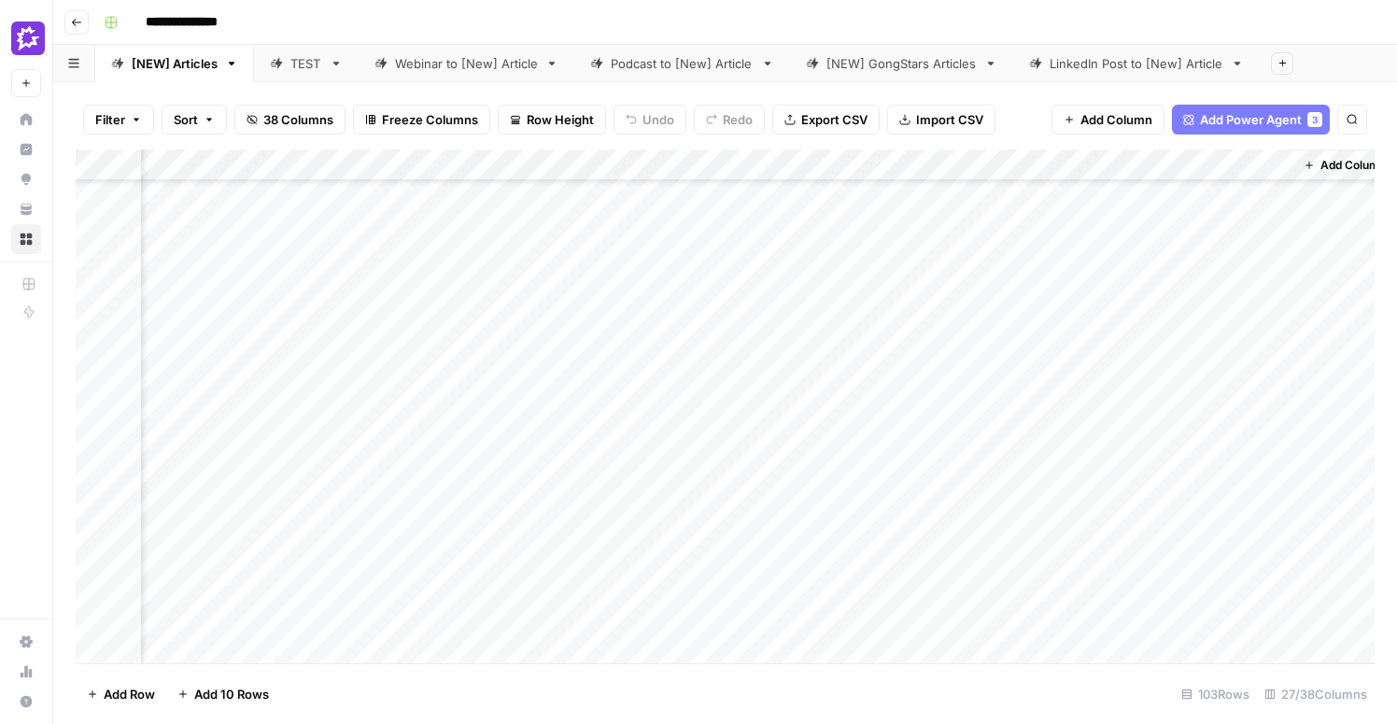
scroll to position [324, 4023]
click at [914, 361] on div "Add Column" at bounding box center [725, 406] width 1299 height 514
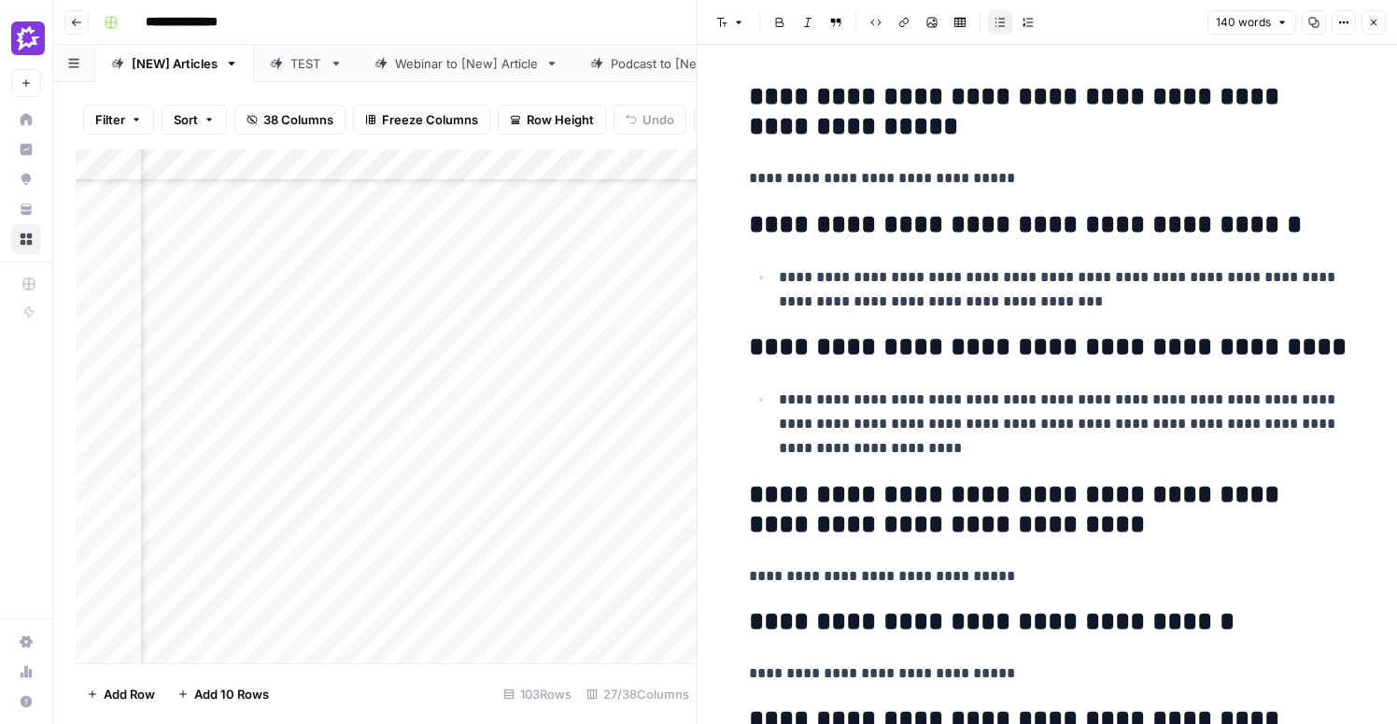
click at [1371, 29] on button "Close" at bounding box center [1374, 22] width 24 height 24
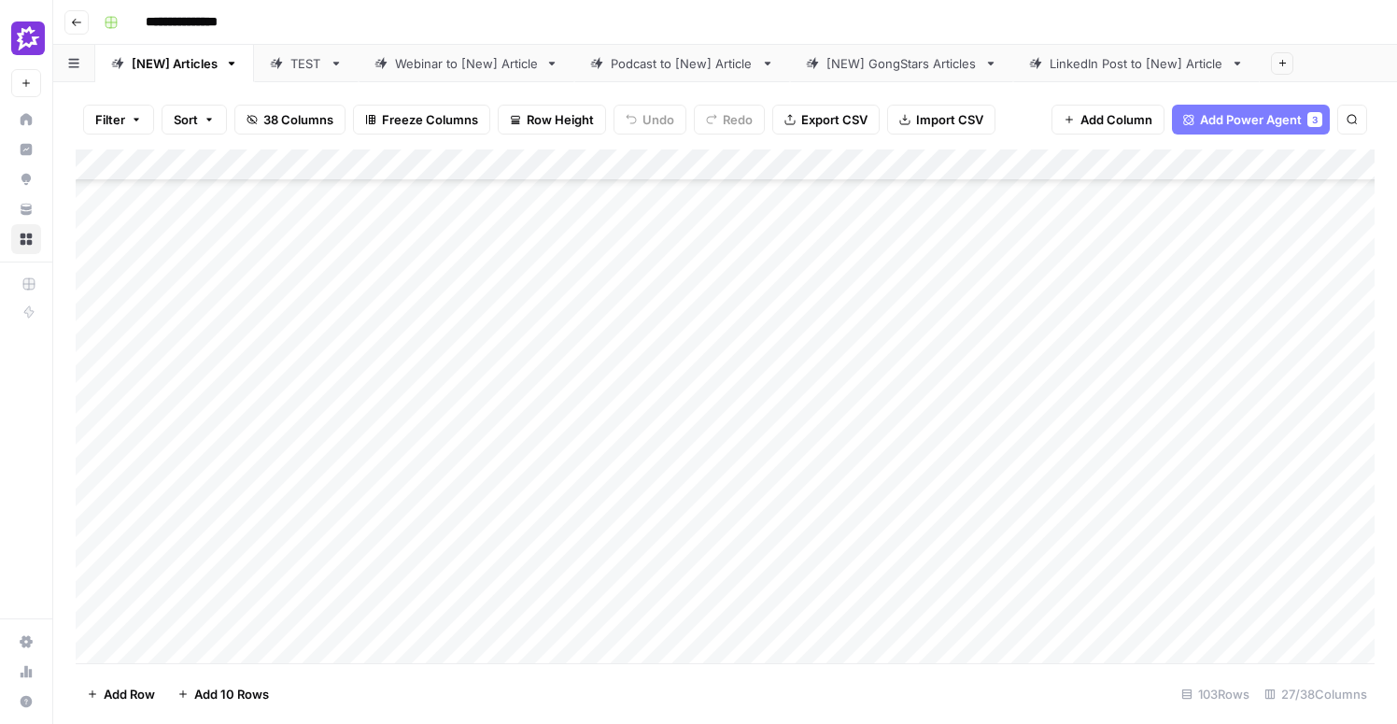
scroll to position [949, 0]
click at [821, 407] on div "Add Column" at bounding box center [725, 406] width 1299 height 514
type textarea "**********"
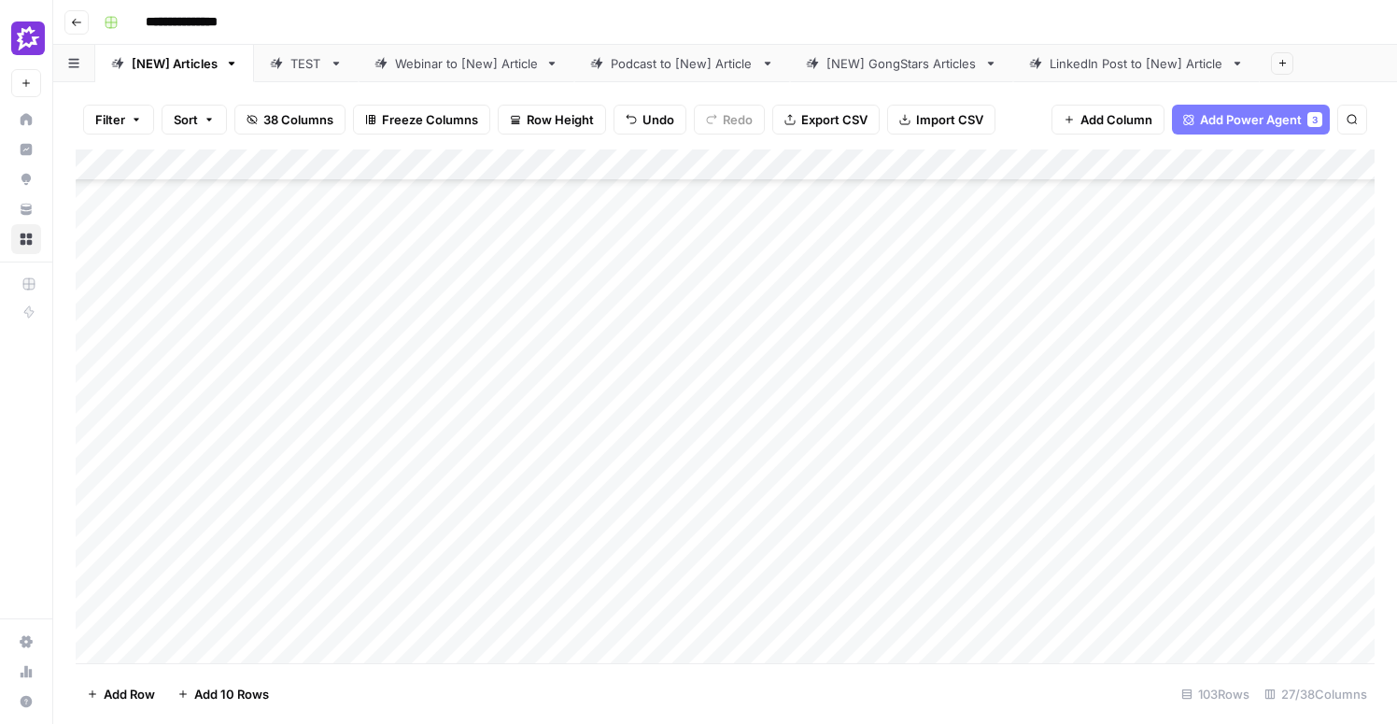
click at [622, 417] on div "Add Column" at bounding box center [725, 406] width 1299 height 514
click at [251, 419] on div "Add Column" at bounding box center [725, 406] width 1299 height 514
type textarea "**********"
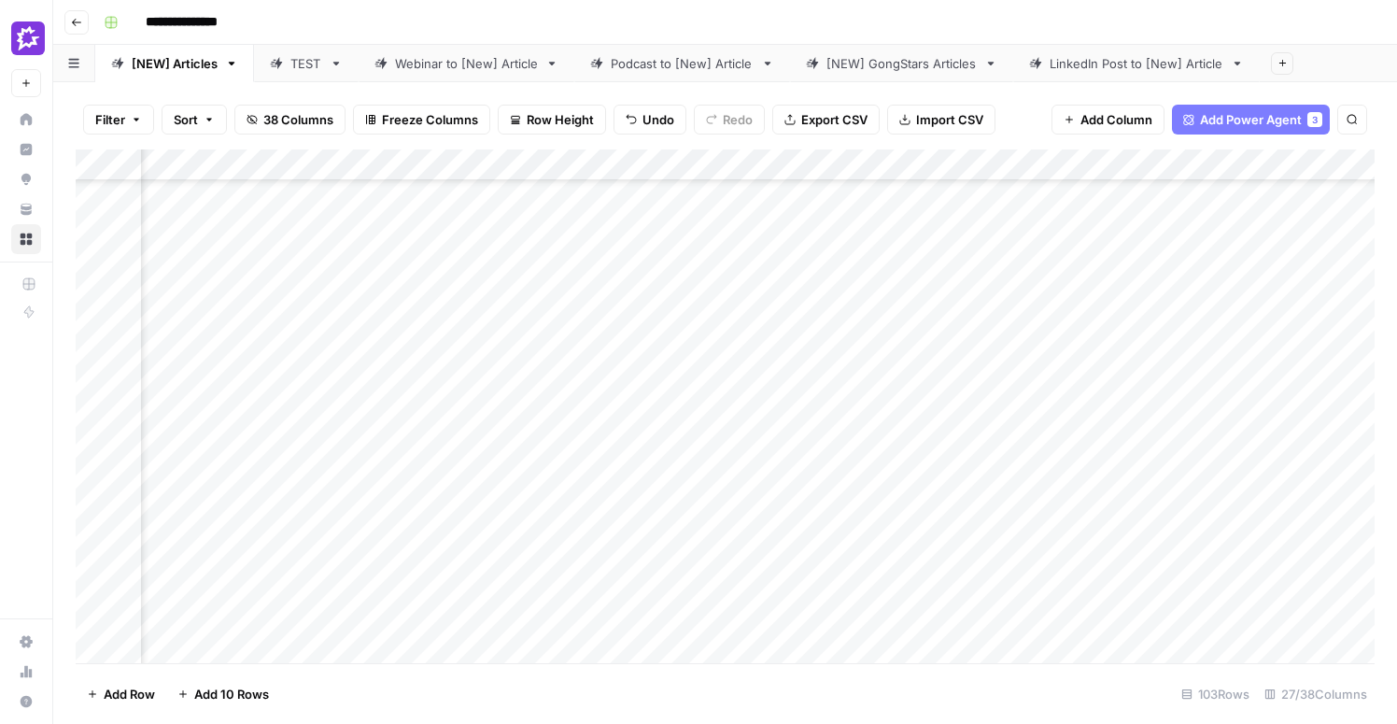
scroll to position [946, 490]
click at [805, 400] on div "Add Column" at bounding box center [725, 406] width 1299 height 514
click at [913, 471] on div "Add Column" at bounding box center [725, 406] width 1299 height 514
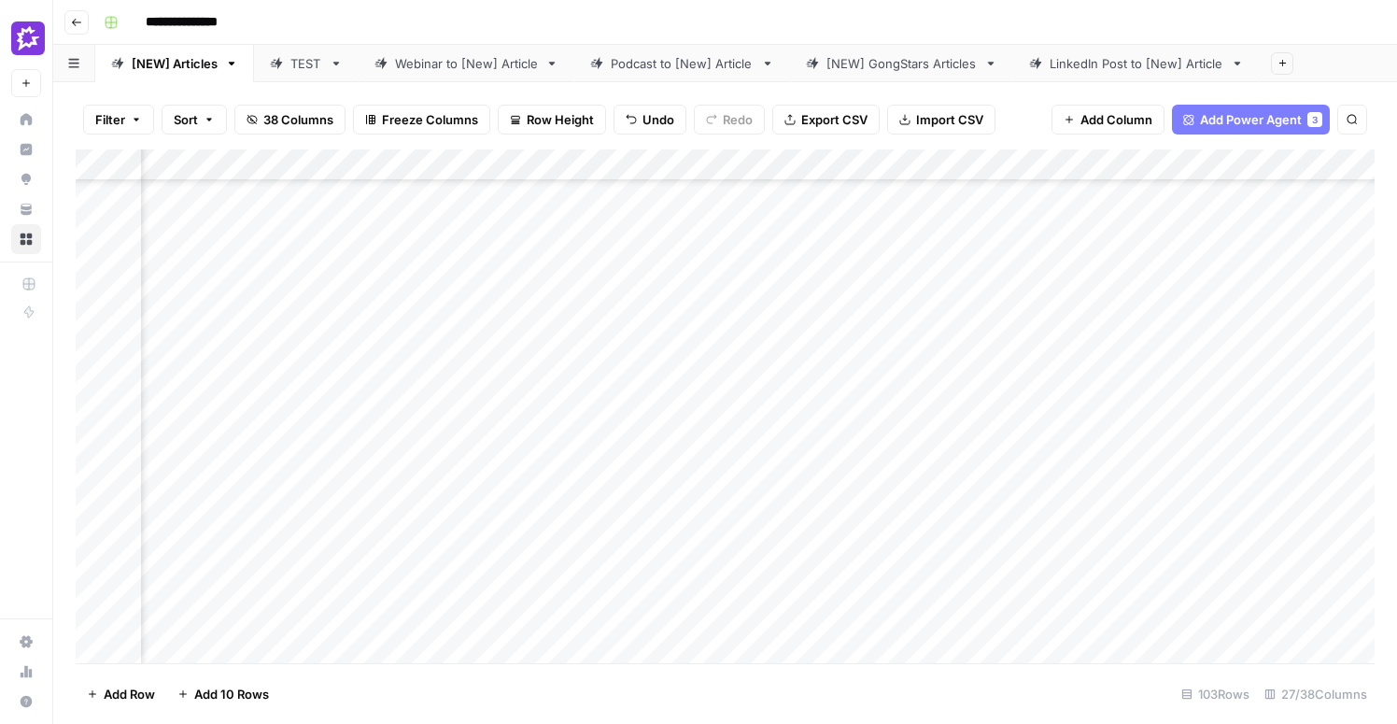
click at [567, 470] on div "Add Column" at bounding box center [725, 406] width 1299 height 514
click at [820, 474] on div "Add Column" at bounding box center [725, 406] width 1299 height 514
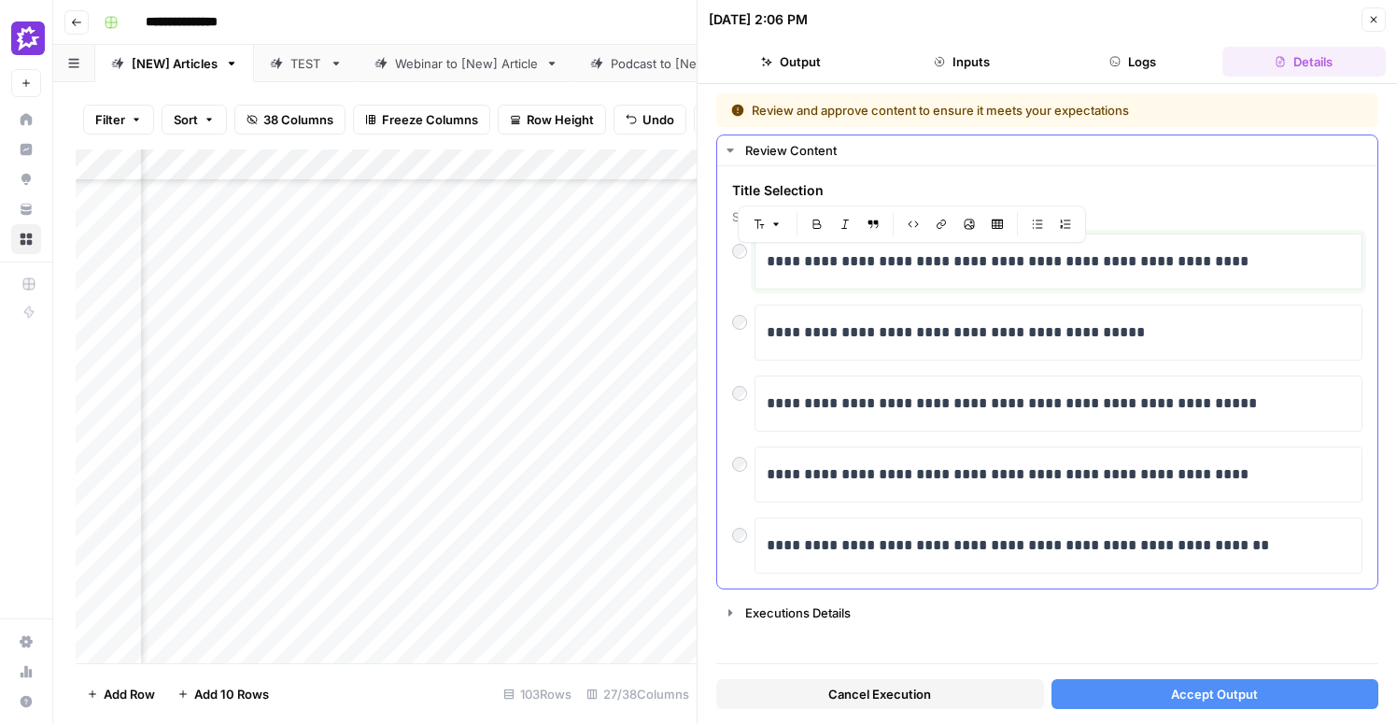
drag, startPoint x: 980, startPoint y: 261, endPoint x: 844, endPoint y: 268, distance: 135.6
click at [844, 268] on p "**********" at bounding box center [1059, 261] width 584 height 24
click at [1043, 263] on p "**********" at bounding box center [1059, 261] width 584 height 24
drag, startPoint x: 978, startPoint y: 262, endPoint x: 850, endPoint y: 266, distance: 128.1
click at [851, 266] on p "**********" at bounding box center [1059, 261] width 584 height 24
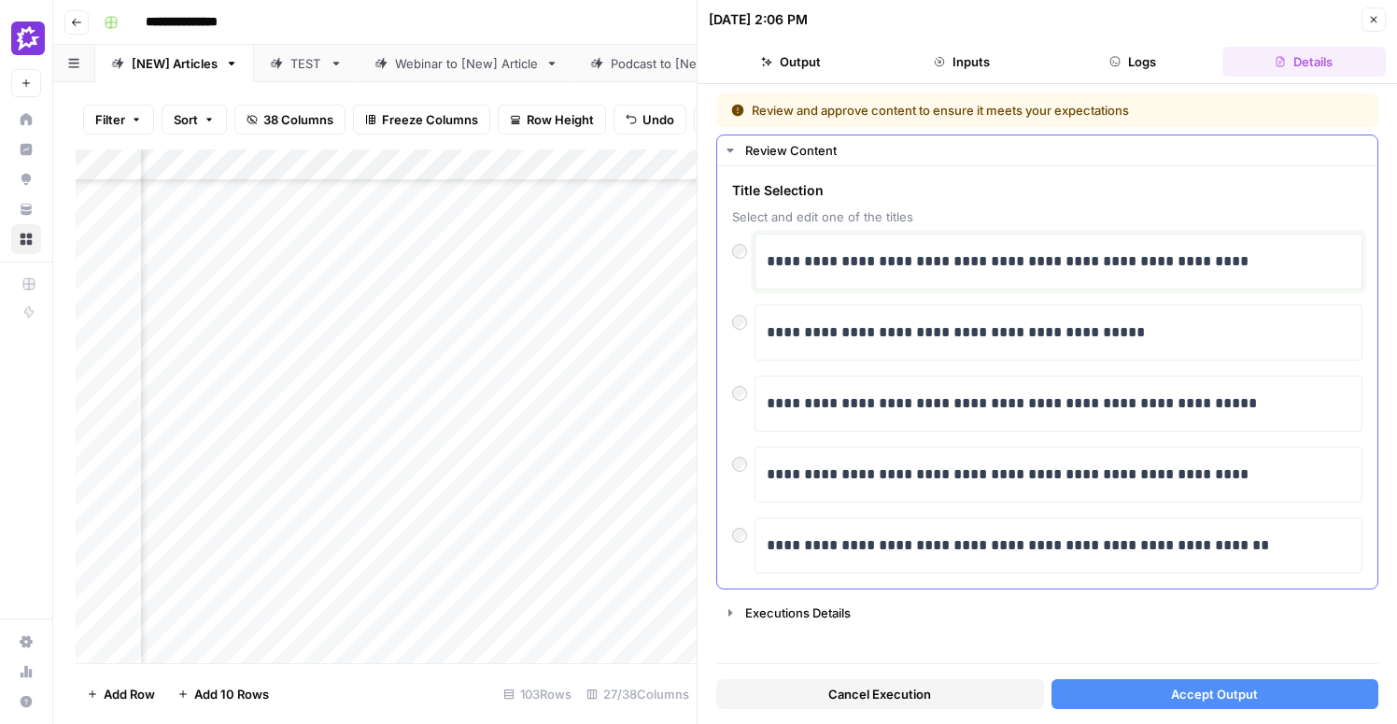
click at [842, 265] on p "**********" at bounding box center [1059, 261] width 584 height 24
drag, startPoint x: 842, startPoint y: 265, endPoint x: 900, endPoint y: 260, distance: 59.1
click at [898, 260] on p "**********" at bounding box center [1059, 261] width 584 height 24
click at [994, 250] on p "**********" at bounding box center [1059, 261] width 584 height 24
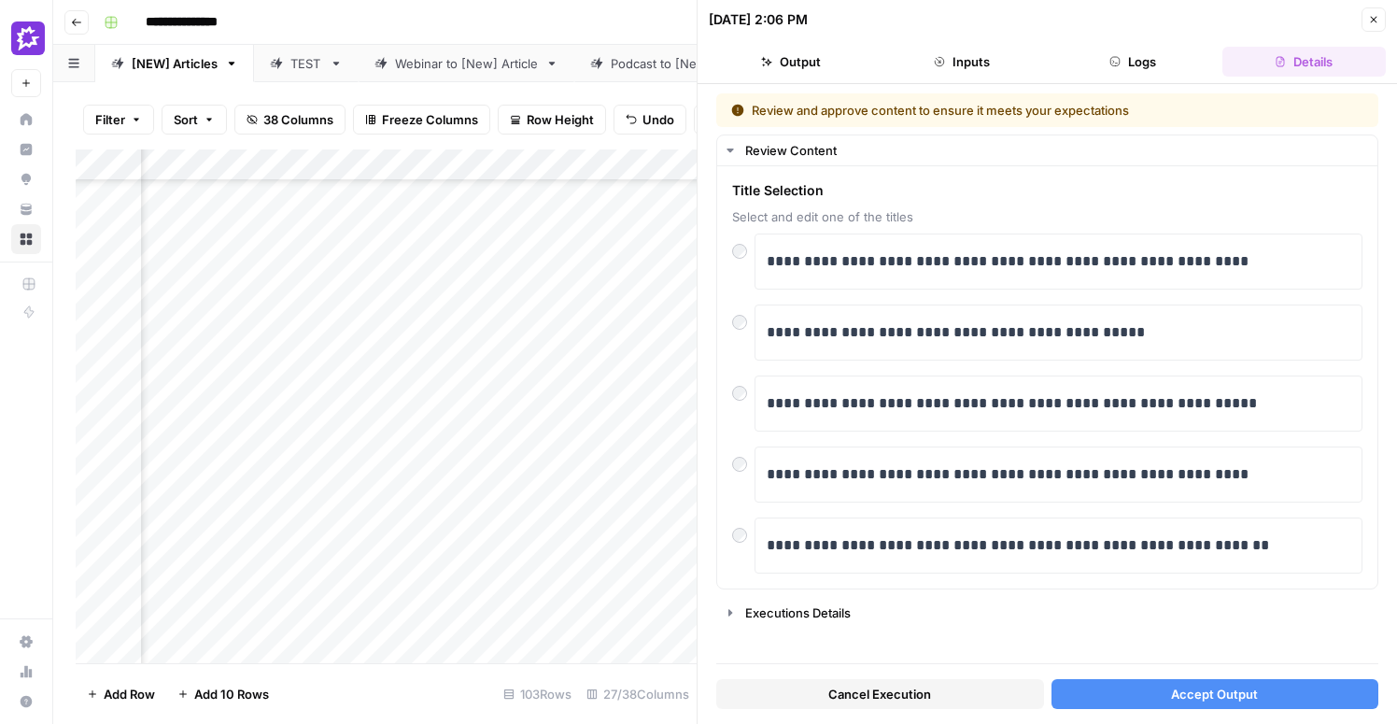
click at [461, 486] on div "Add Column" at bounding box center [386, 406] width 621 height 514
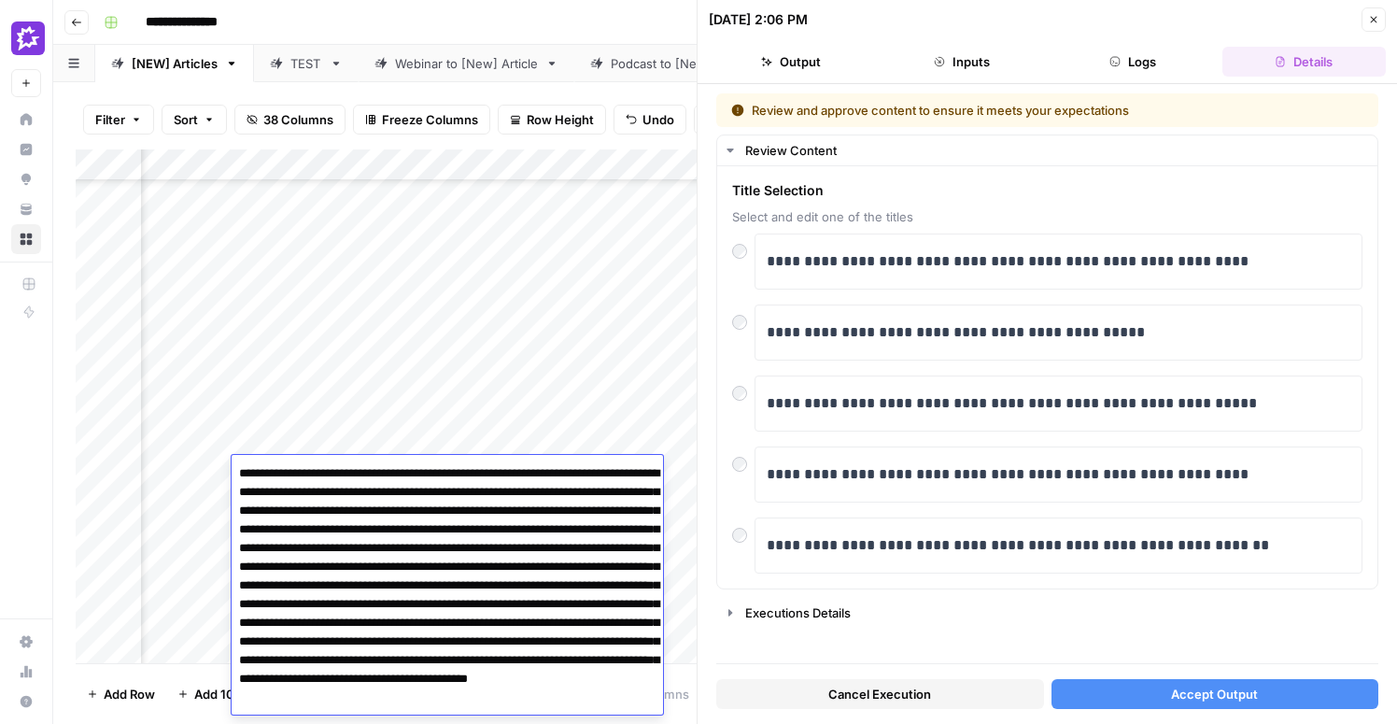
click at [461, 486] on textarea at bounding box center [448, 605] width 432 height 288
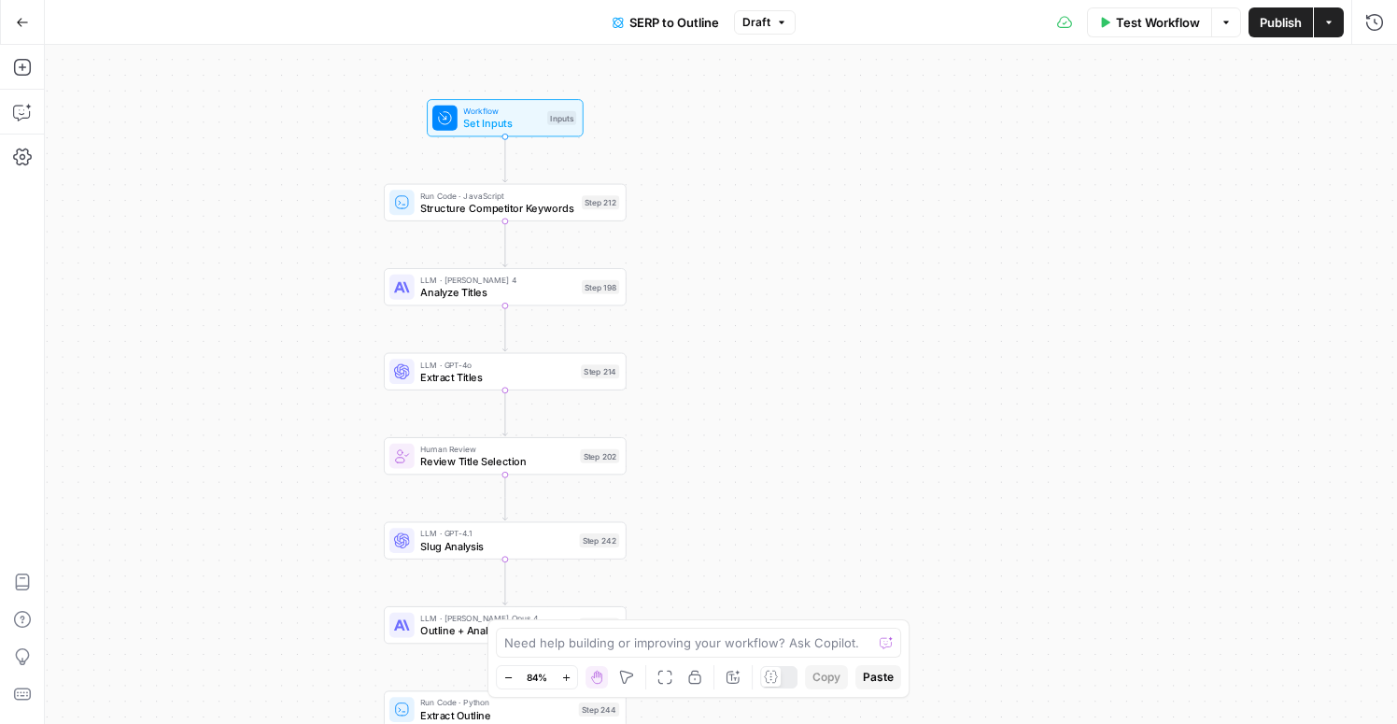
click at [540, 209] on span "Structure Competitor Keywords" at bounding box center [497, 208] width 155 height 16
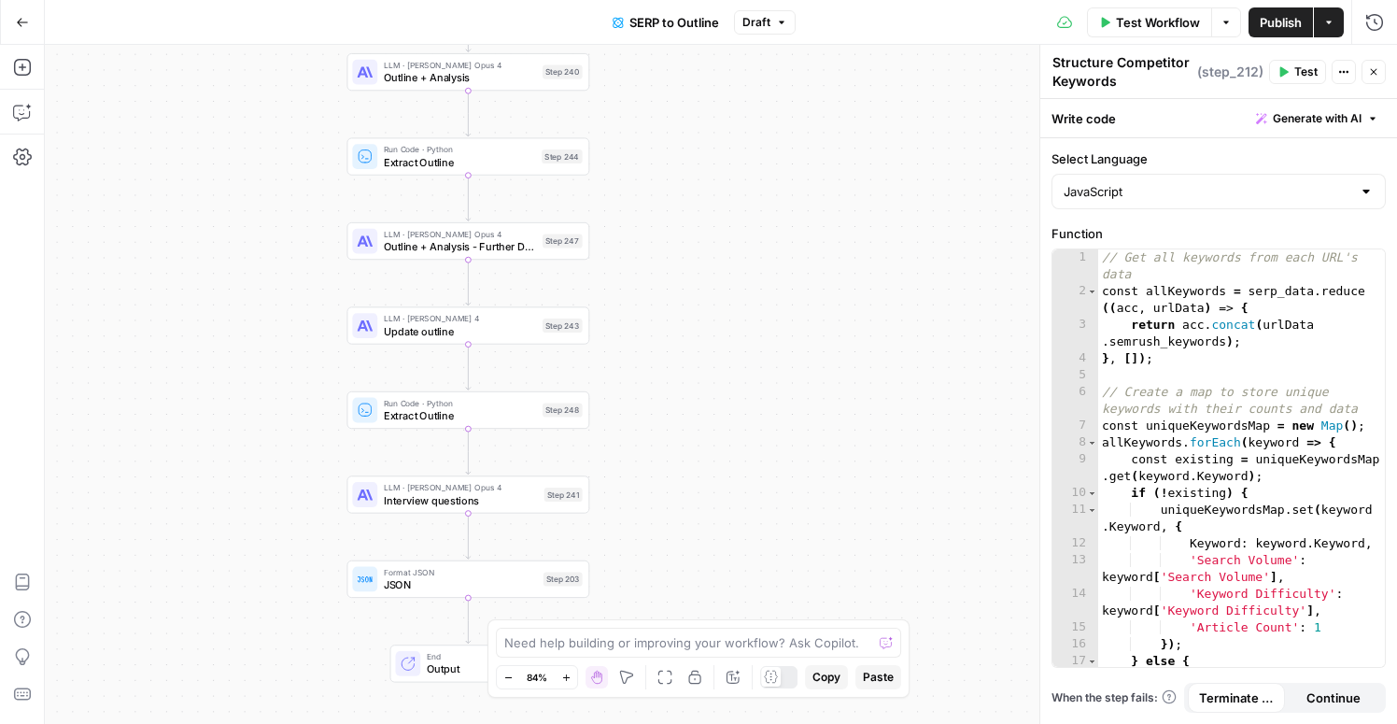
drag, startPoint x: 272, startPoint y: 143, endPoint x: 248, endPoint y: 273, distance: 132.1
click at [248, 273] on div "Workflow Set Inputs Inputs Run Code · JavaScript Structure Competitor Keywords …" at bounding box center [721, 384] width 1353 height 679
